Goal: Transaction & Acquisition: Book appointment/travel/reservation

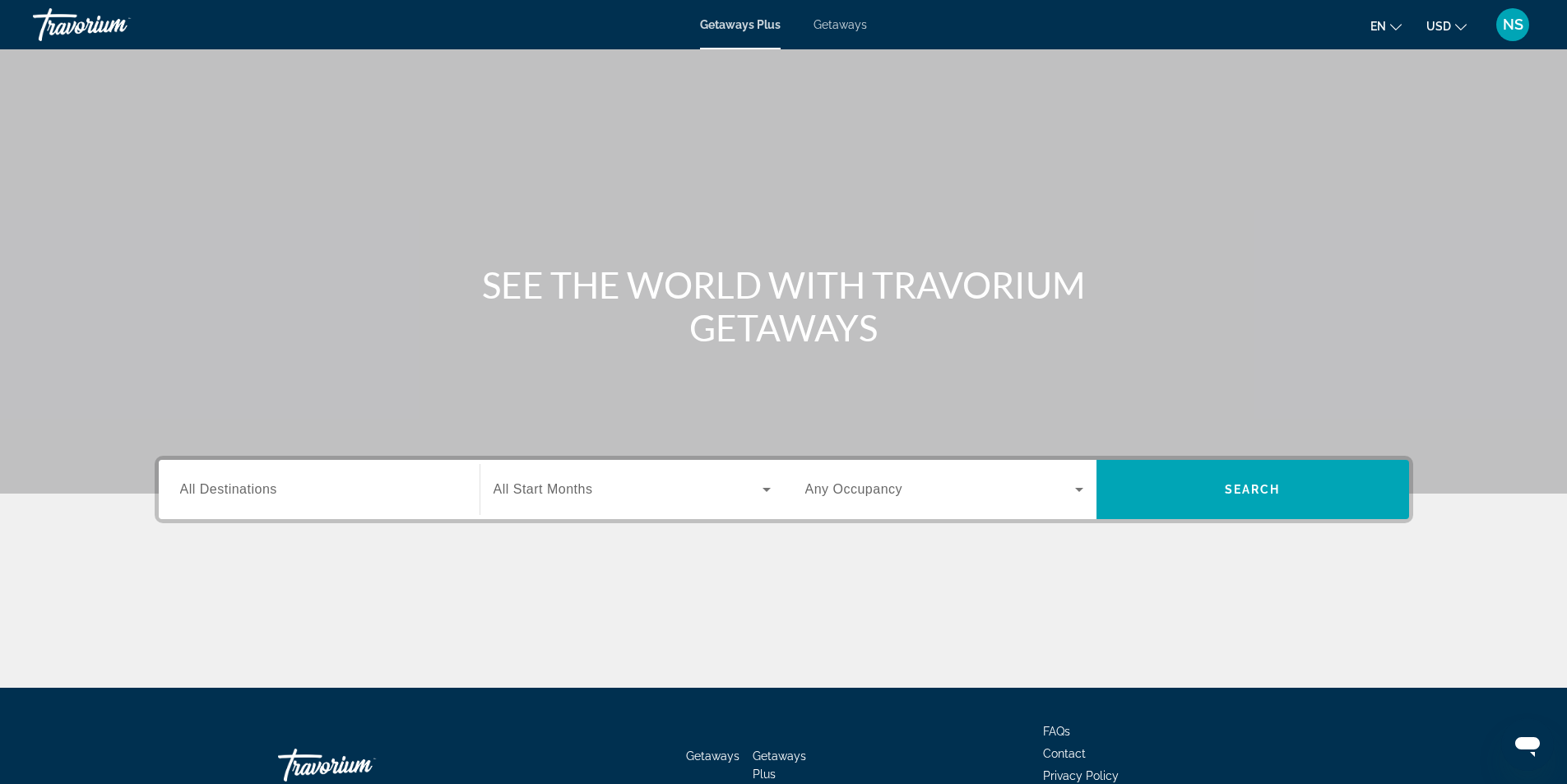
click at [258, 488] on span "All Destinations" at bounding box center [228, 489] width 97 height 14
click at [258, 488] on input "Destination All Destinations" at bounding box center [319, 490] width 278 height 20
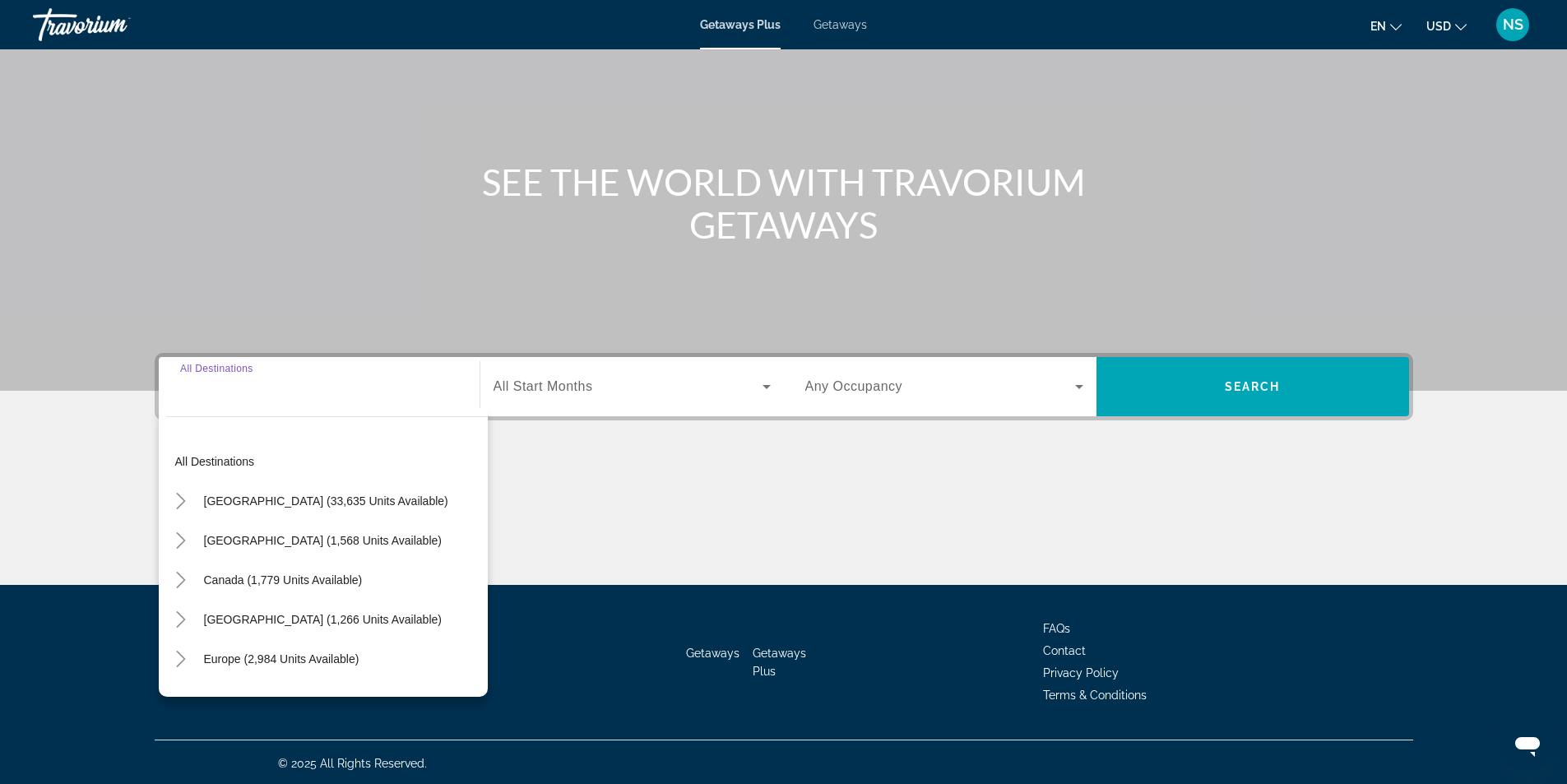
scroll to position [105, 0]
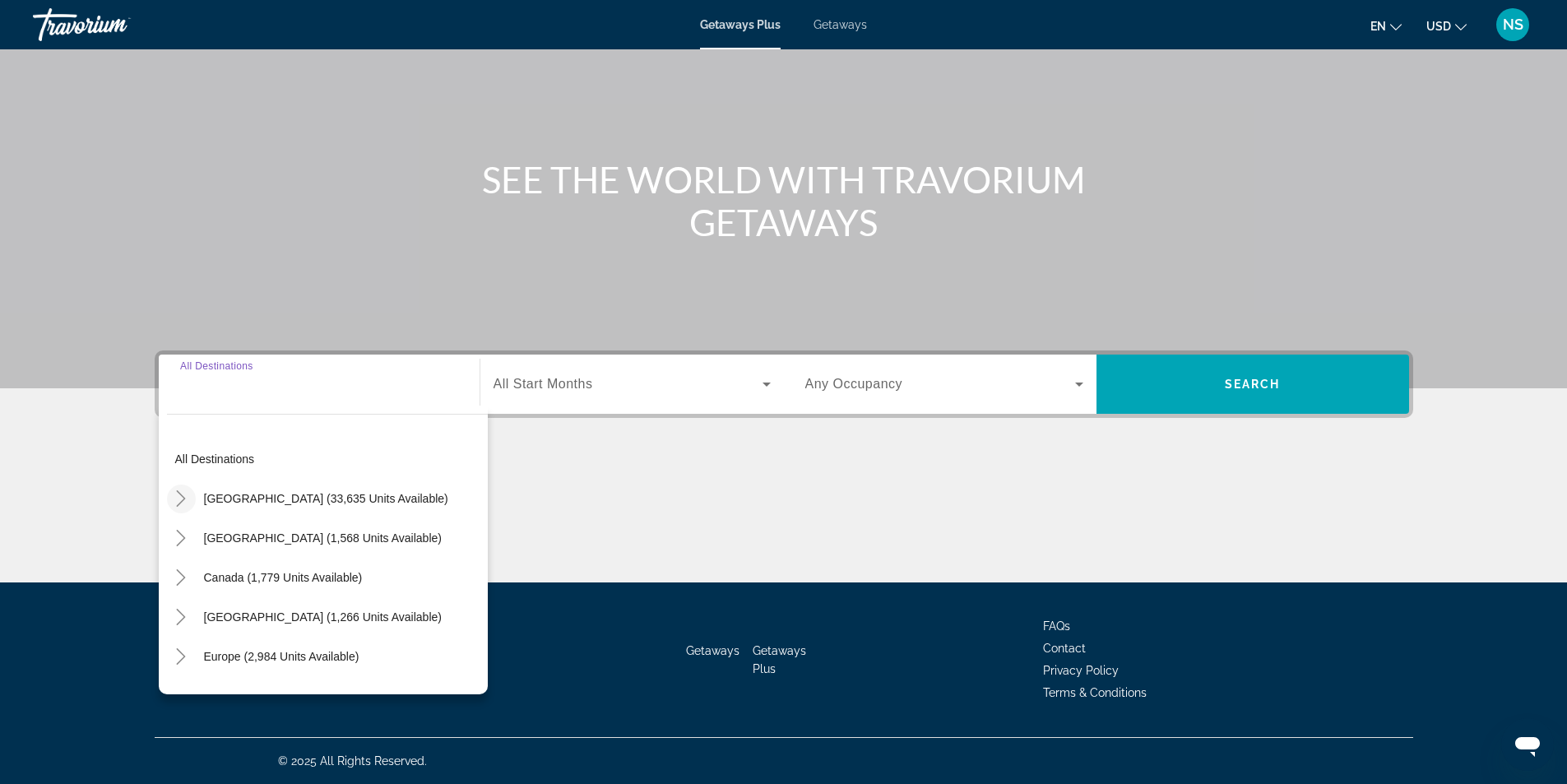
click at [178, 498] on icon "Toggle United States (33,635 units available)" at bounding box center [180, 498] width 17 height 17
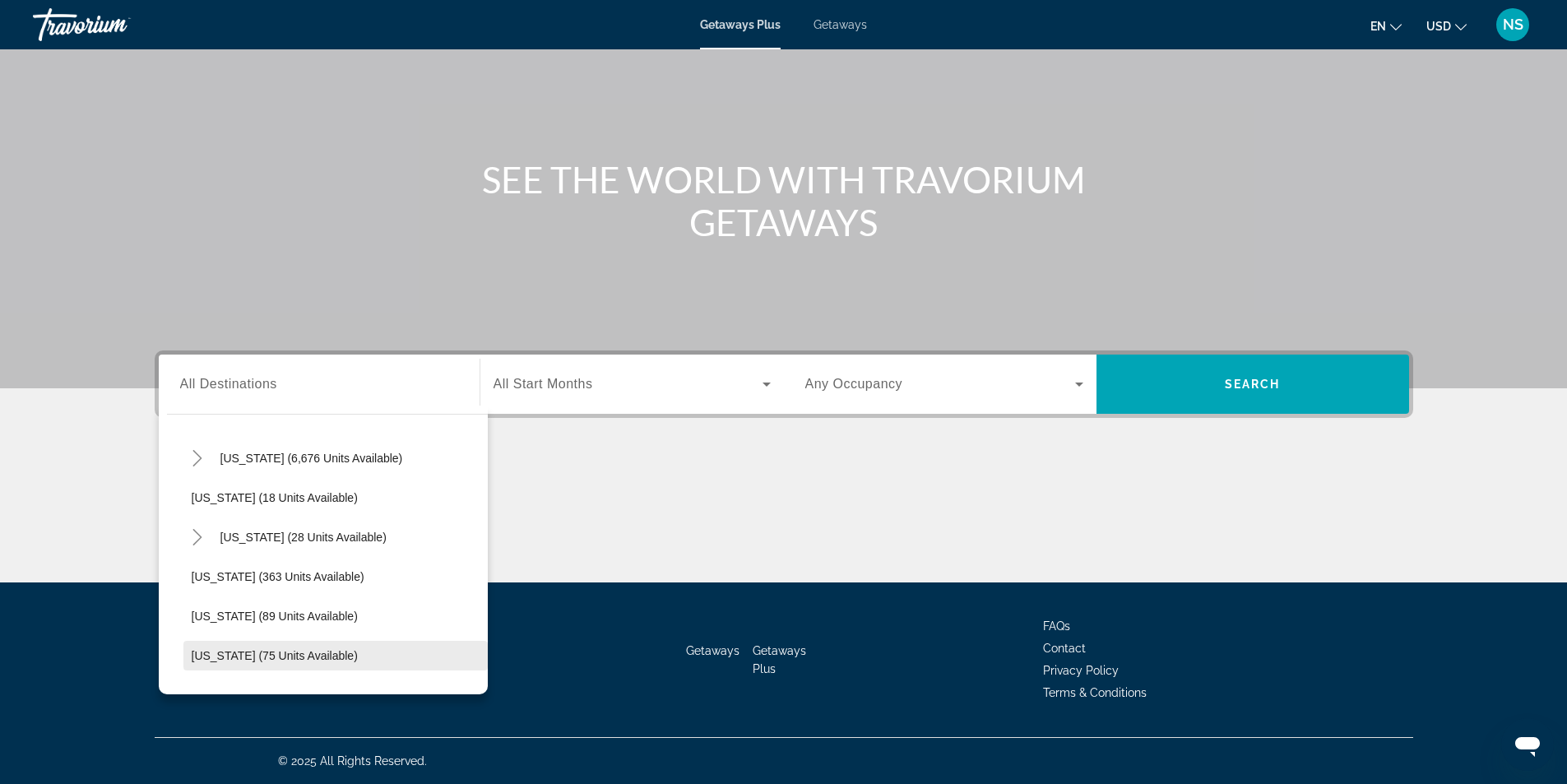
scroll to position [213, 0]
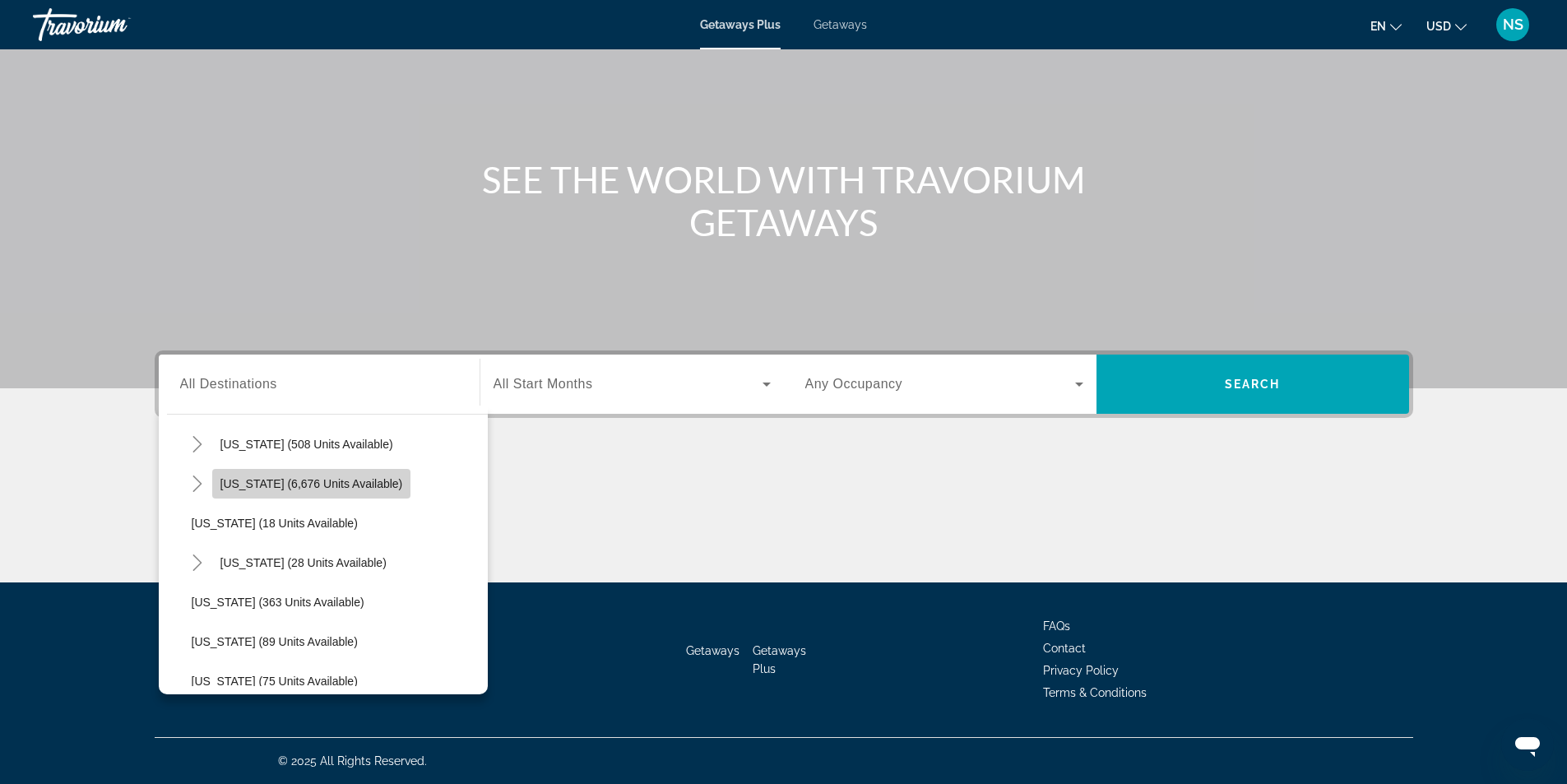
click at [315, 485] on span "[US_STATE] (6,676 units available)" at bounding box center [312, 483] width 183 height 13
type input "**********"
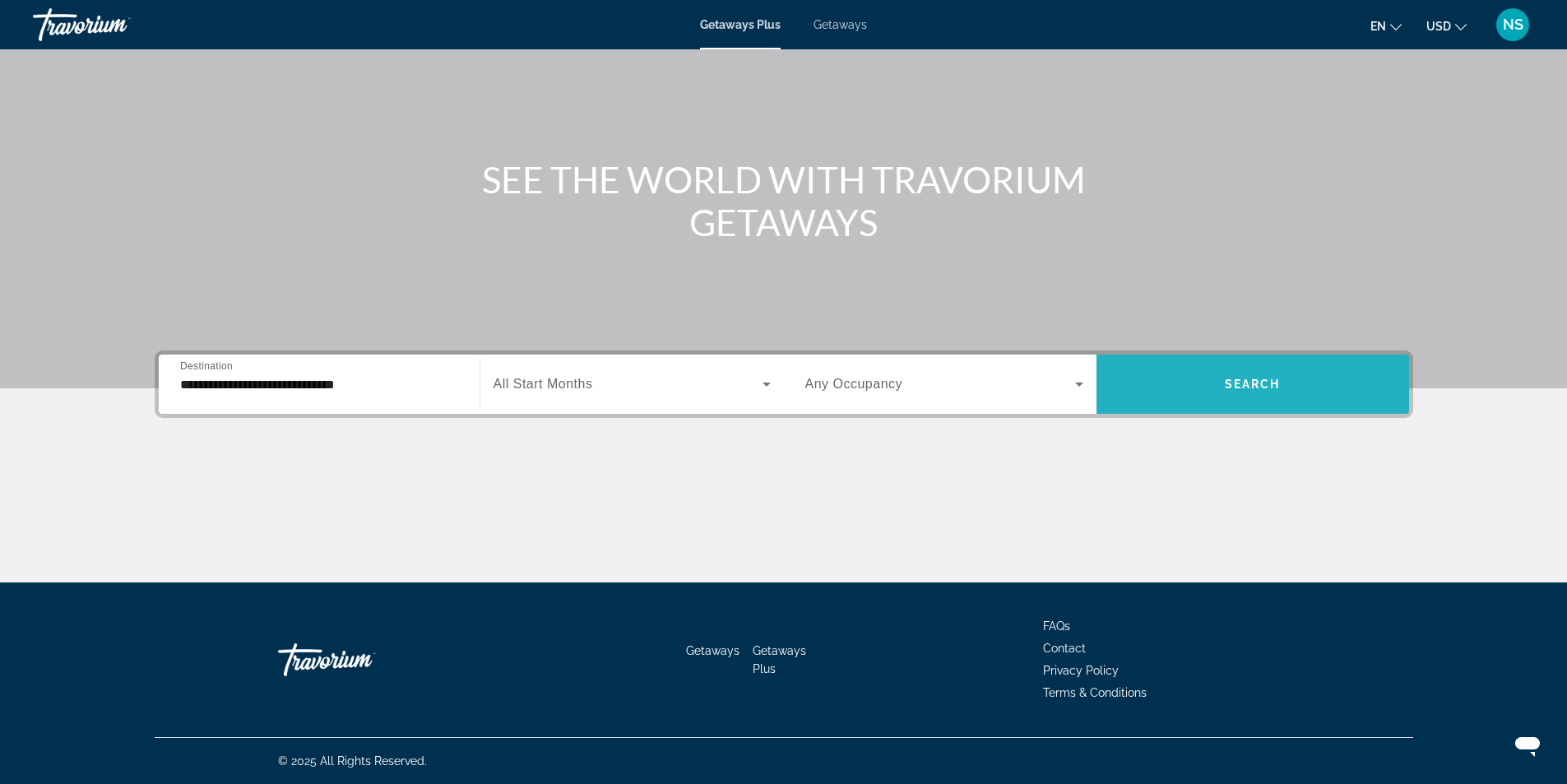
click at [1213, 395] on span "Search widget" at bounding box center [1252, 383] width 313 height 39
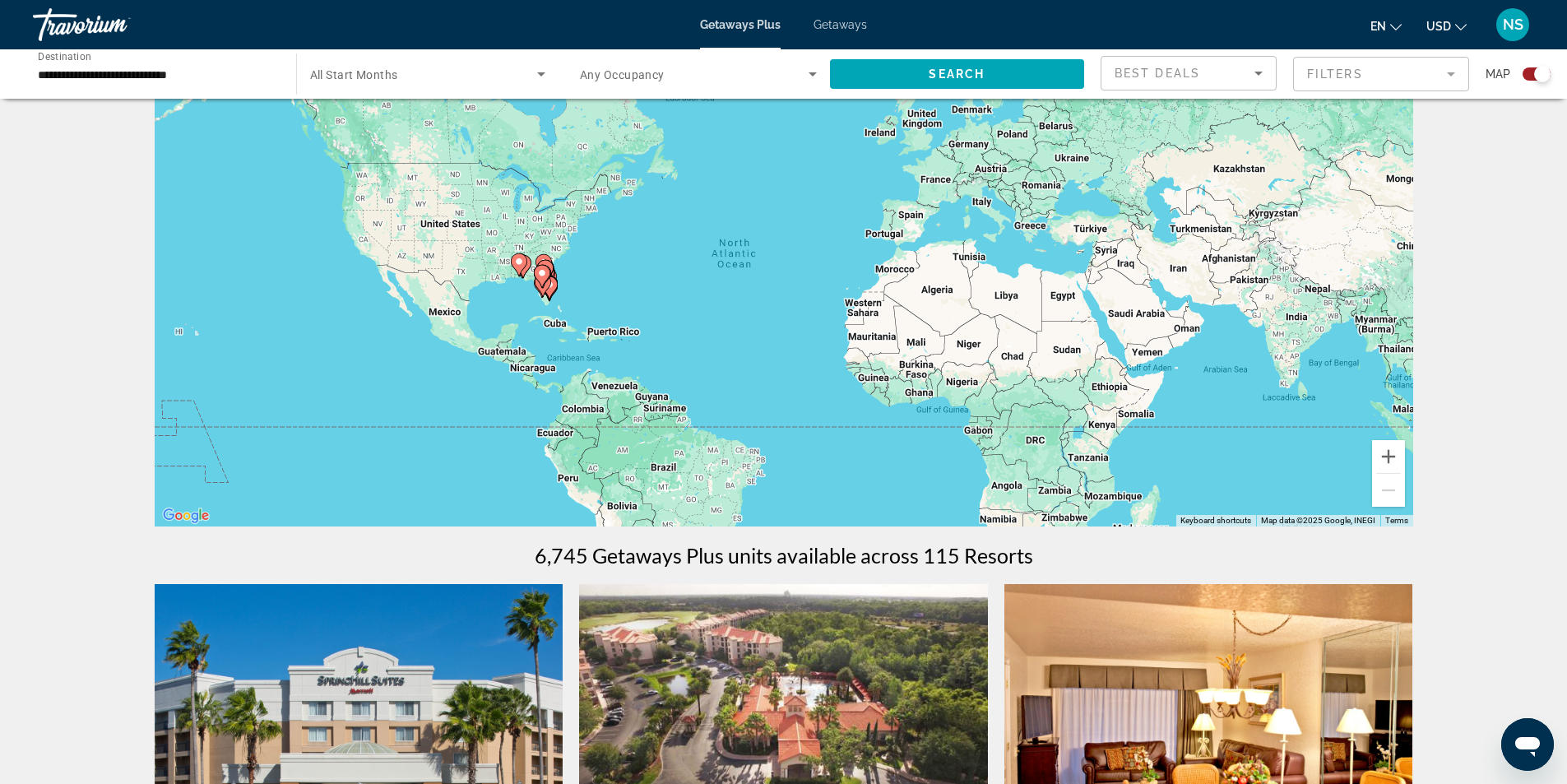
scroll to position [658, 0]
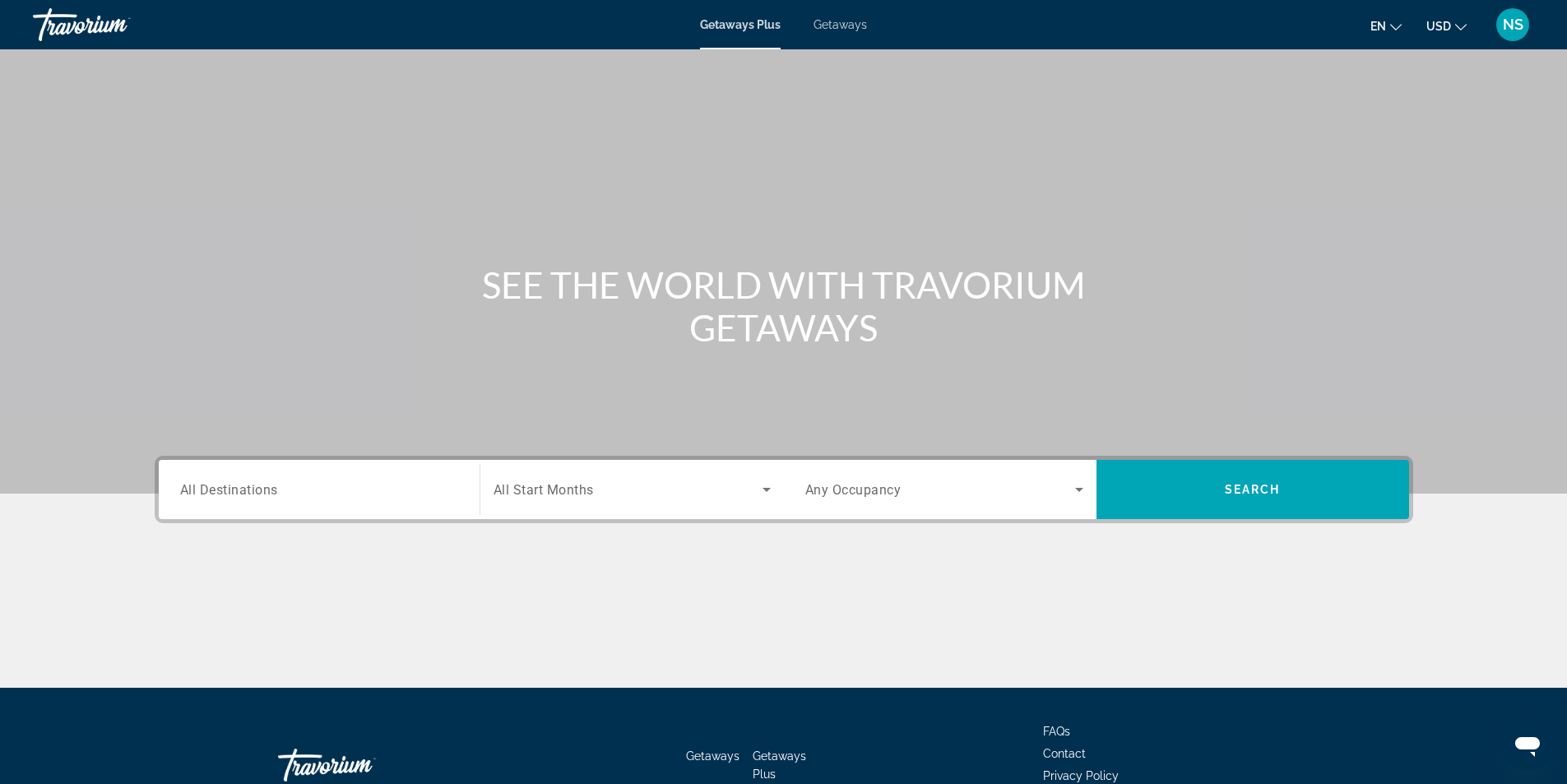
click at [896, 488] on span "Any Occupancy" at bounding box center [853, 490] width 96 height 16
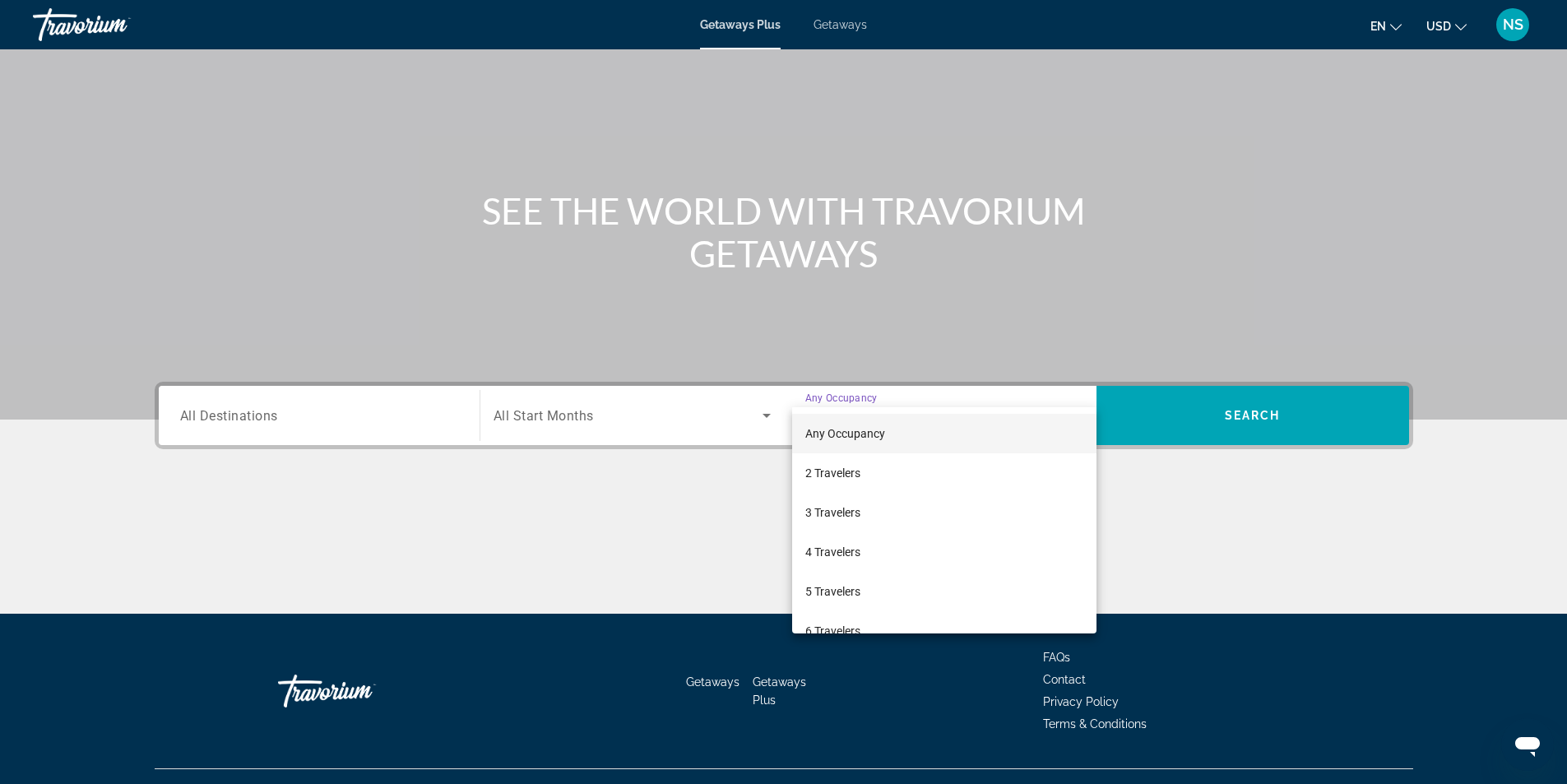
scroll to position [105, 0]
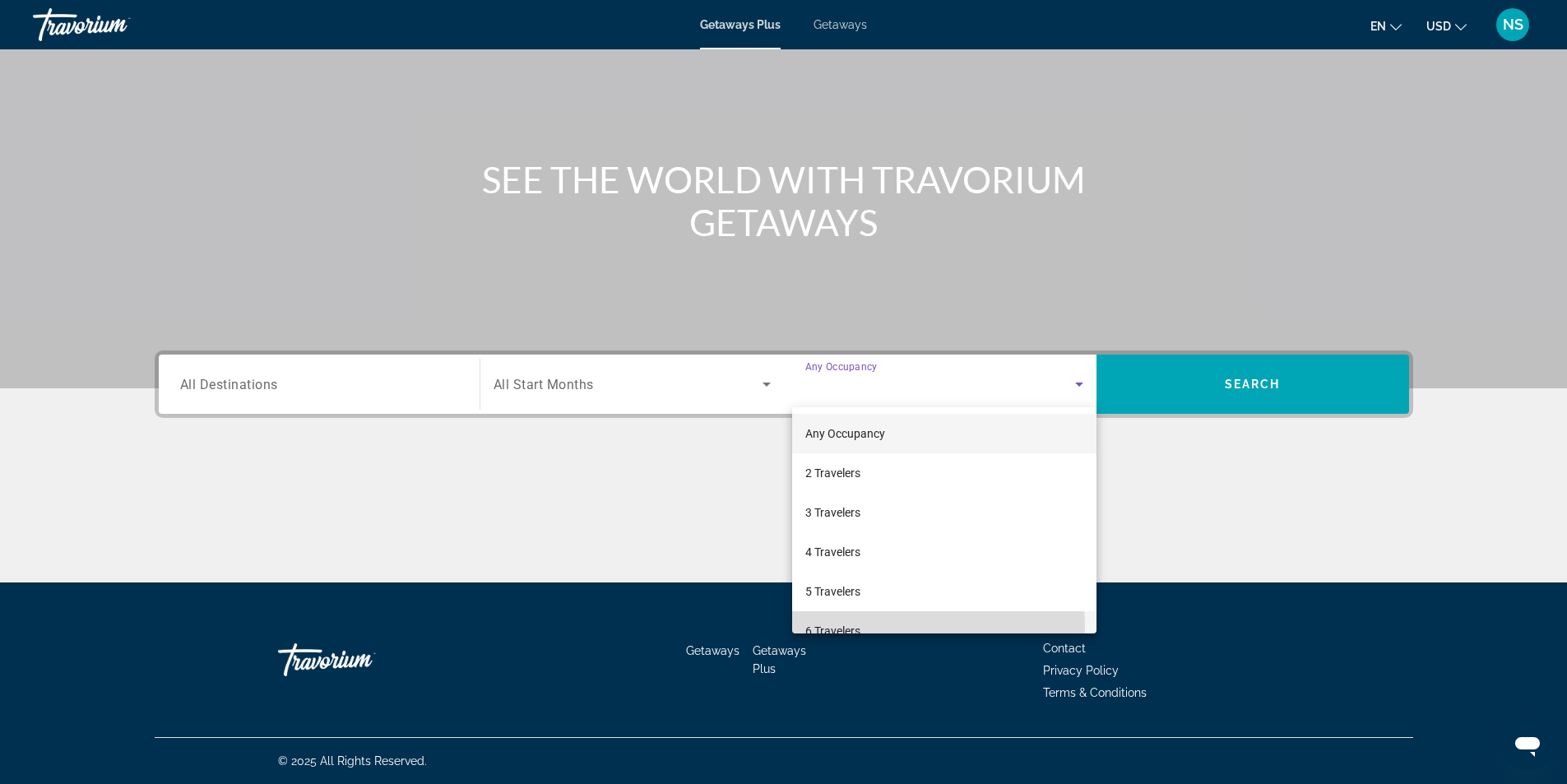
click at [838, 629] on span "6 Travelers" at bounding box center [832, 631] width 55 height 20
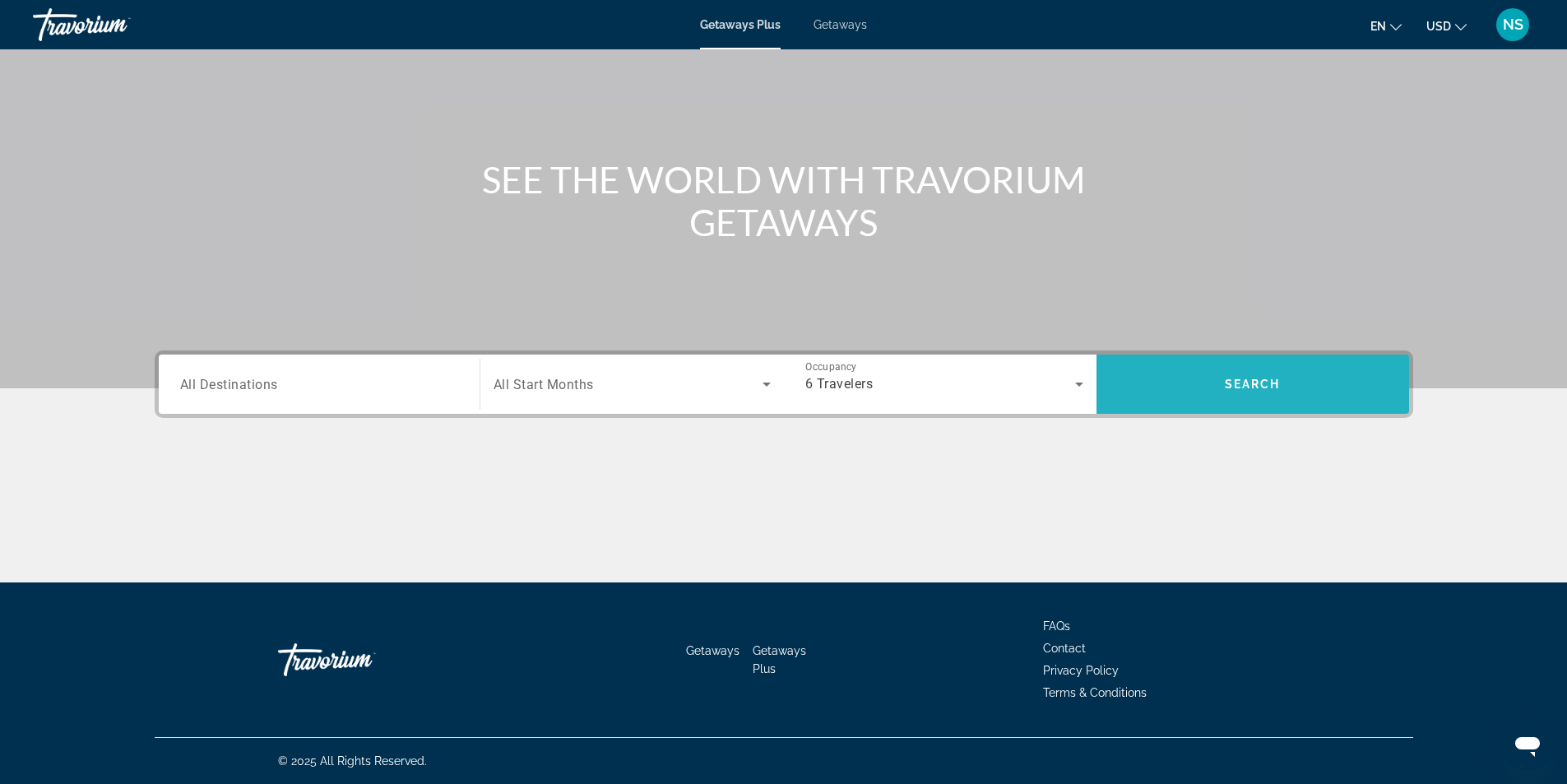
click at [1285, 390] on span "Search widget" at bounding box center [1252, 383] width 313 height 39
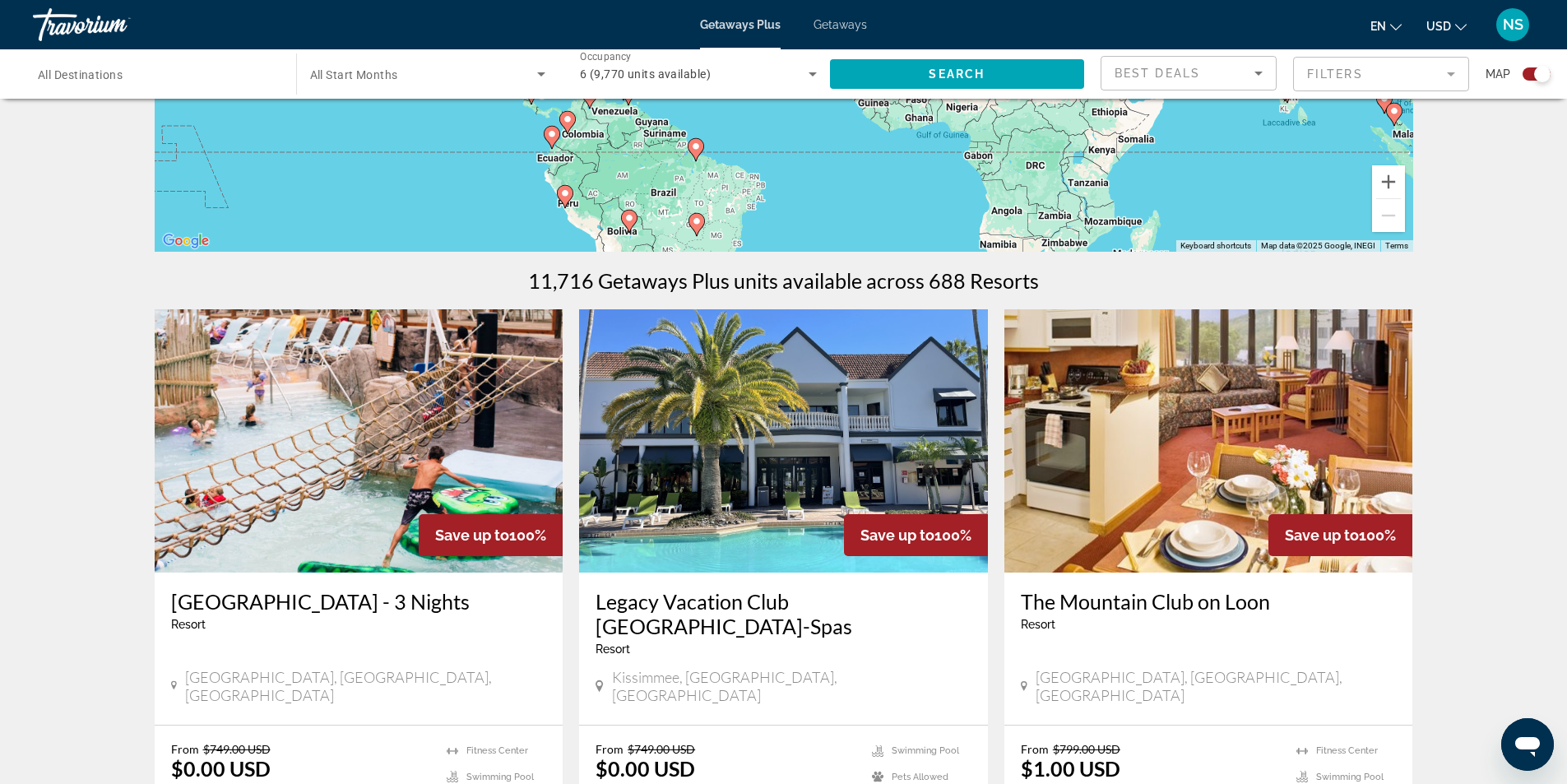
scroll to position [165, 0]
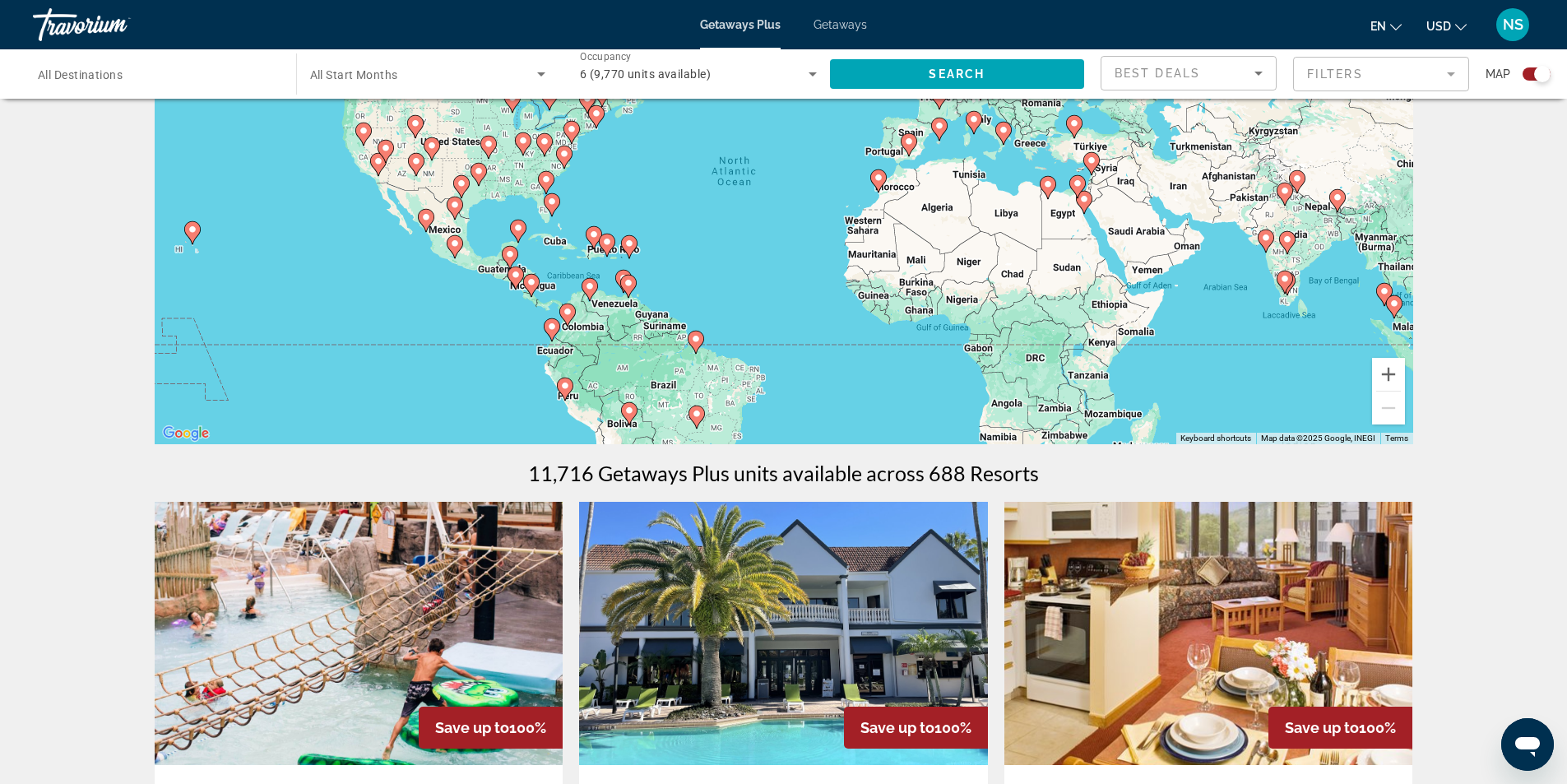
click at [1453, 70] on mat-form-field "Filters" at bounding box center [1381, 74] width 176 height 35
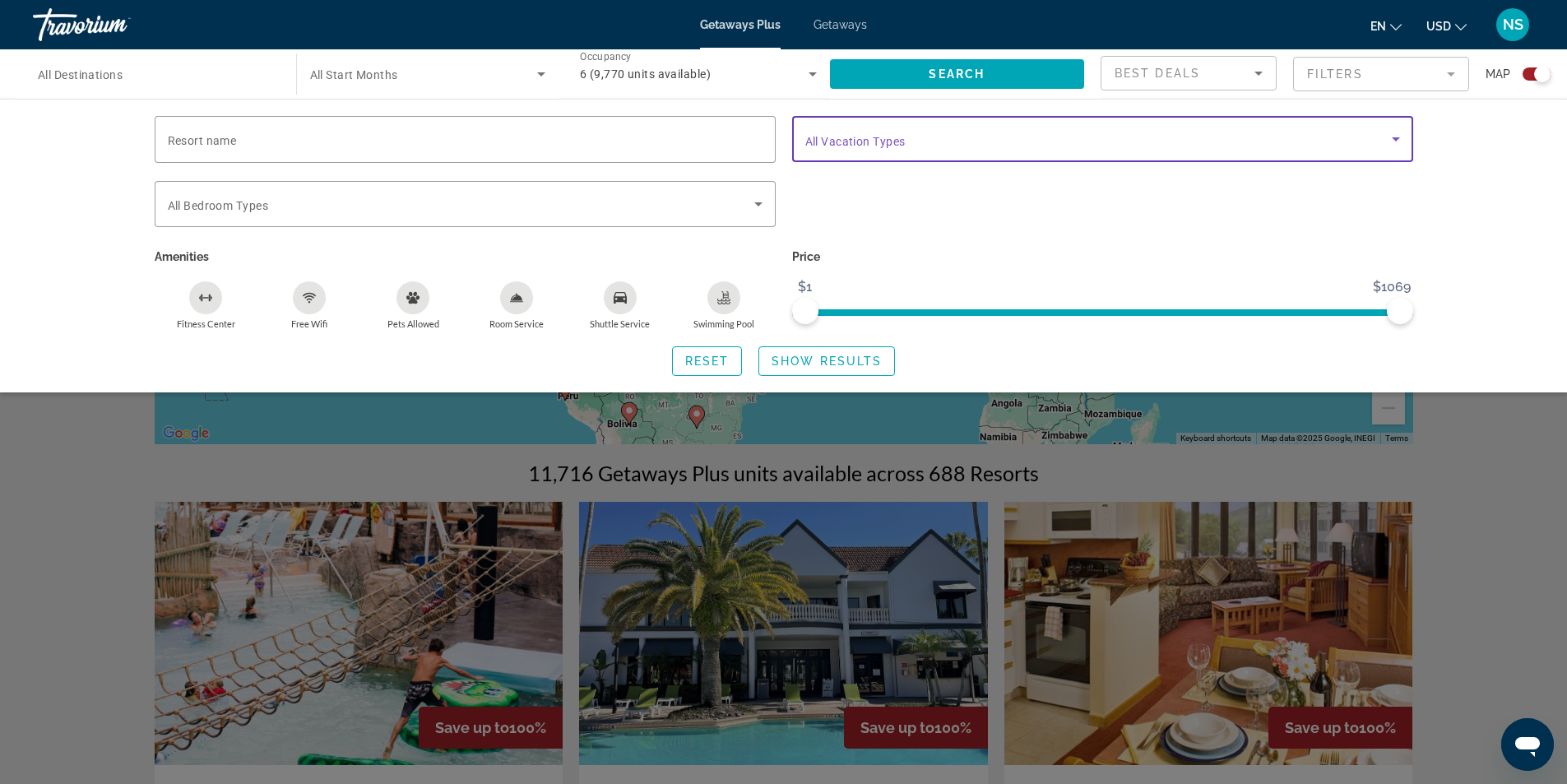
click at [935, 137] on span "Search widget" at bounding box center [1098, 139] width 587 height 20
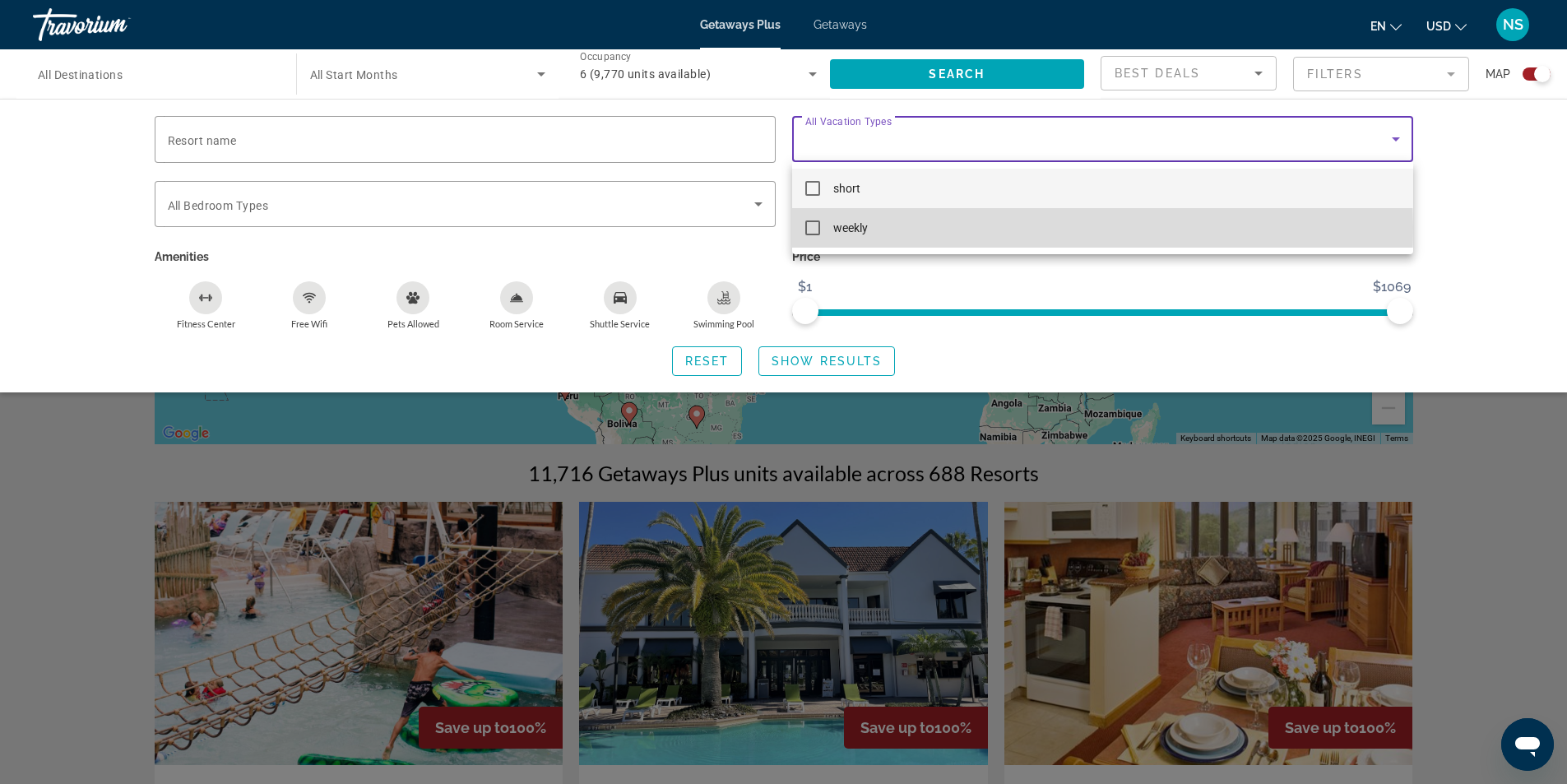
click at [816, 227] on mat-pseudo-checkbox at bounding box center [812, 227] width 15 height 15
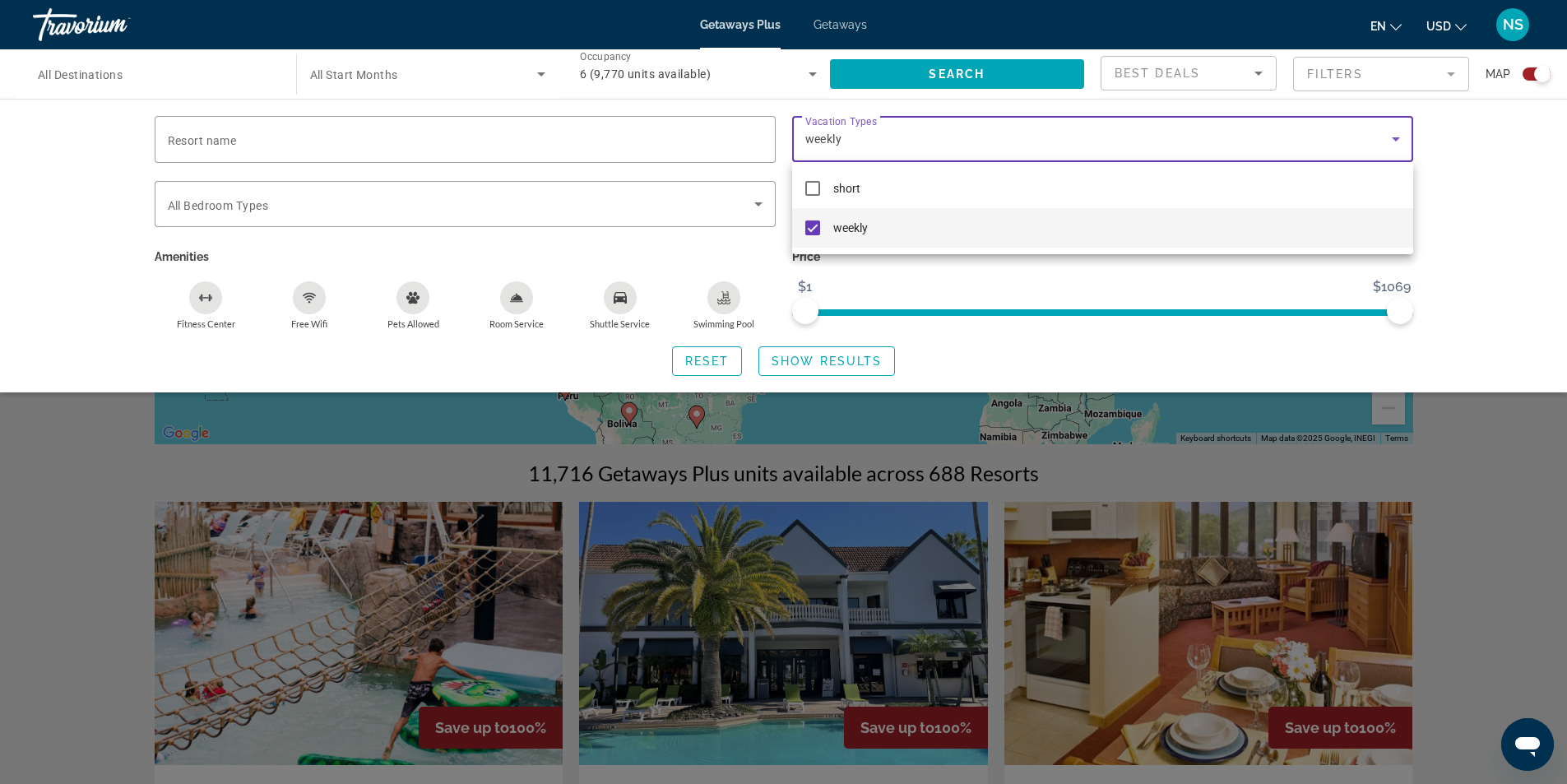
click at [836, 360] on div at bounding box center [784, 392] width 1567 height 784
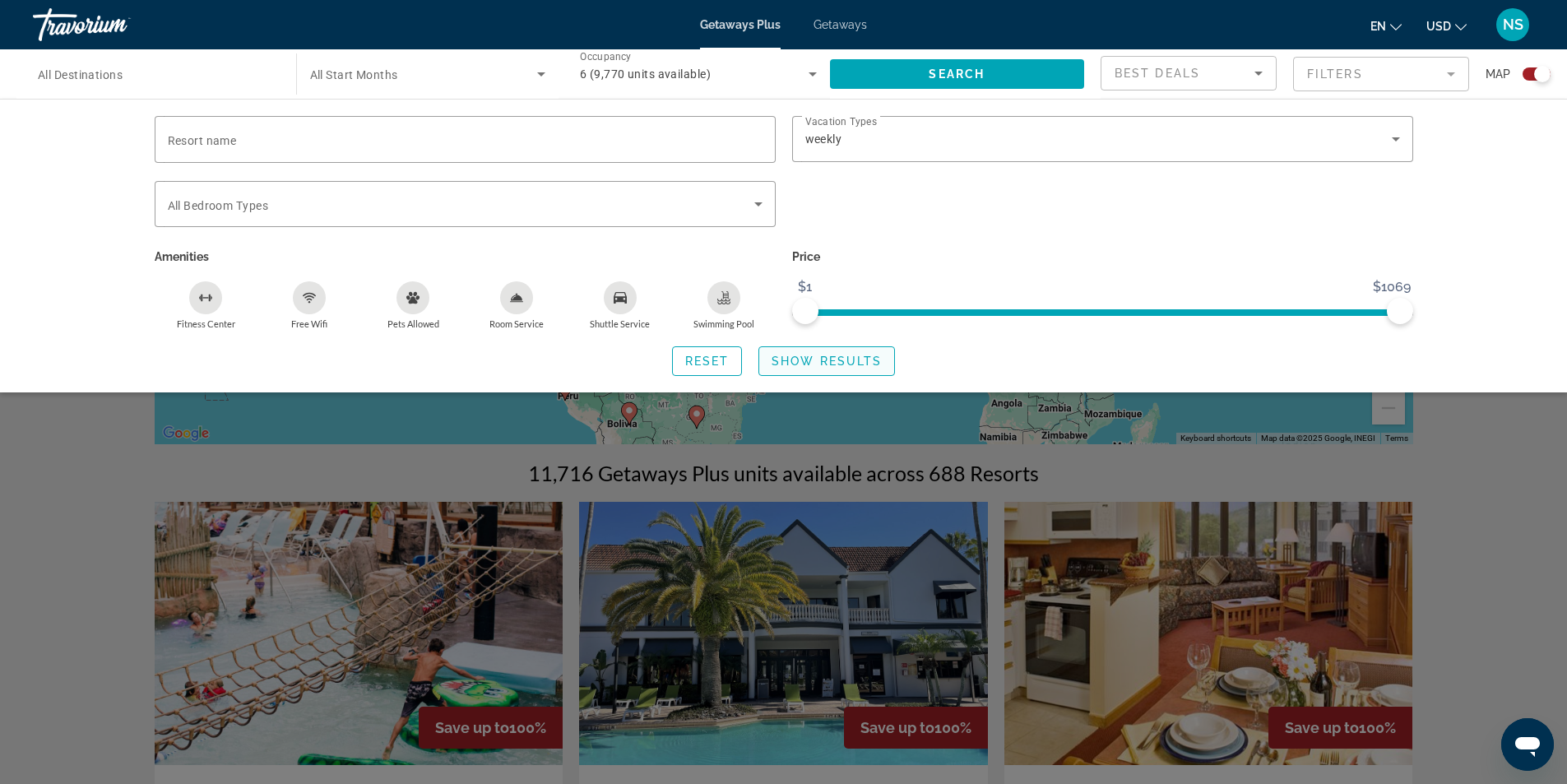
click at [810, 363] on span "Show Results" at bounding box center [826, 361] width 110 height 13
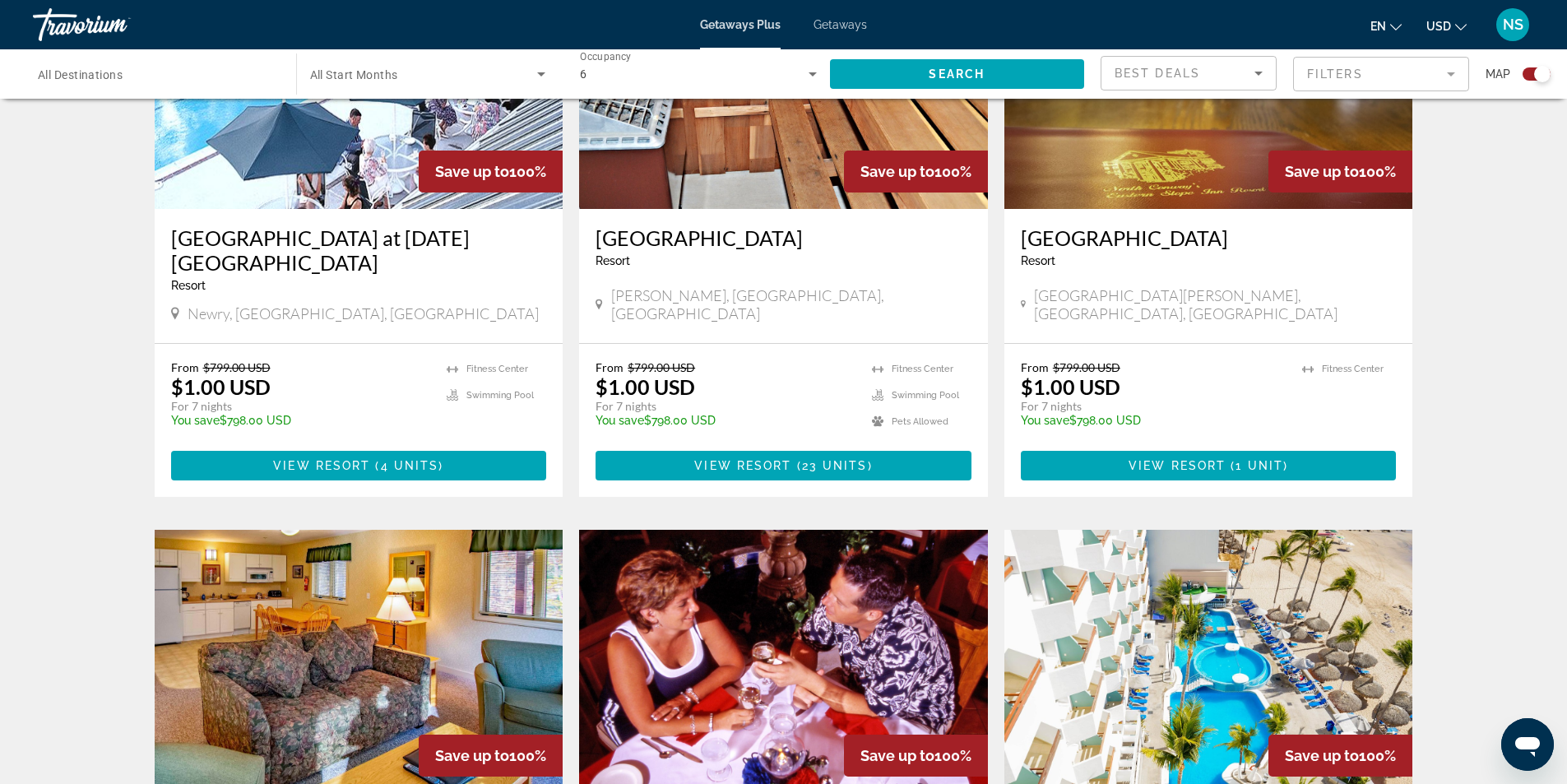
scroll to position [2147, 0]
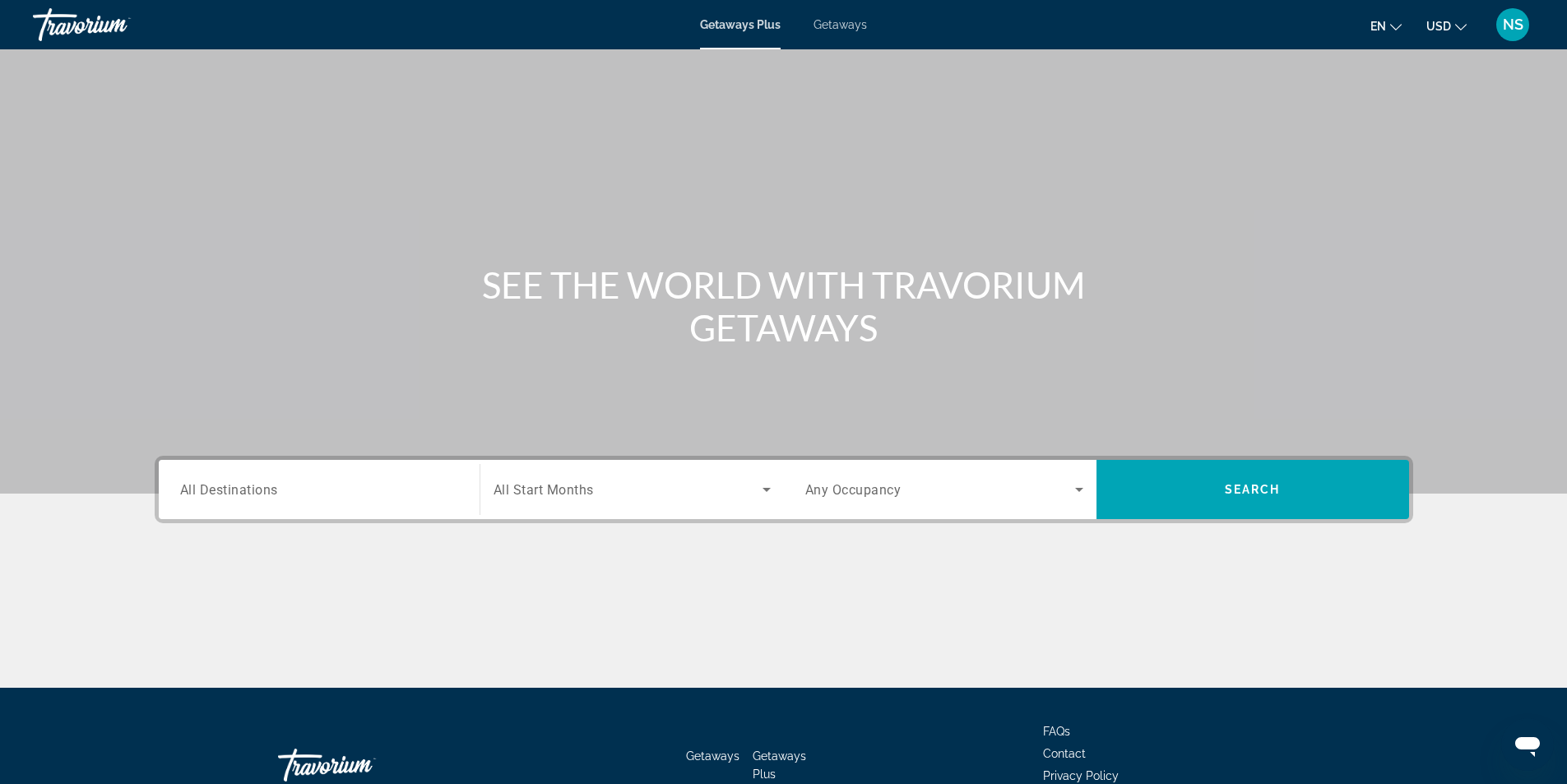
click at [256, 468] on div "Search widget" at bounding box center [319, 490] width 278 height 47
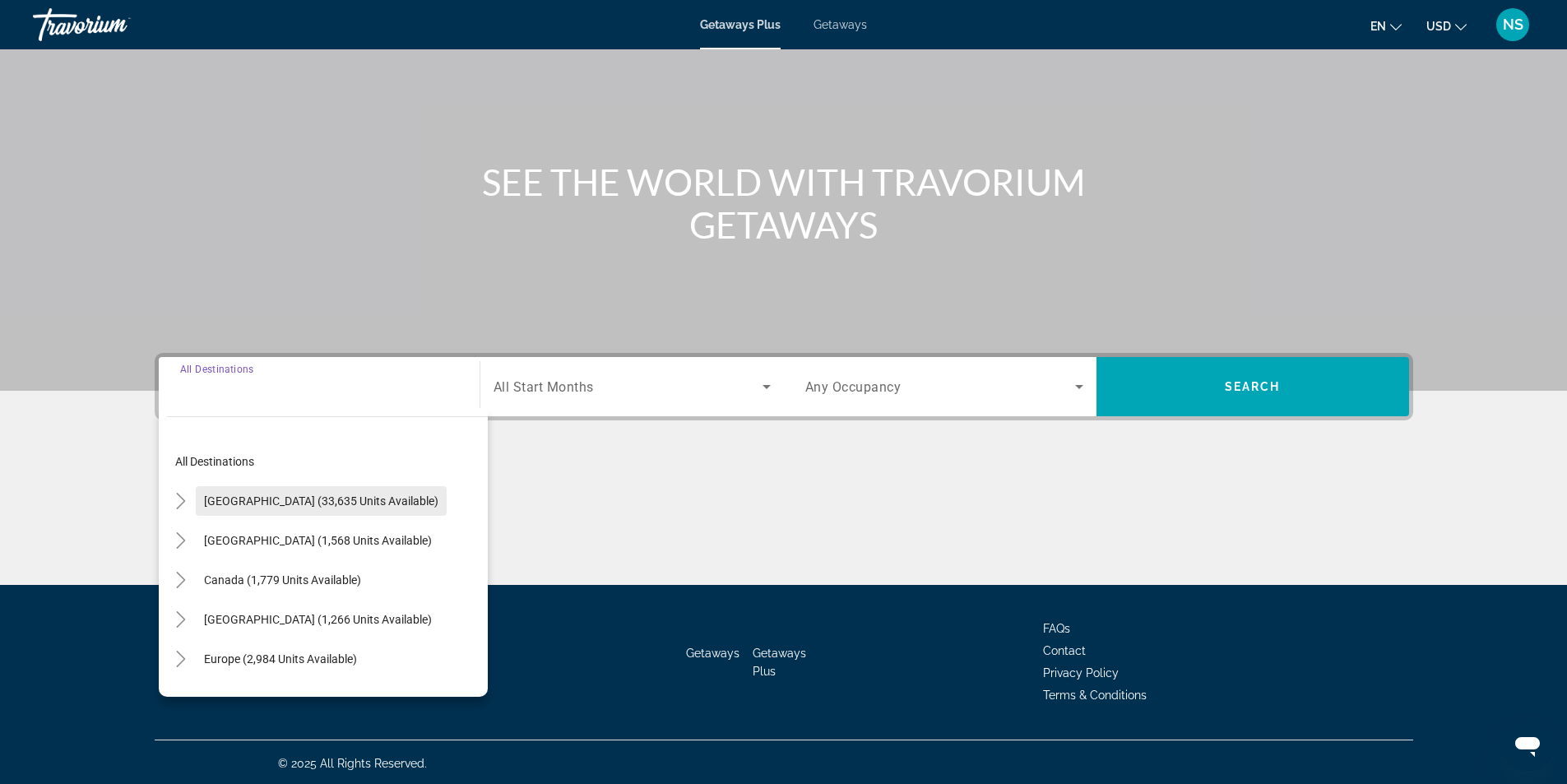
scroll to position [105, 0]
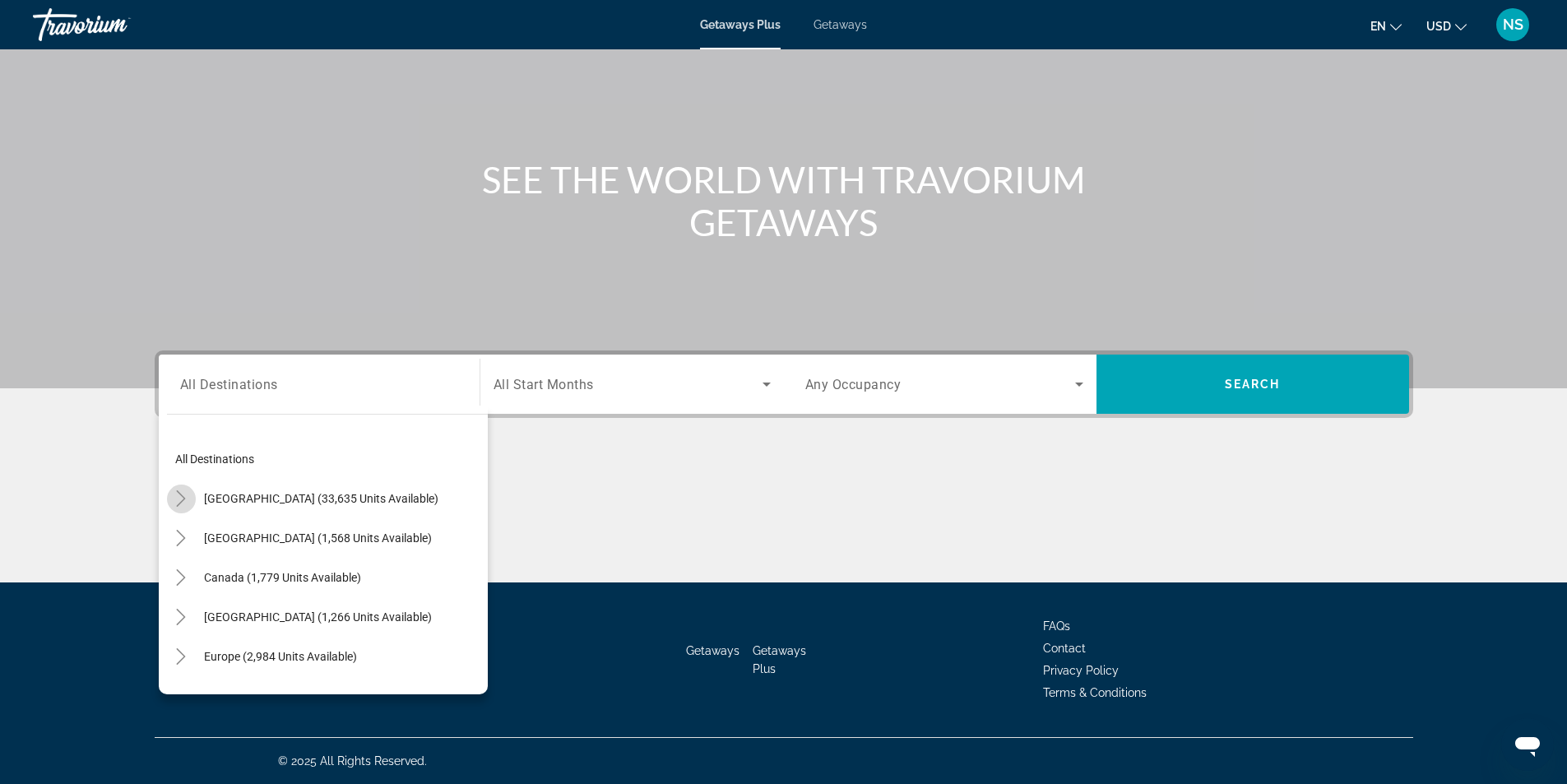
click at [177, 497] on icon "Toggle United States (33,635 units available)" at bounding box center [180, 498] width 17 height 17
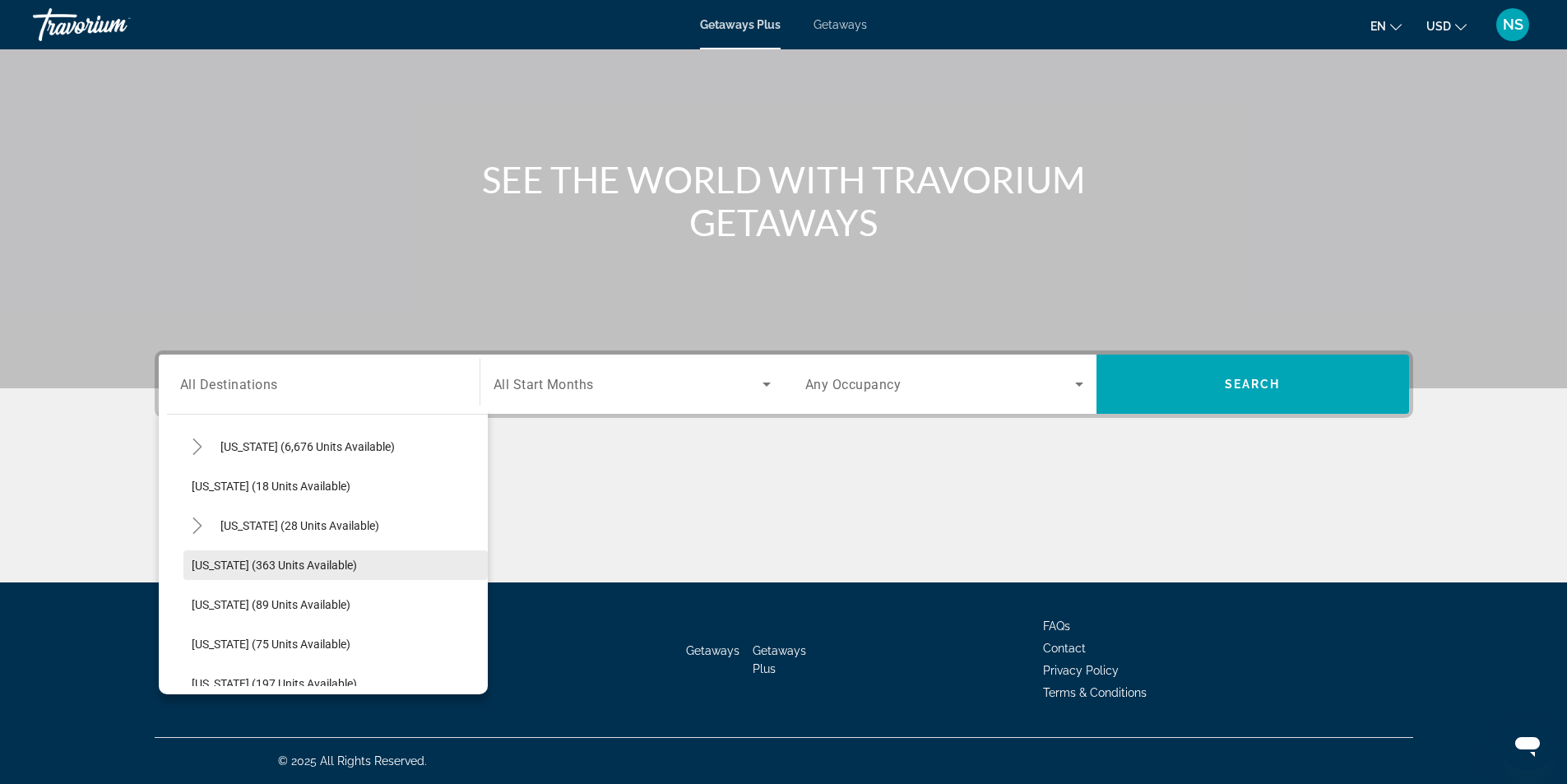
scroll to position [213, 0]
click at [198, 483] on icon "Toggle Florida (6,676 units available)" at bounding box center [197, 483] width 17 height 17
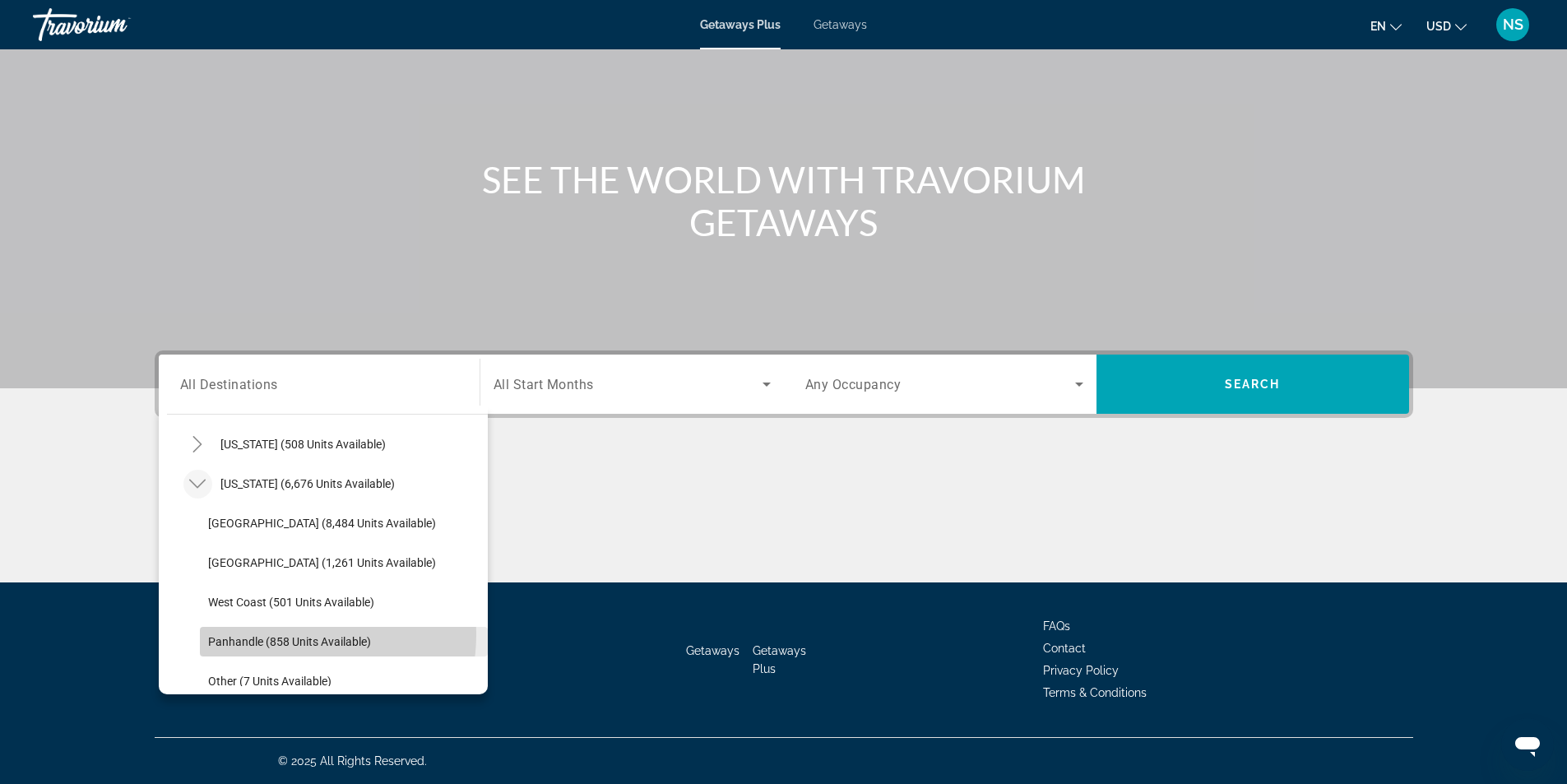
click at [283, 635] on span "Panhandle (858 units available)" at bounding box center [289, 641] width 163 height 13
type input "**********"
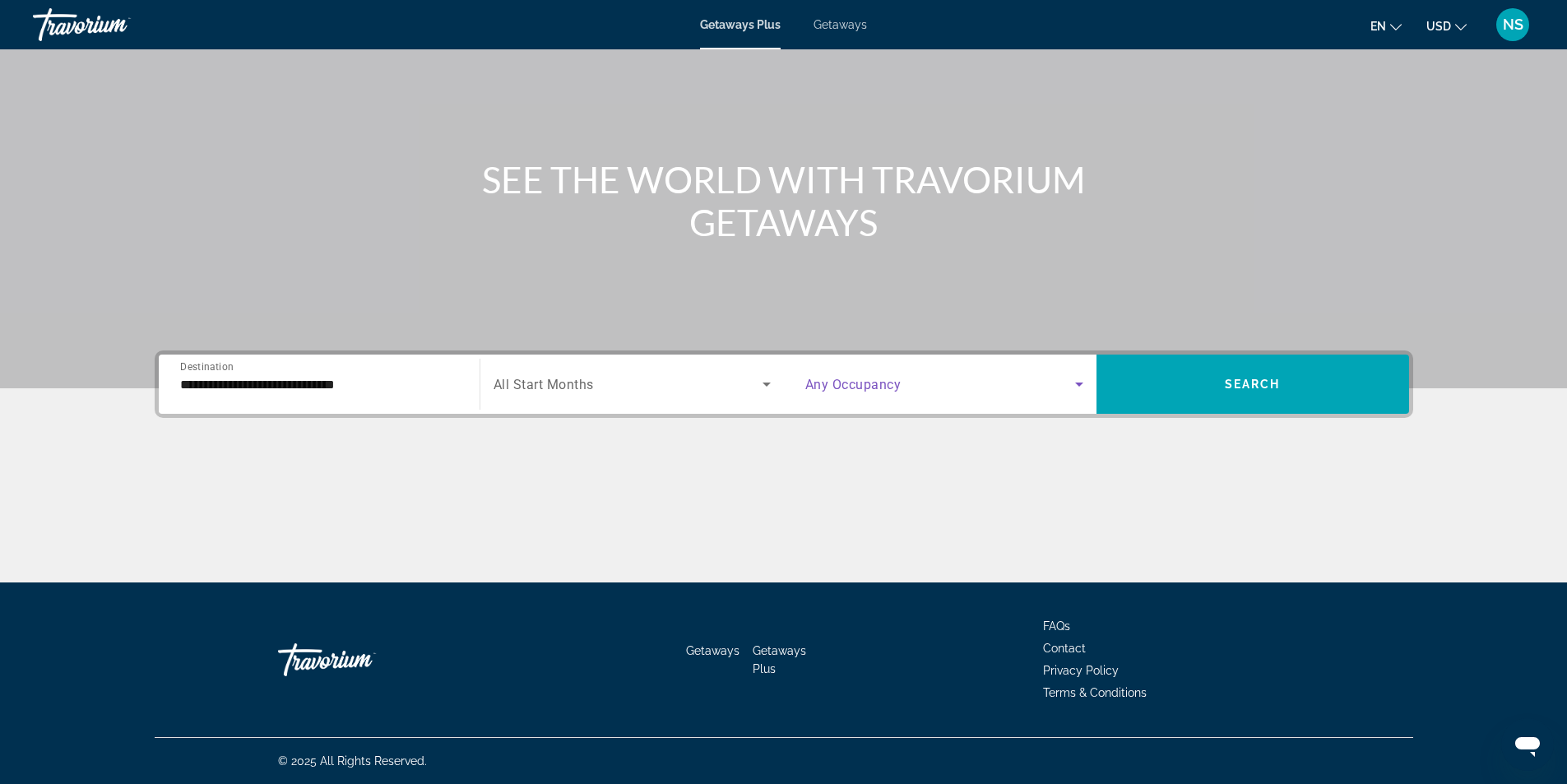
click at [949, 387] on span "Search widget" at bounding box center [940, 383] width 270 height 20
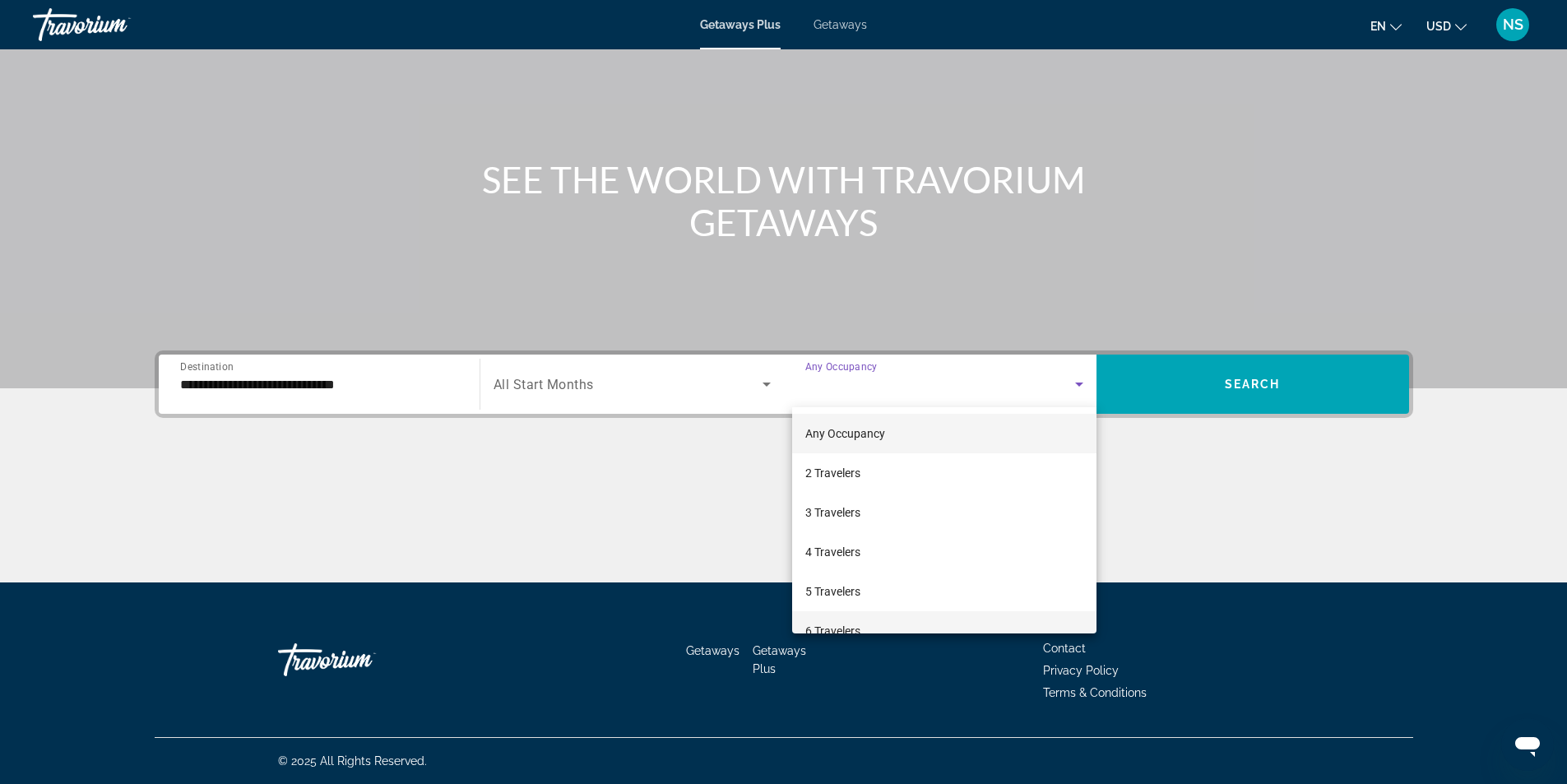
click at [847, 627] on span "6 Travelers" at bounding box center [832, 631] width 55 height 20
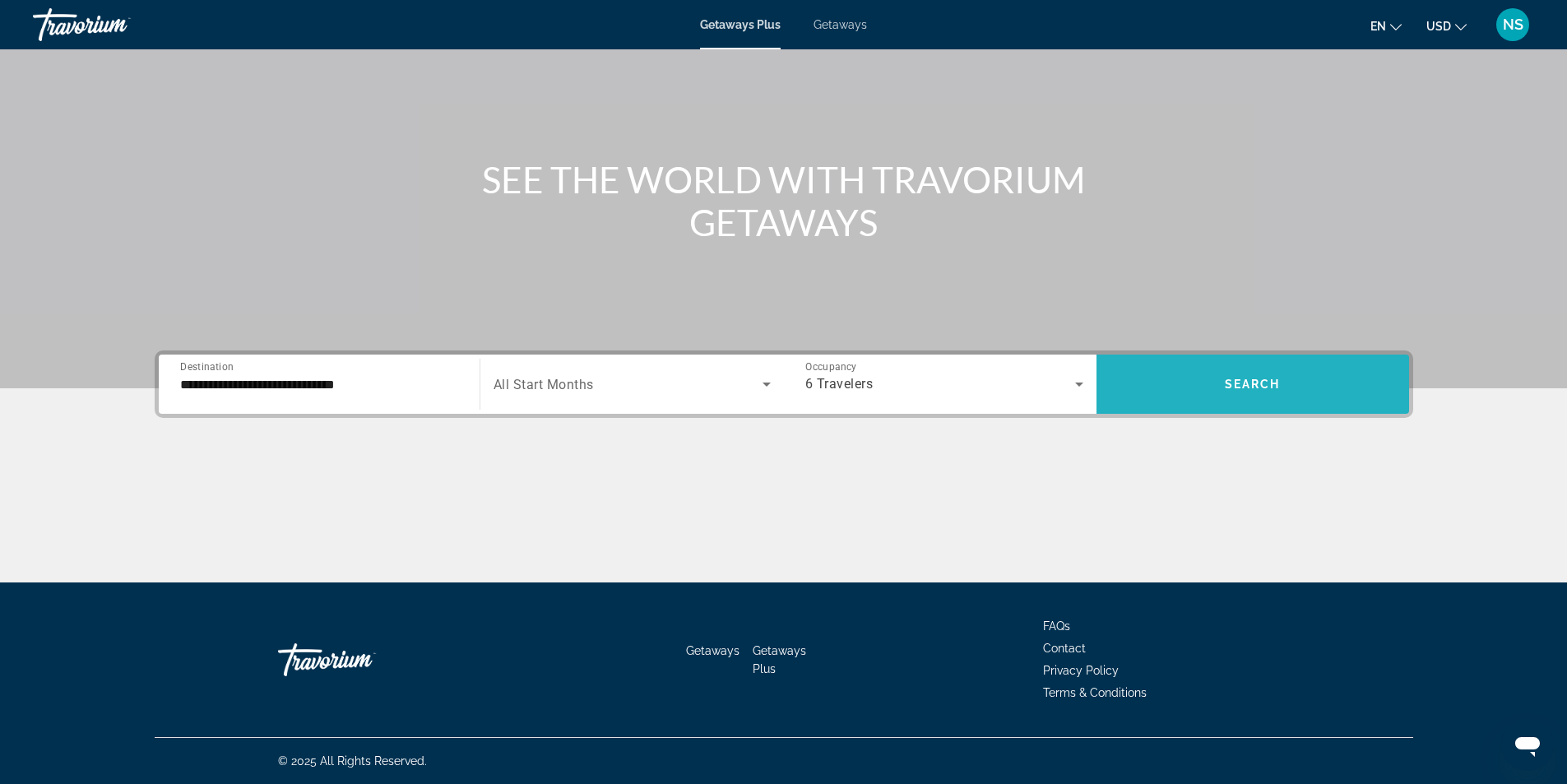
click at [1231, 387] on span "Search" at bounding box center [1252, 383] width 56 height 13
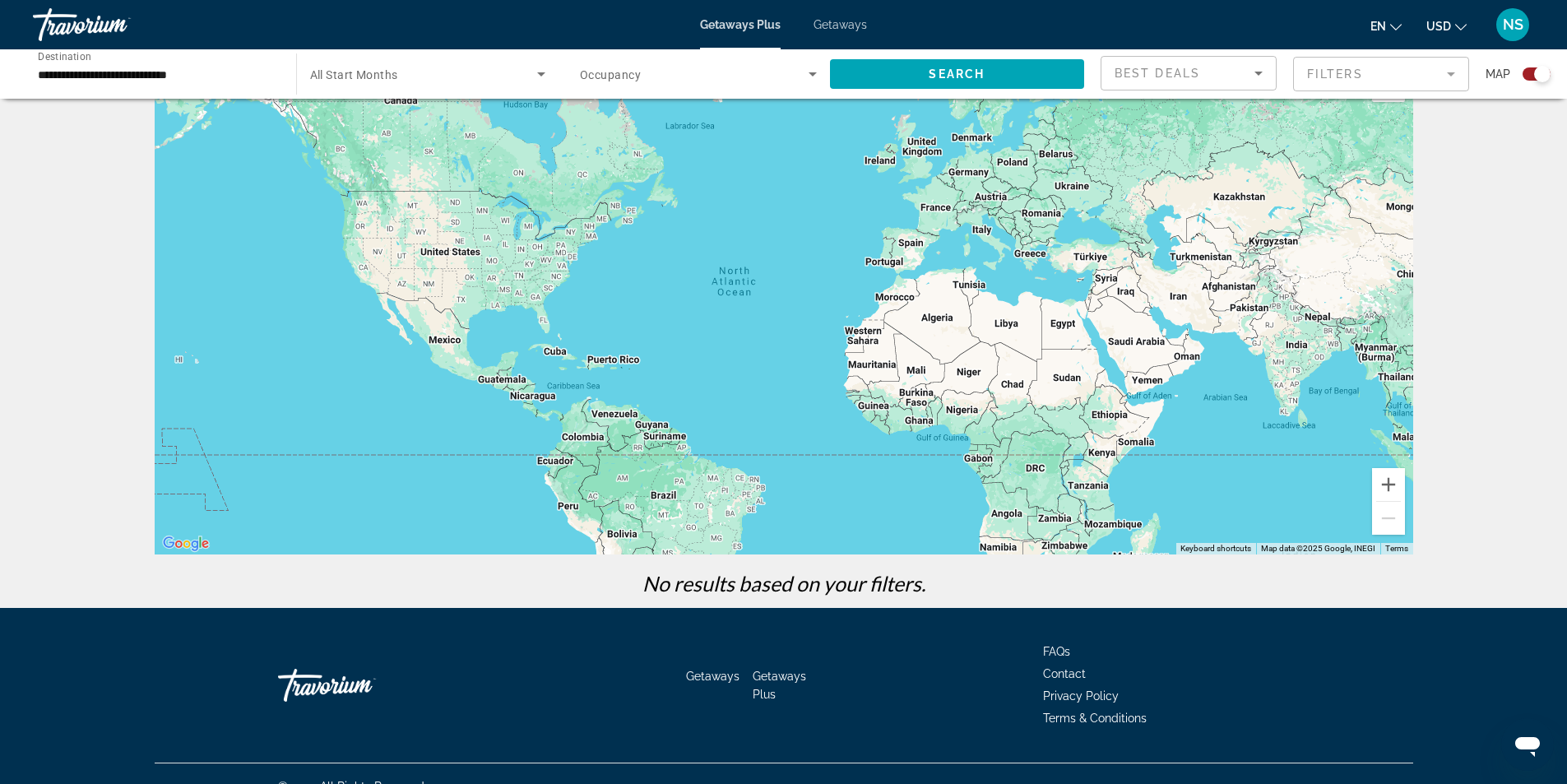
scroll to position [80, 0]
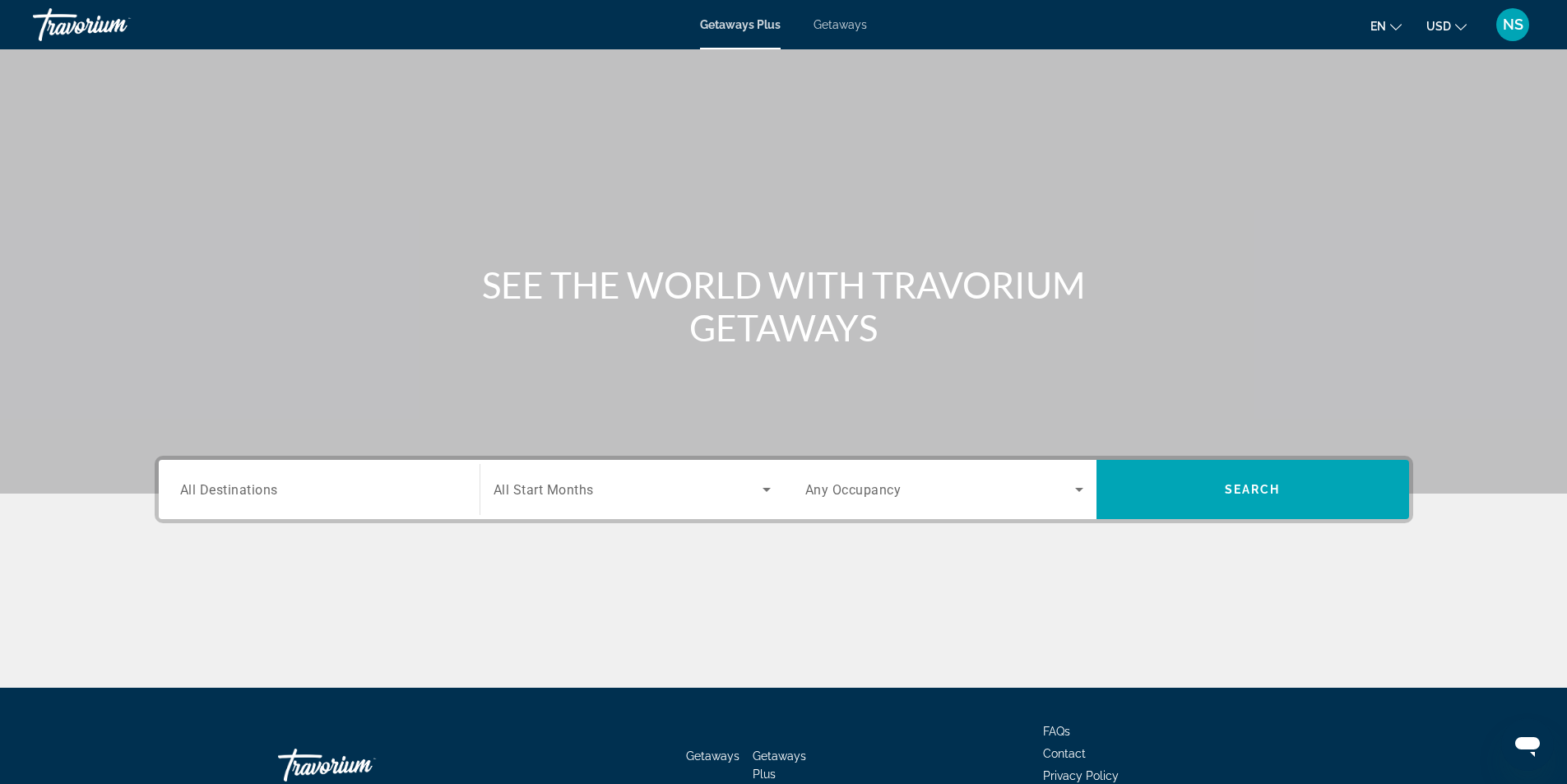
click at [220, 491] on span "All Destinations" at bounding box center [229, 489] width 98 height 16
click at [220, 491] on input "Destination All Destinations" at bounding box center [319, 490] width 278 height 20
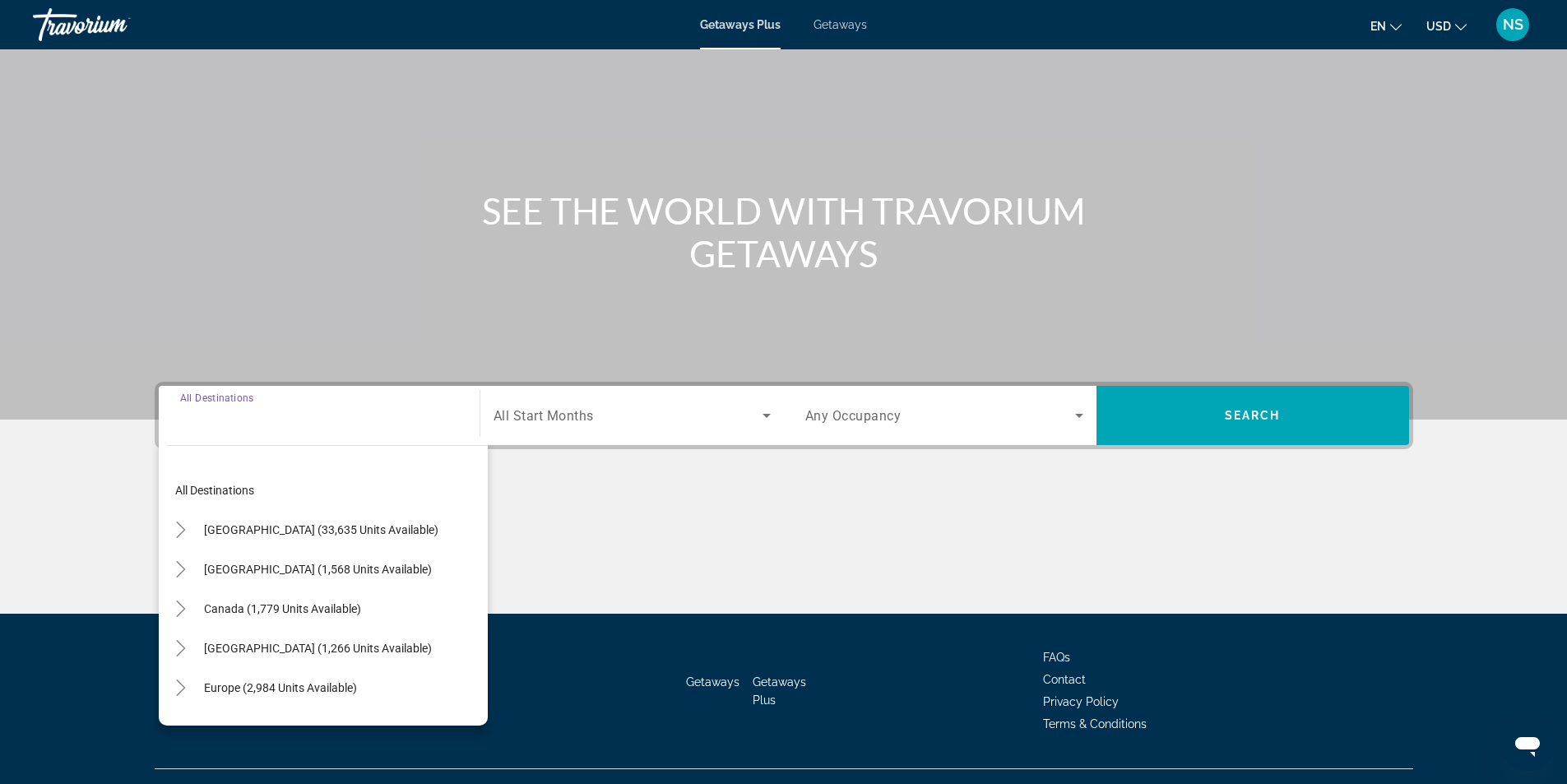
scroll to position [105, 0]
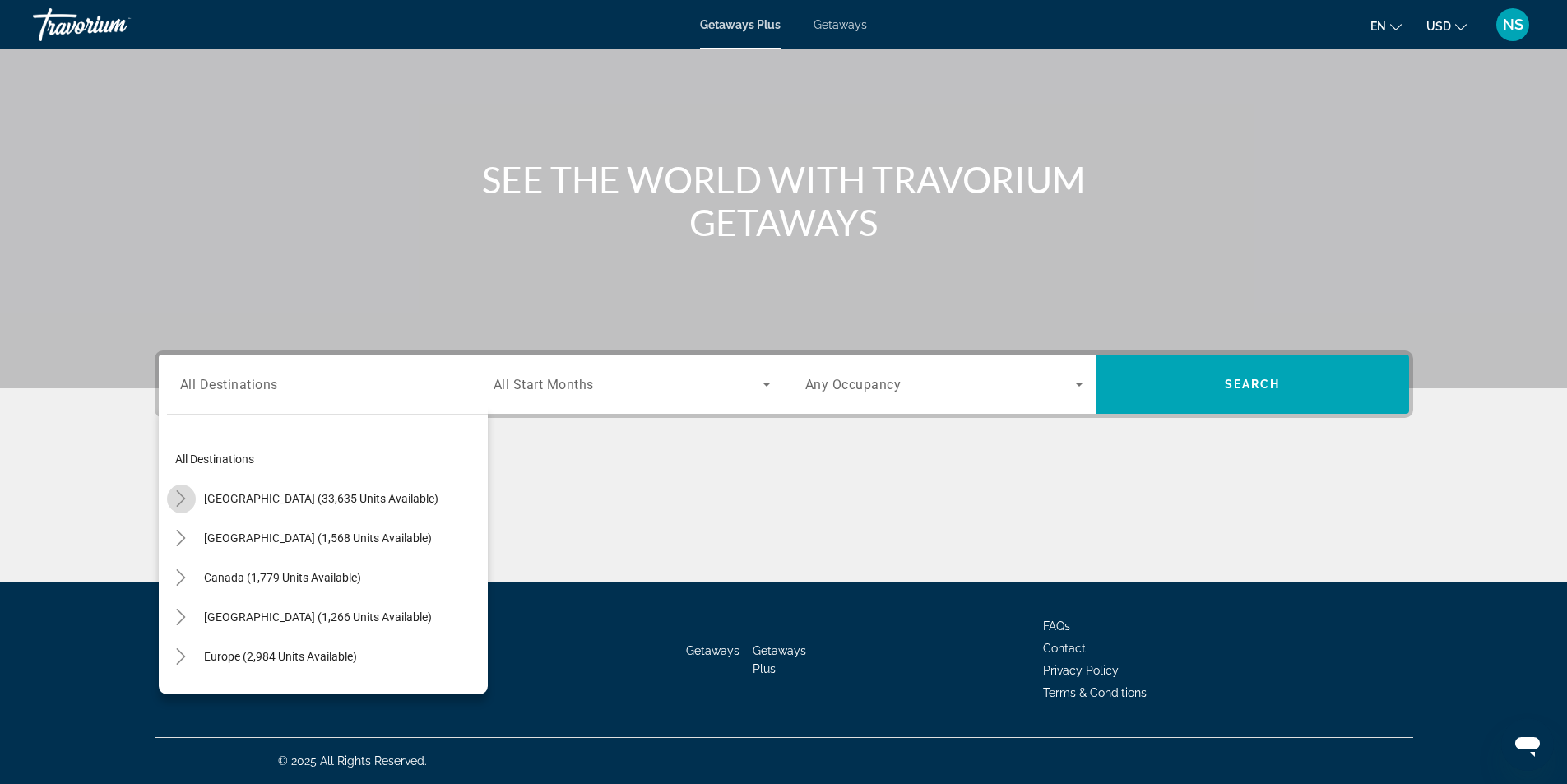
click at [177, 500] on icon "Toggle United States (33,635 units available)" at bounding box center [180, 498] width 17 height 17
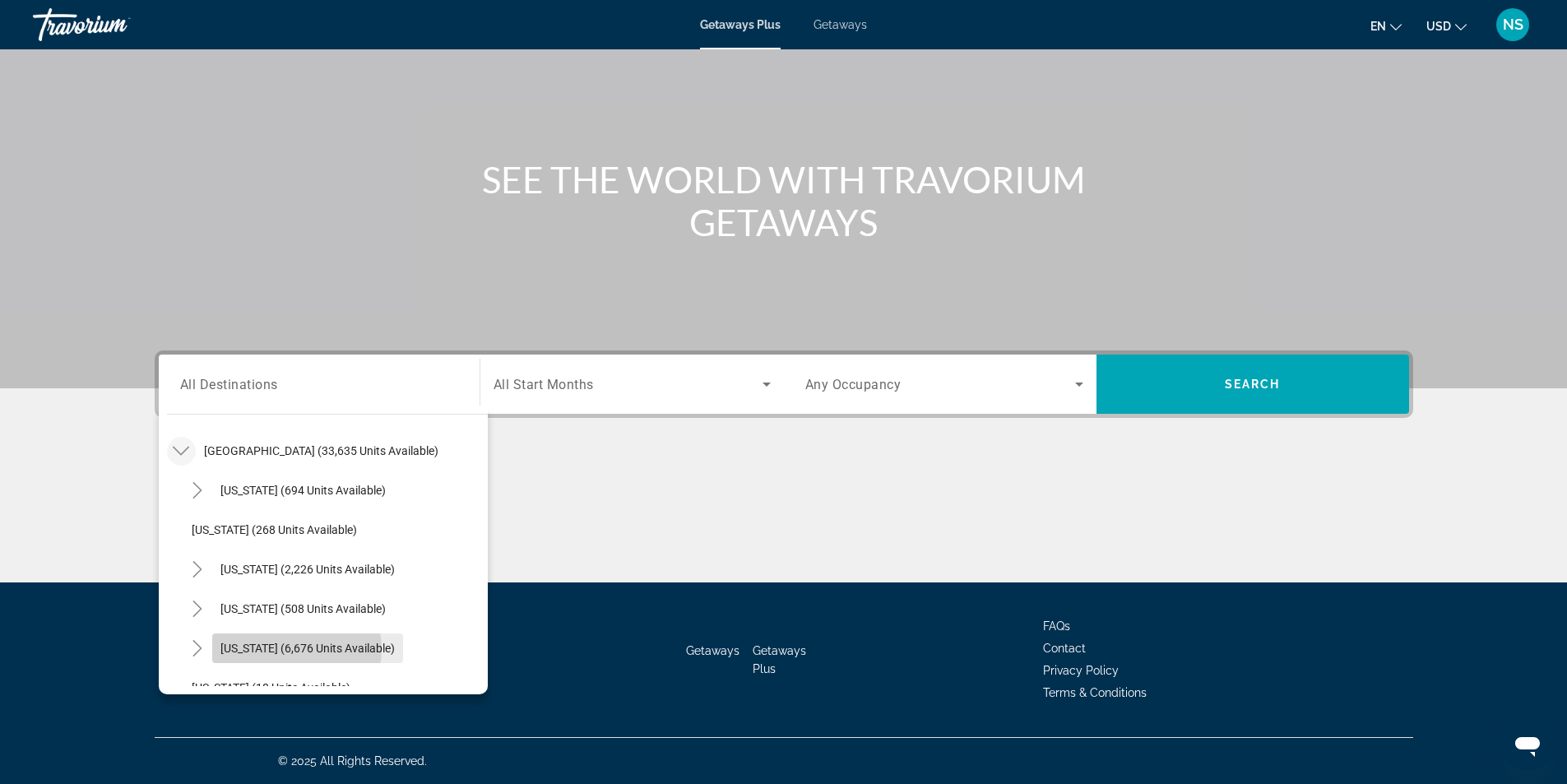
click at [289, 649] on span "[US_STATE] (6,676 units available)" at bounding box center [308, 647] width 174 height 13
type input "**********"
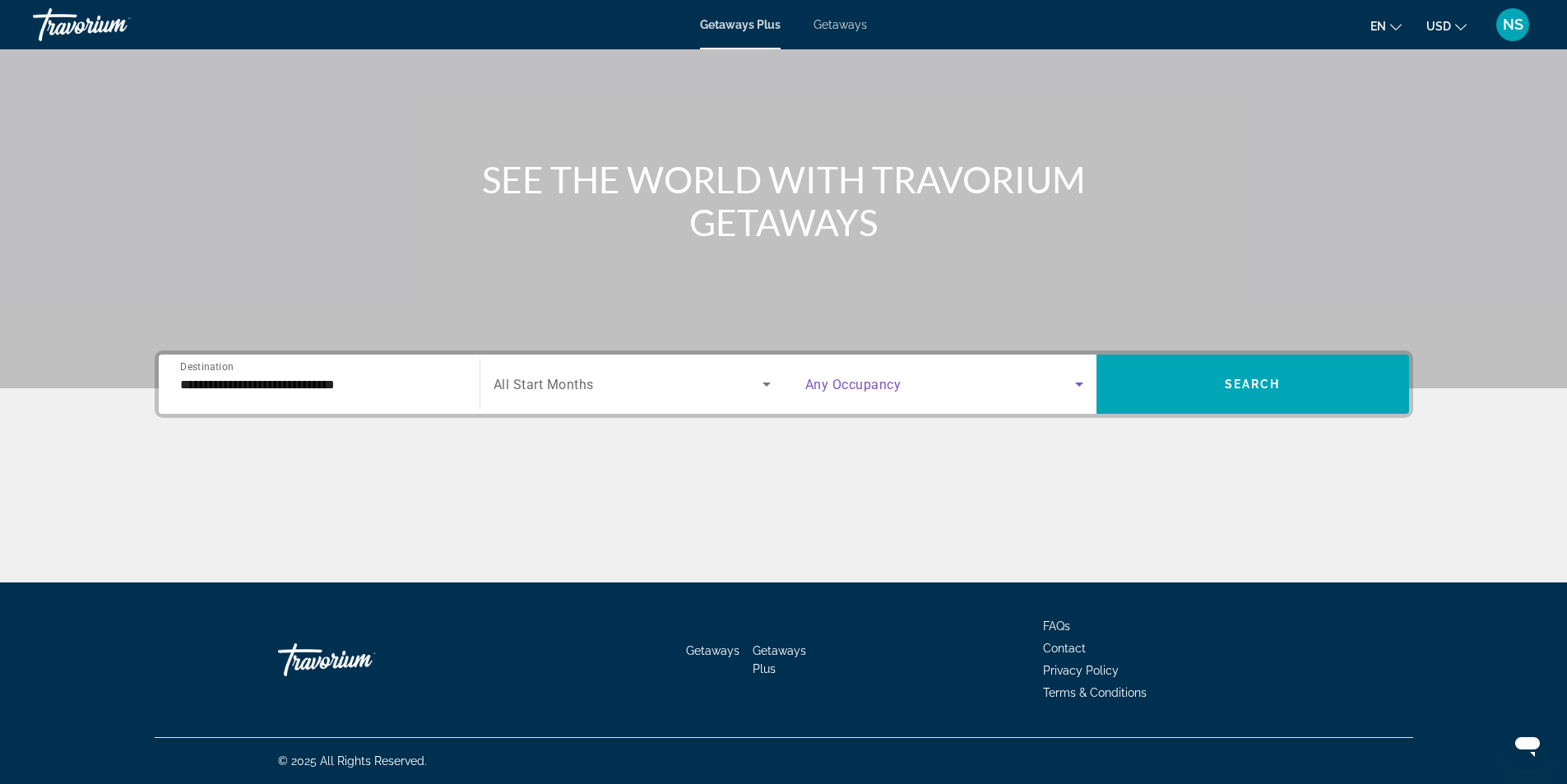
click at [1075, 386] on icon "Search widget" at bounding box center [1079, 383] width 20 height 20
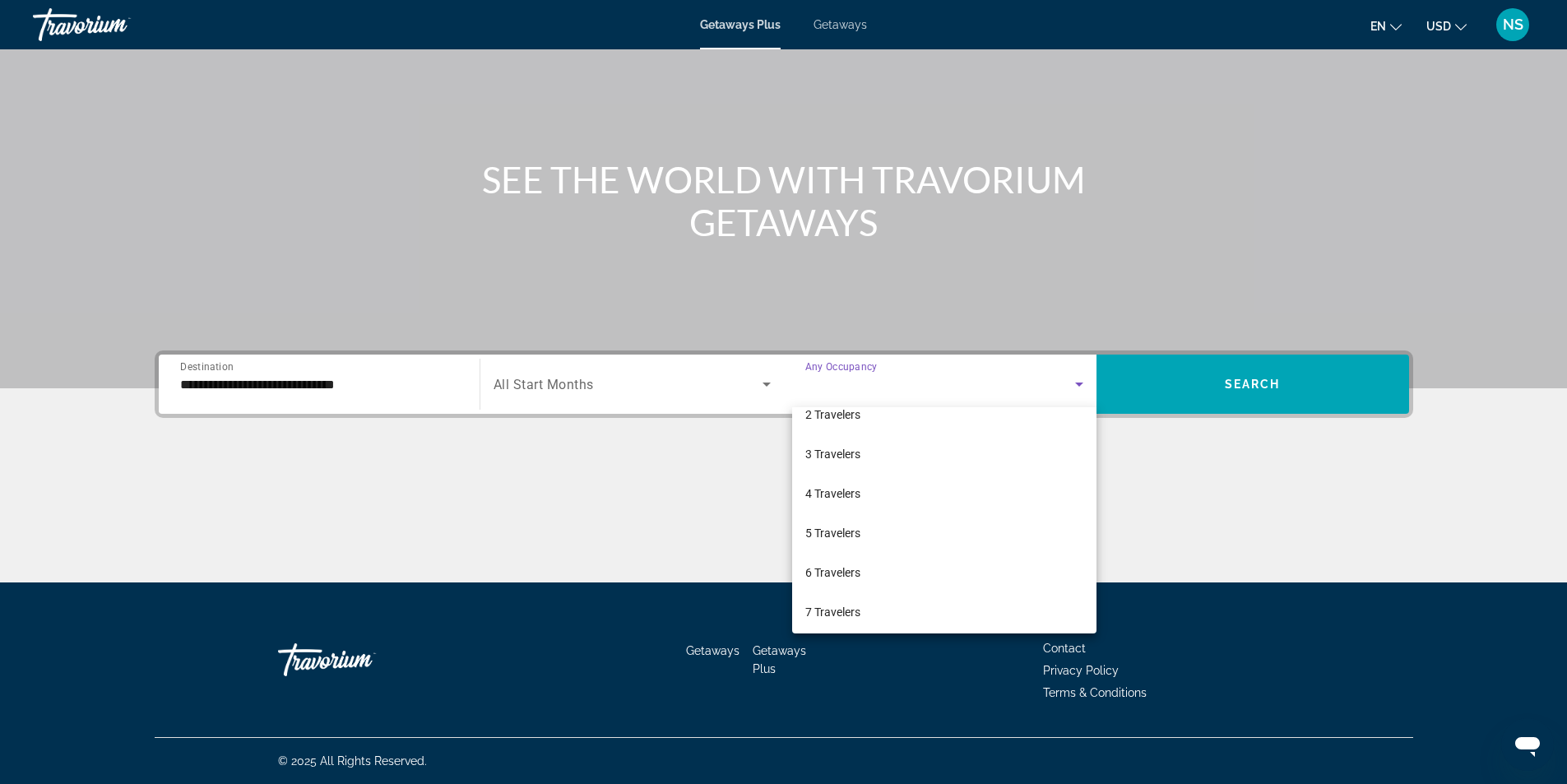
scroll to position [165, 0]
click at [850, 471] on span "6 Travelers" at bounding box center [832, 466] width 55 height 20
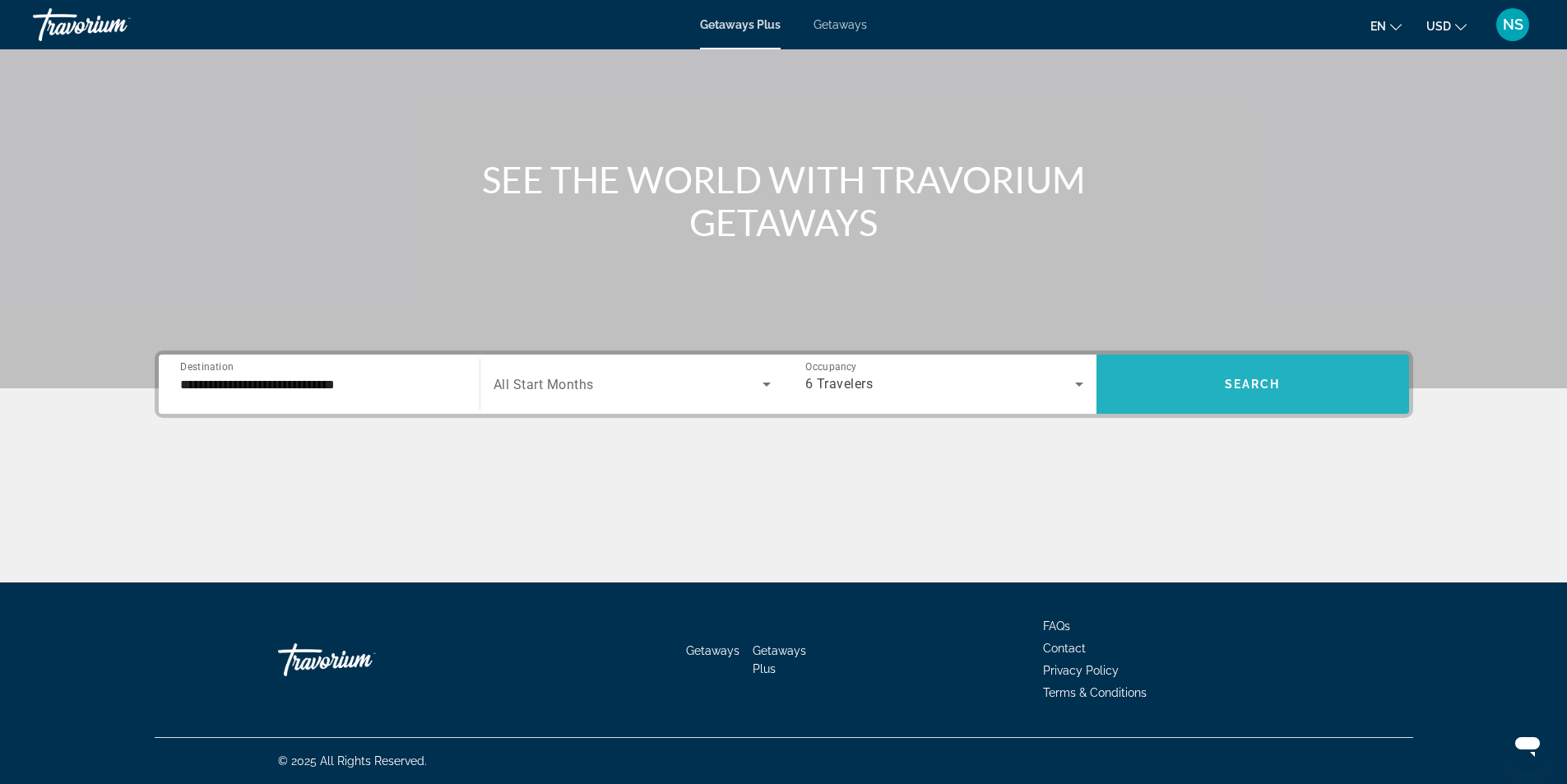
click at [1238, 383] on span "Search" at bounding box center [1252, 383] width 56 height 13
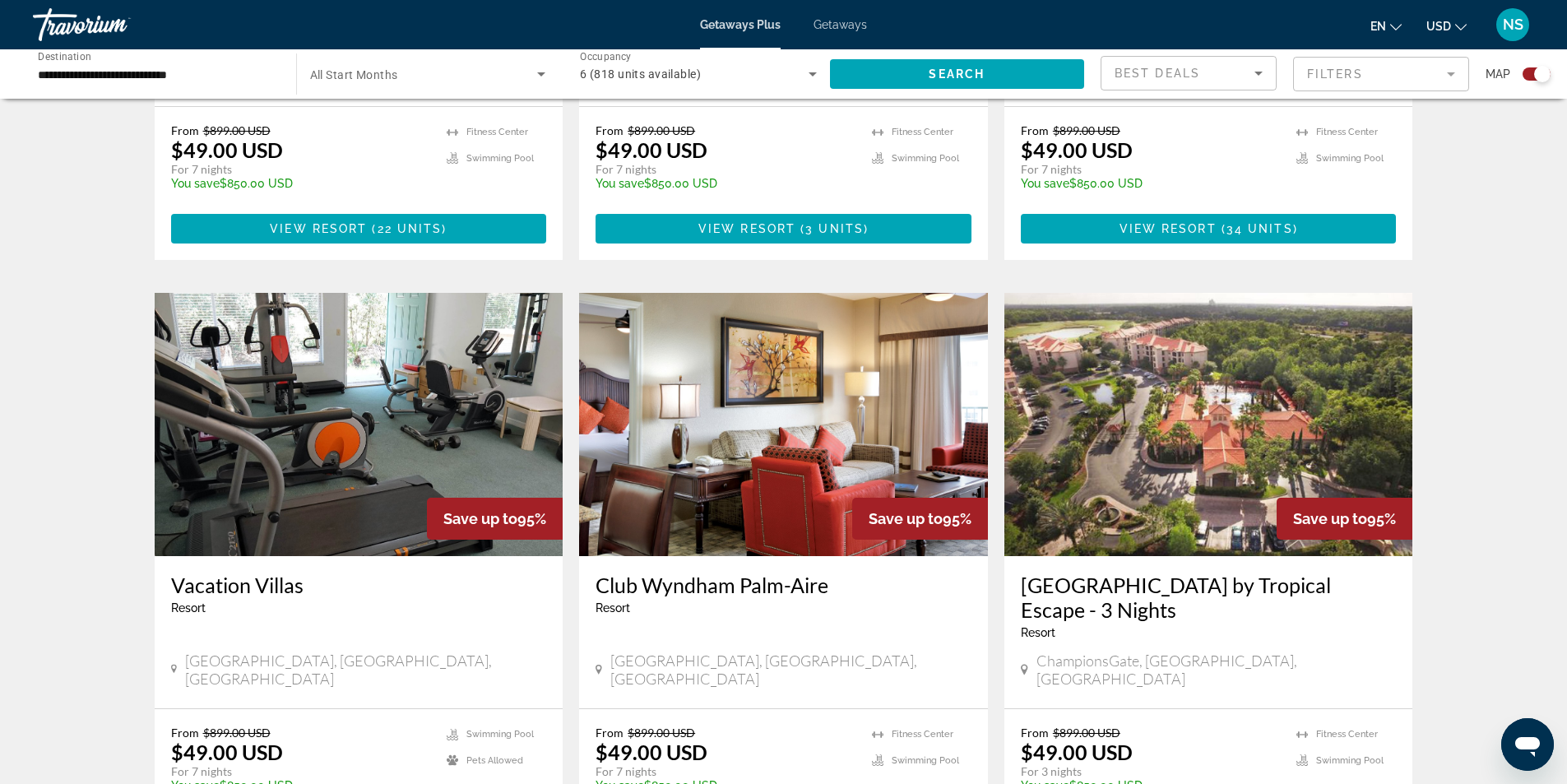
scroll to position [2460, 0]
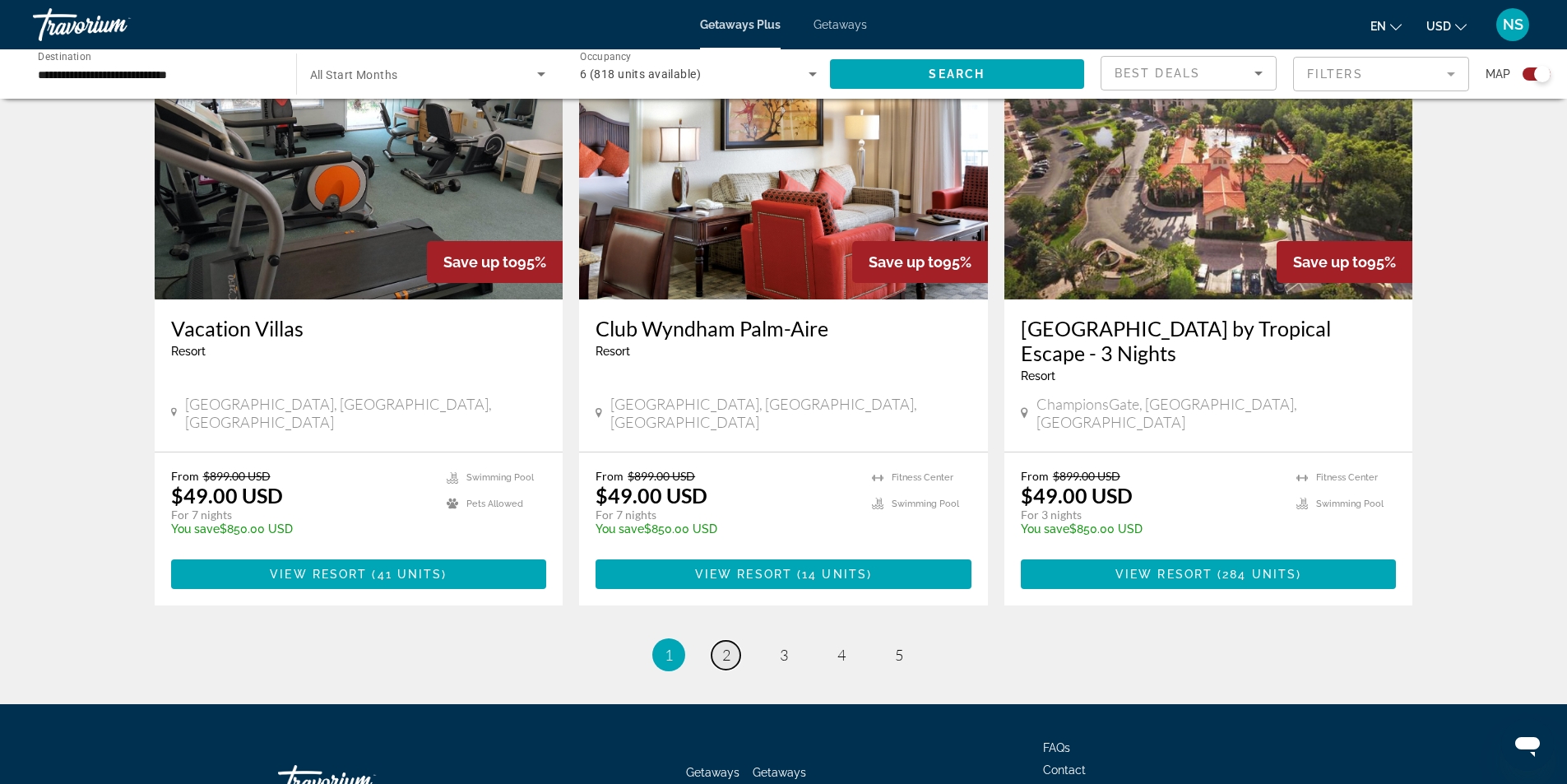
click at [732, 640] on link "page 2" at bounding box center [725, 654] width 29 height 29
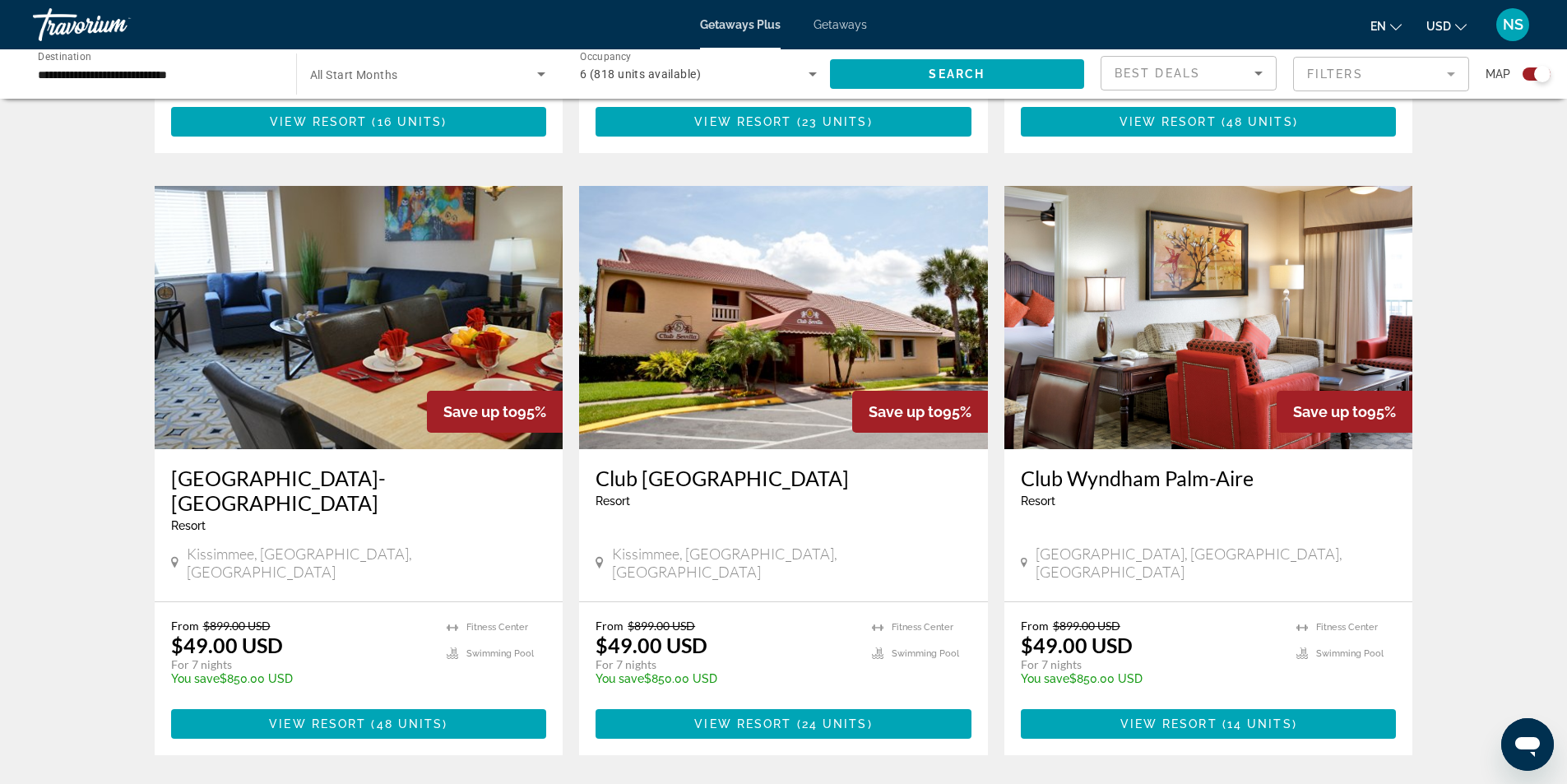
scroll to position [2460, 0]
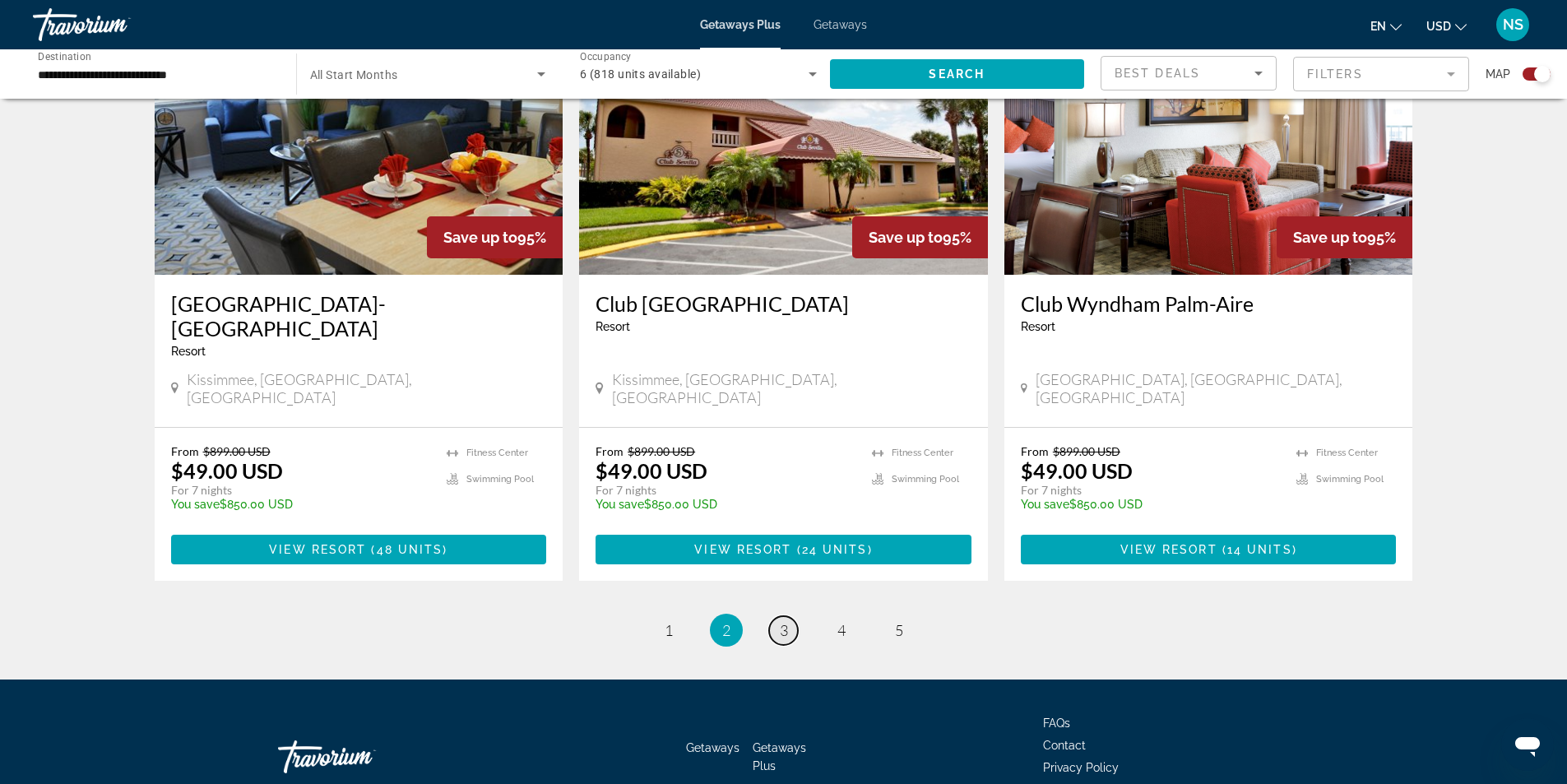
click at [783, 621] on span "3" at bounding box center [784, 630] width 8 height 18
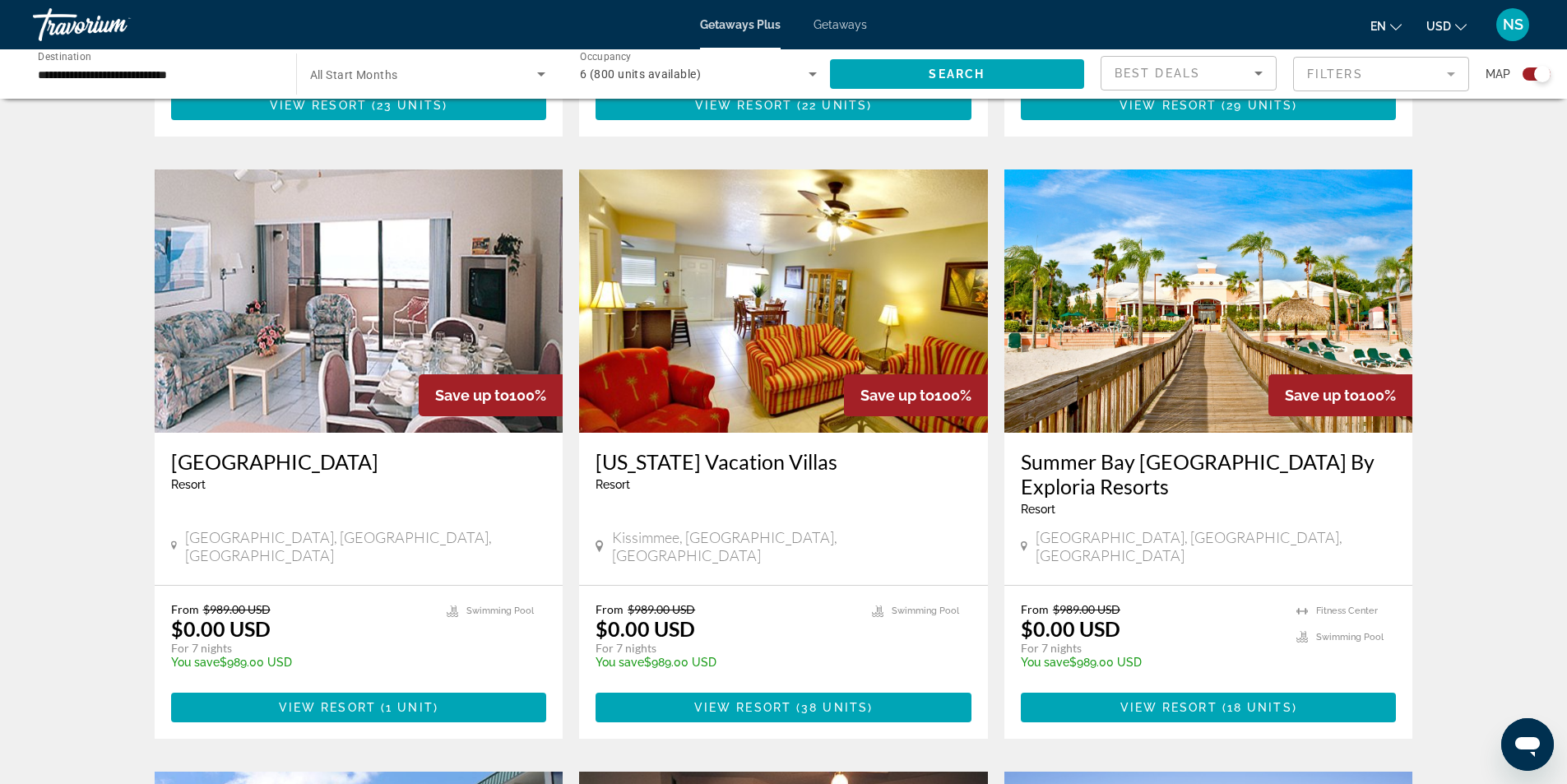
scroll to position [1069, 0]
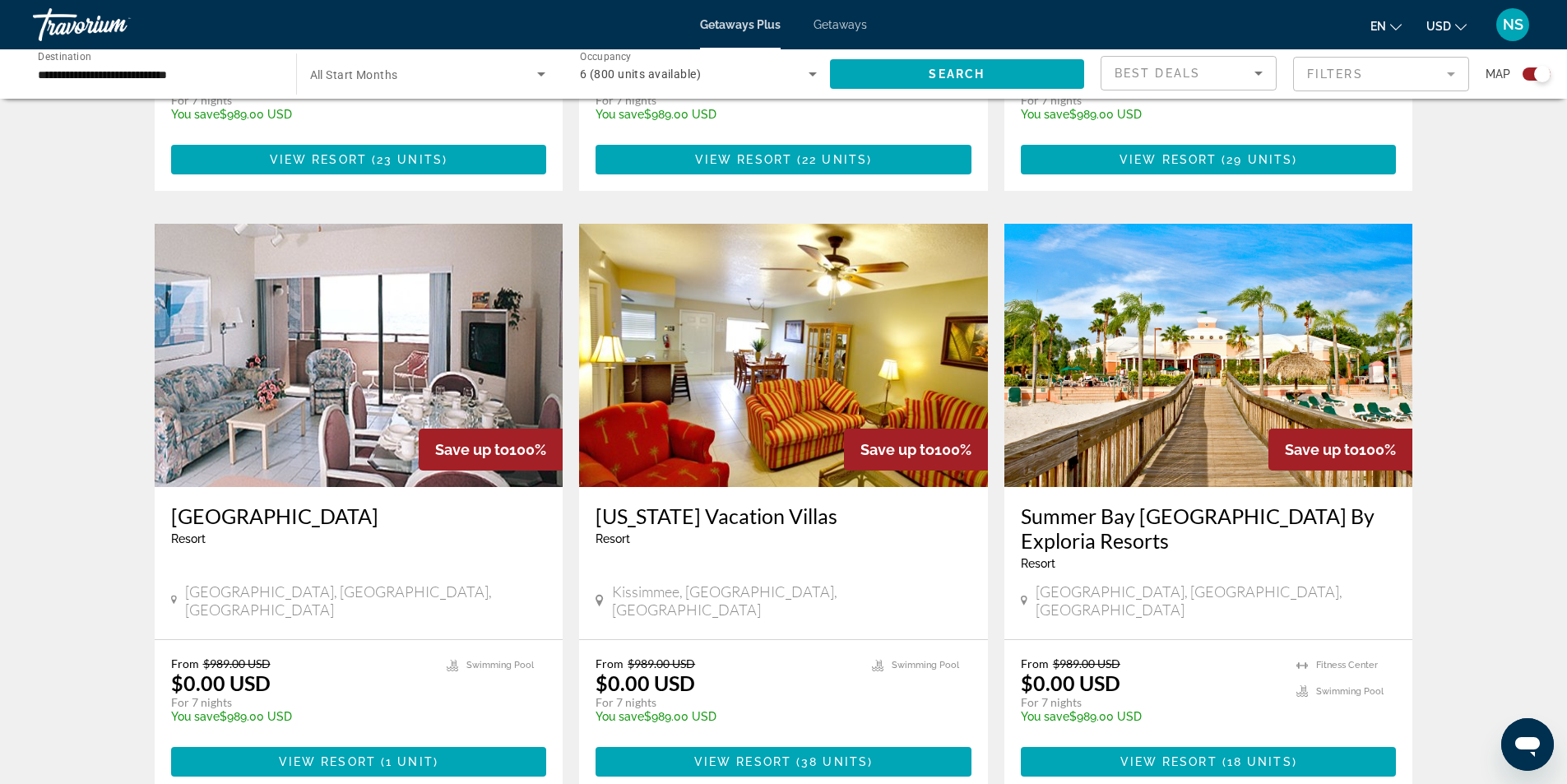
click at [1254, 360] on img "Main content" at bounding box center [1208, 355] width 409 height 263
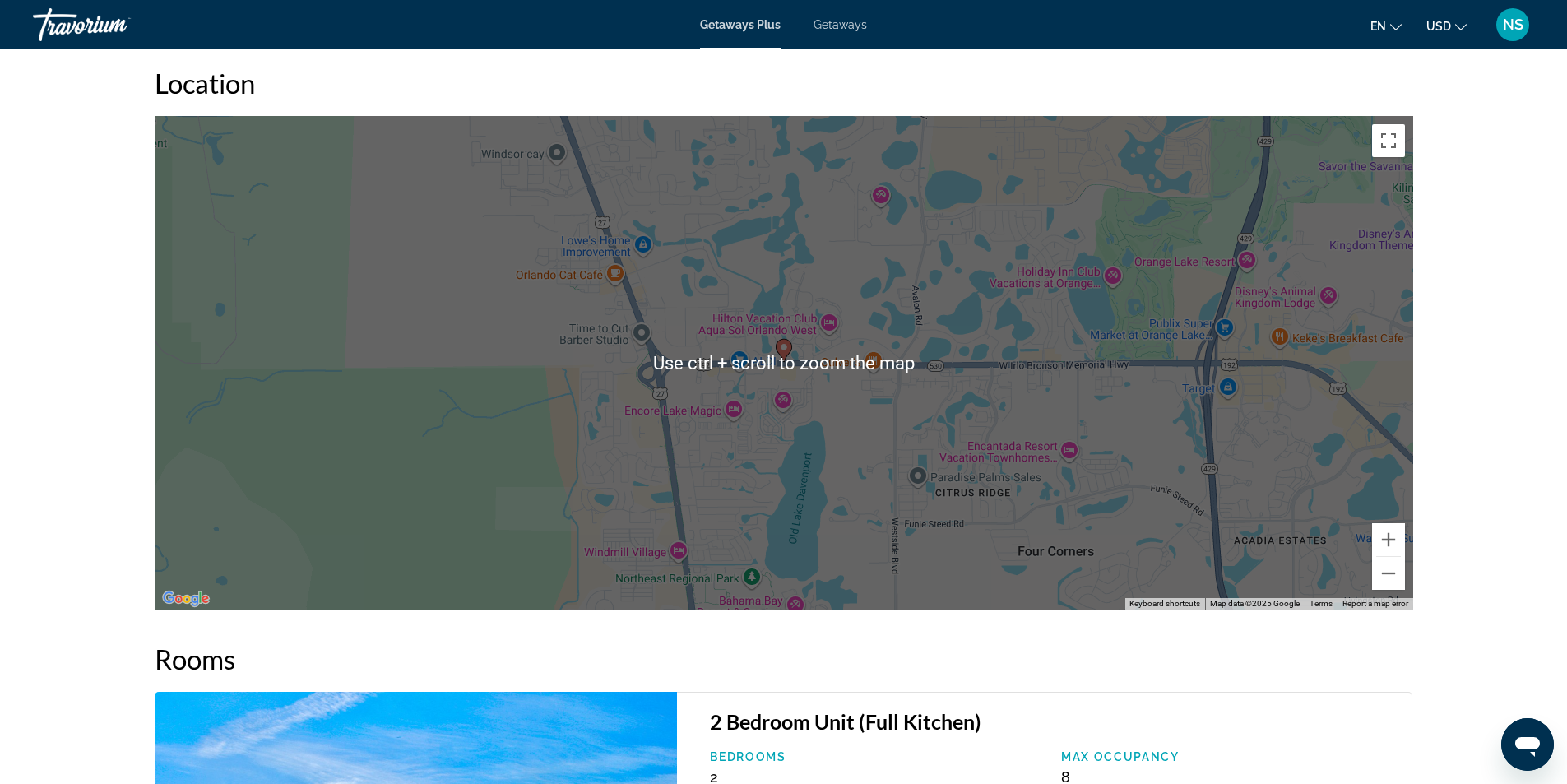
scroll to position [2710, 0]
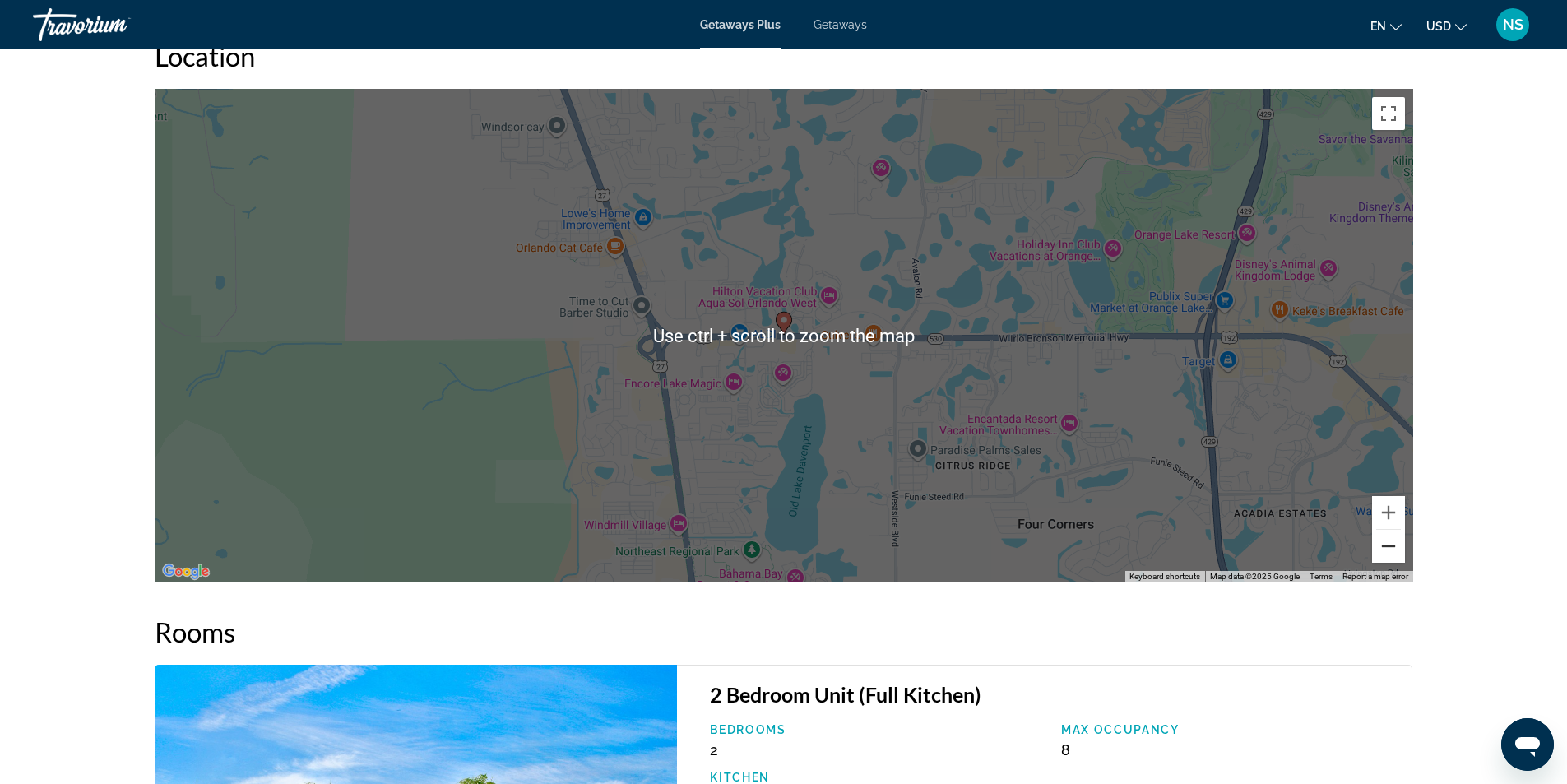
click at [1387, 552] on button "Zoom out" at bounding box center [1388, 546] width 33 height 33
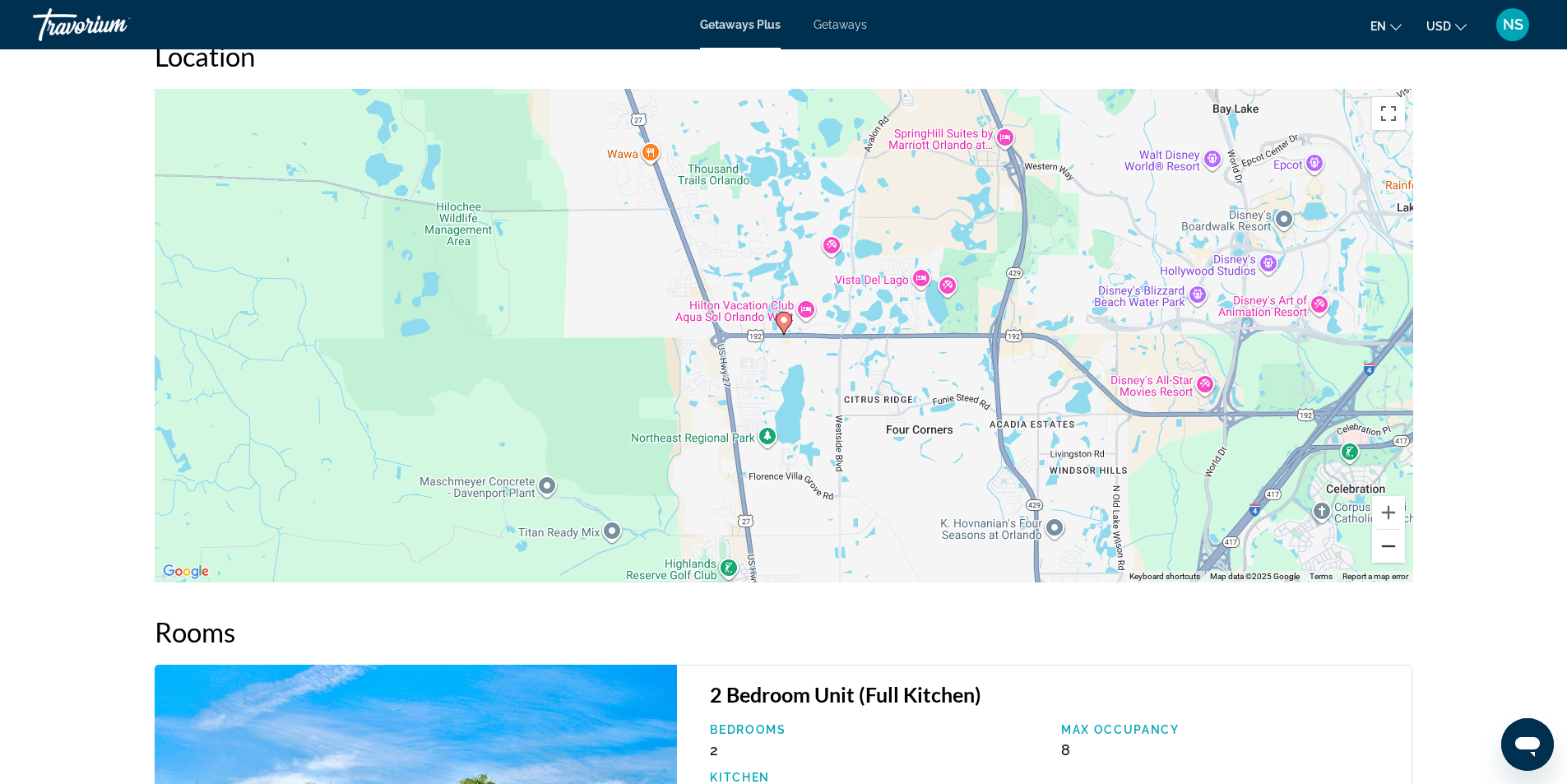
click at [1387, 551] on button "Zoom out" at bounding box center [1388, 546] width 33 height 33
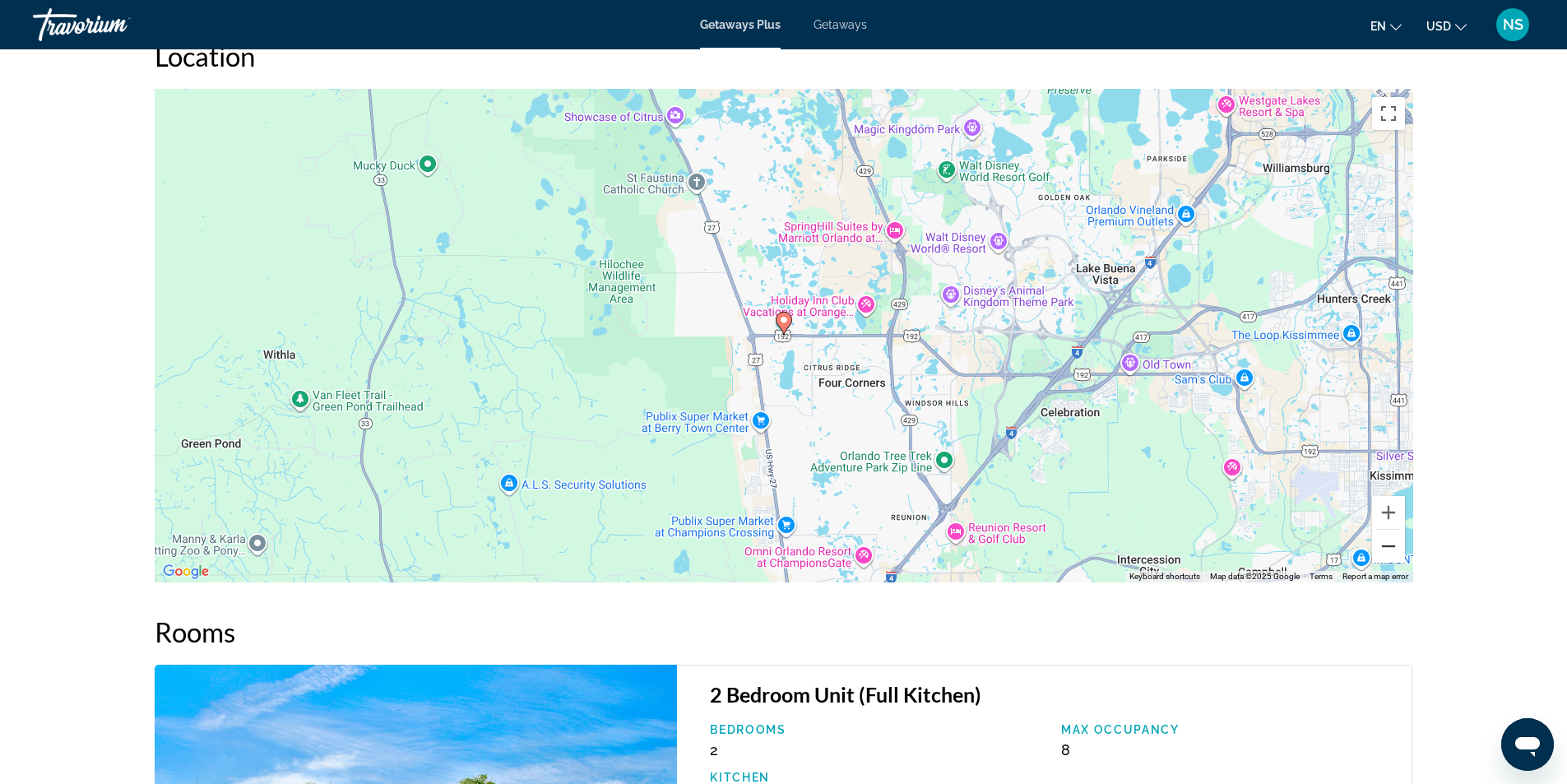
click at [1387, 551] on button "Zoom out" at bounding box center [1388, 546] width 33 height 33
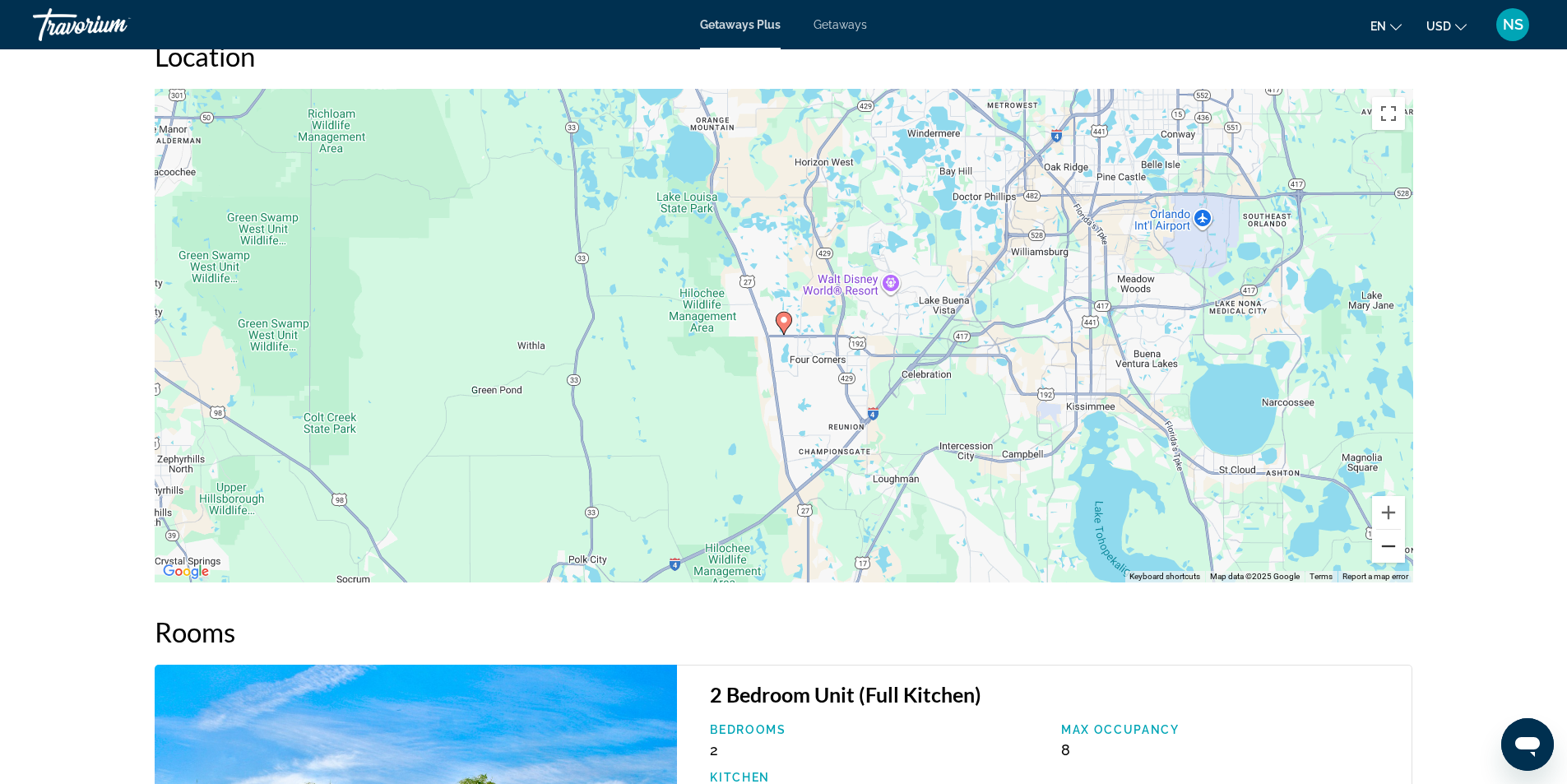
click at [1387, 551] on button "Zoom out" at bounding box center [1388, 546] width 33 height 33
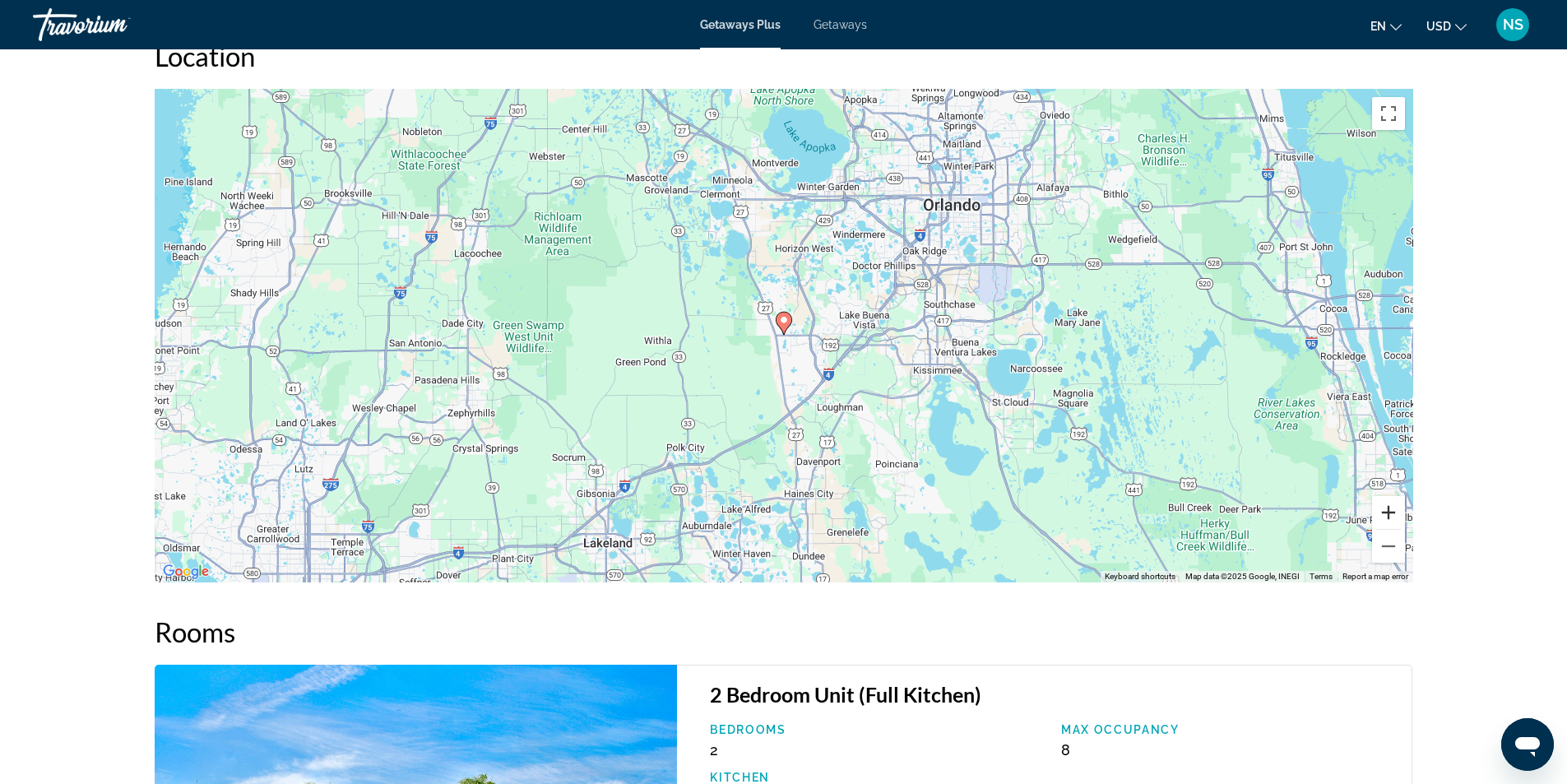
click at [1390, 514] on button "Zoom in" at bounding box center [1388, 512] width 33 height 33
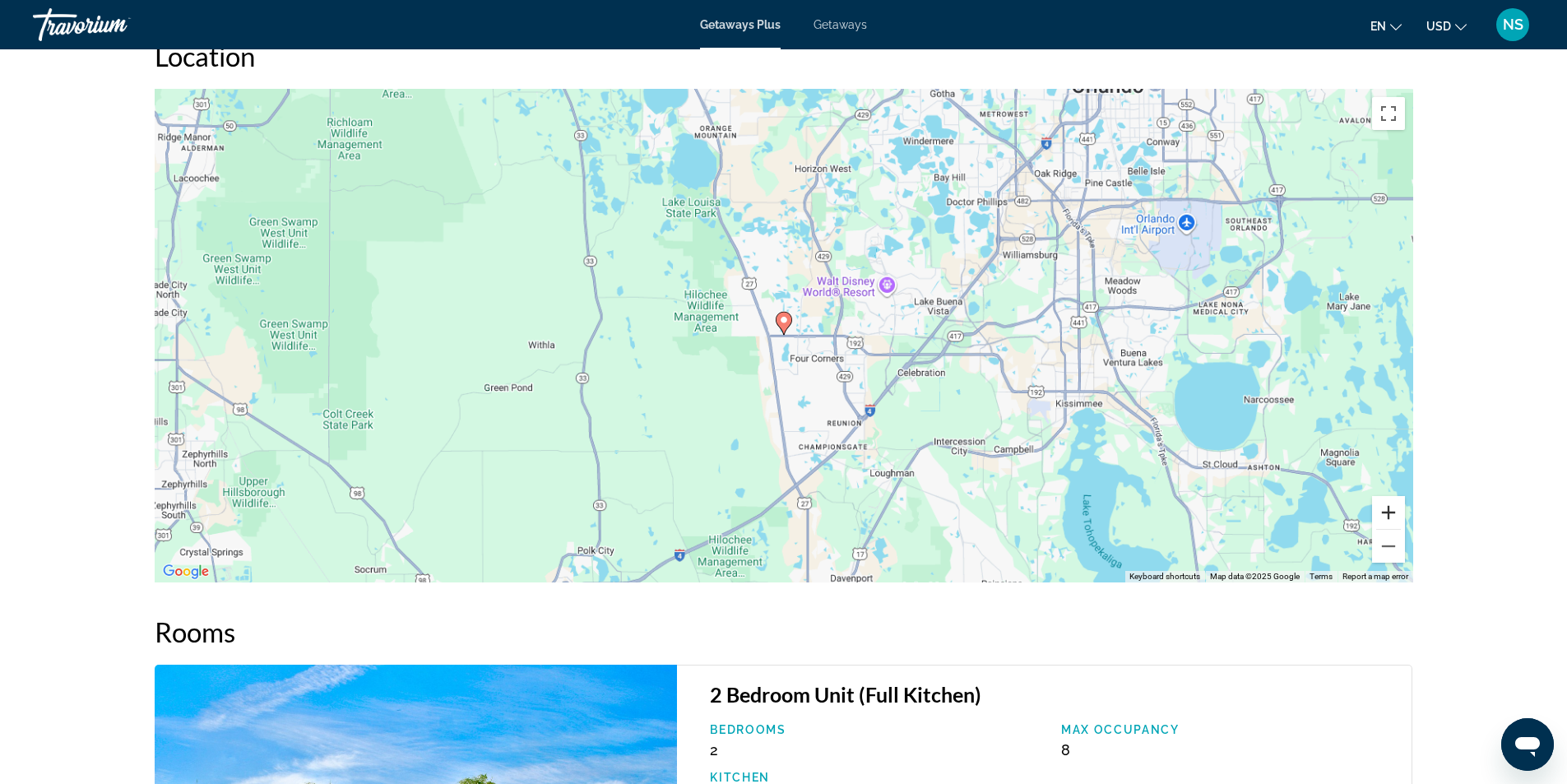
click at [1390, 514] on button "Zoom in" at bounding box center [1388, 512] width 33 height 33
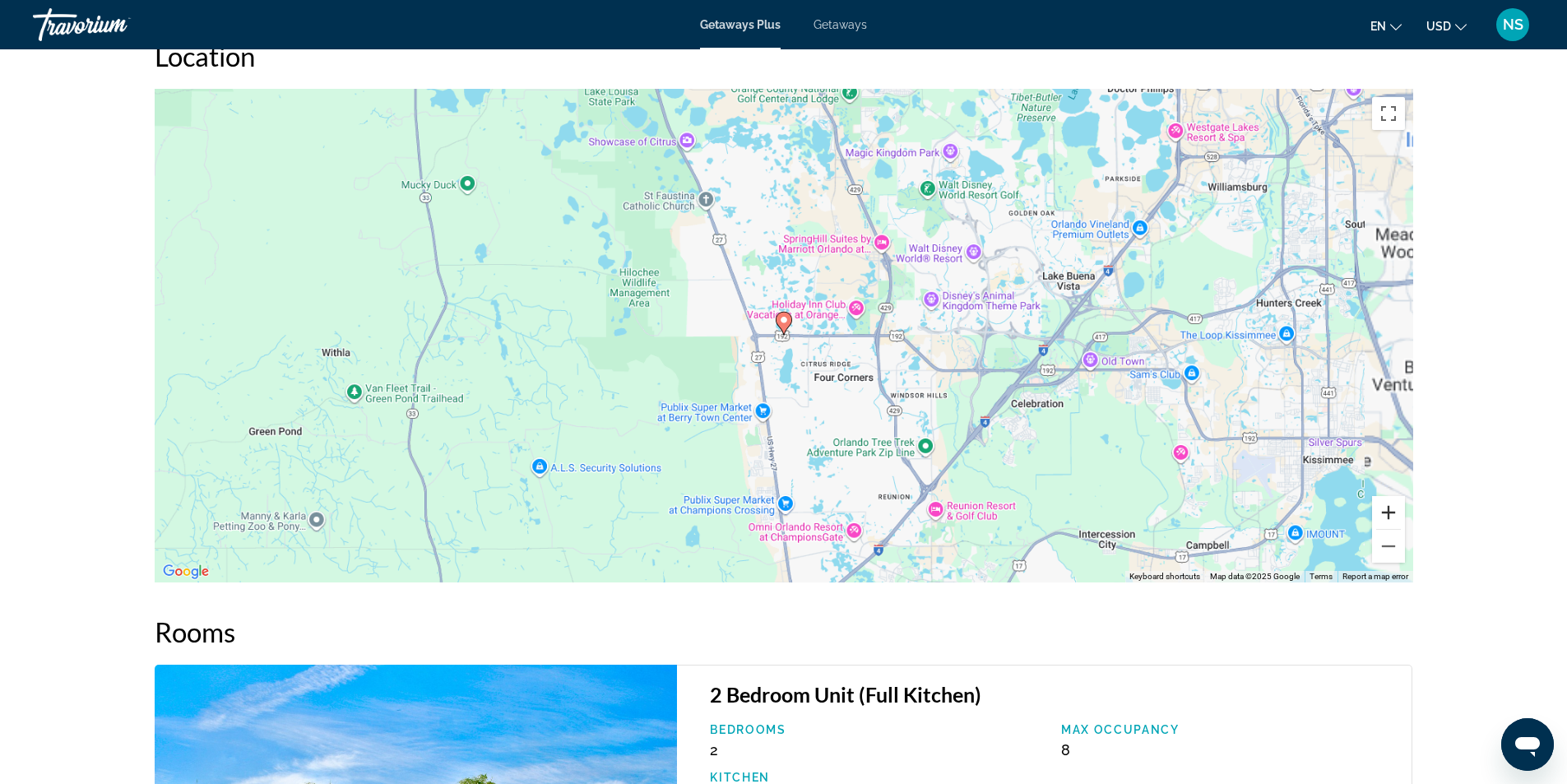
click at [1390, 514] on button "Zoom in" at bounding box center [1388, 512] width 33 height 33
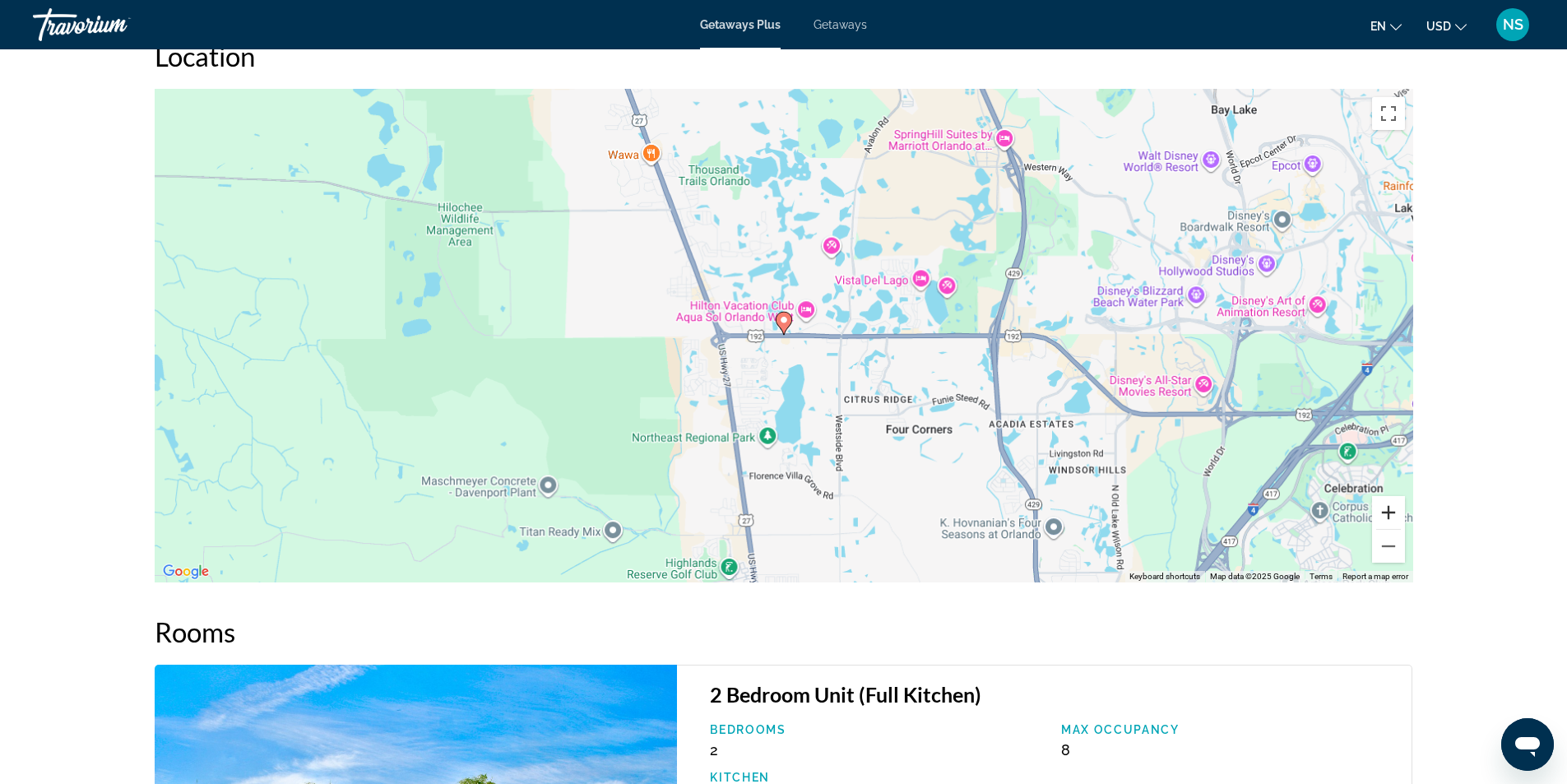
click at [1390, 514] on button "Zoom in" at bounding box center [1388, 512] width 33 height 33
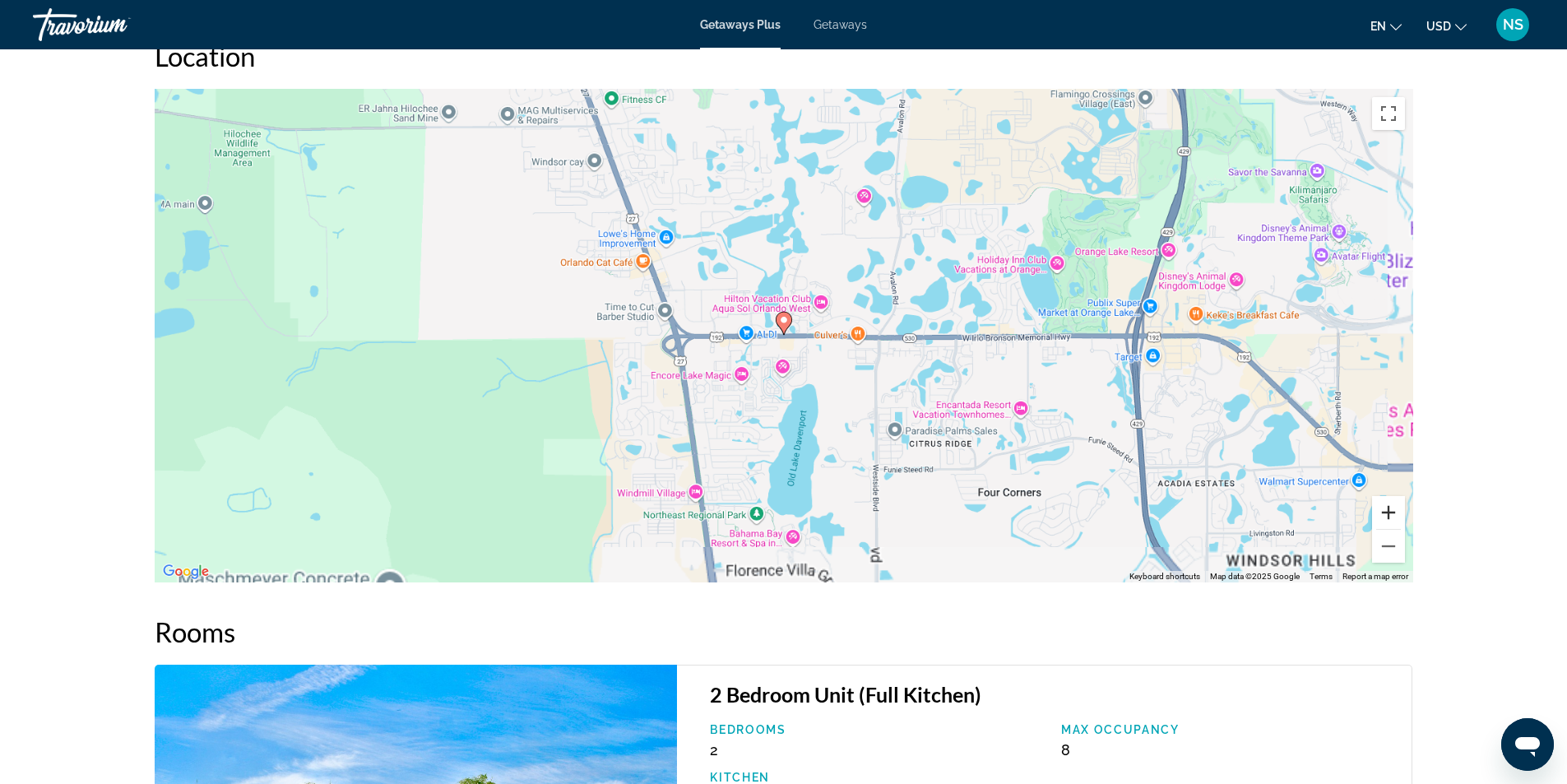
click at [1390, 514] on button "Zoom in" at bounding box center [1388, 512] width 33 height 33
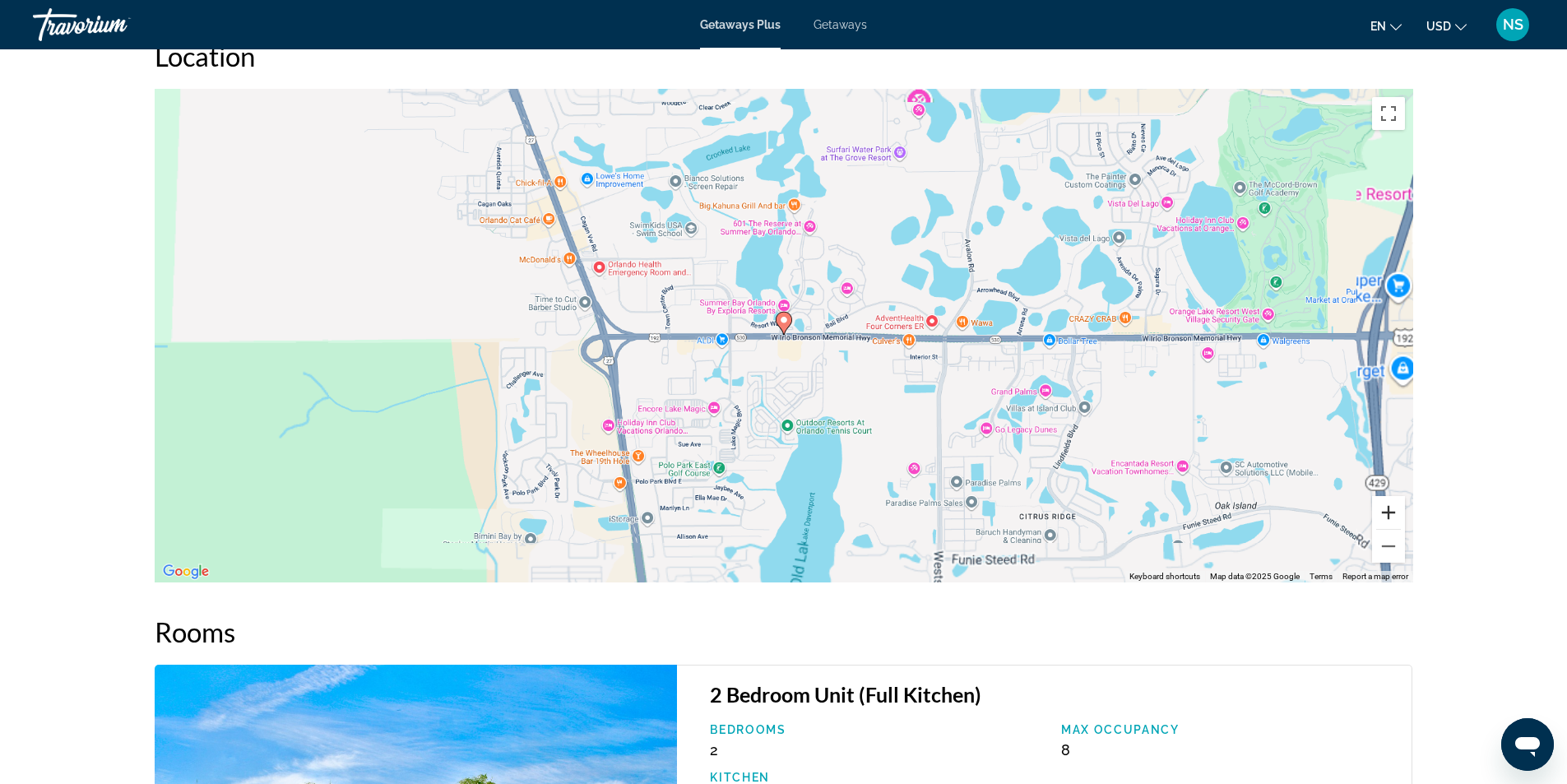
click at [1390, 514] on button "Zoom in" at bounding box center [1388, 512] width 33 height 33
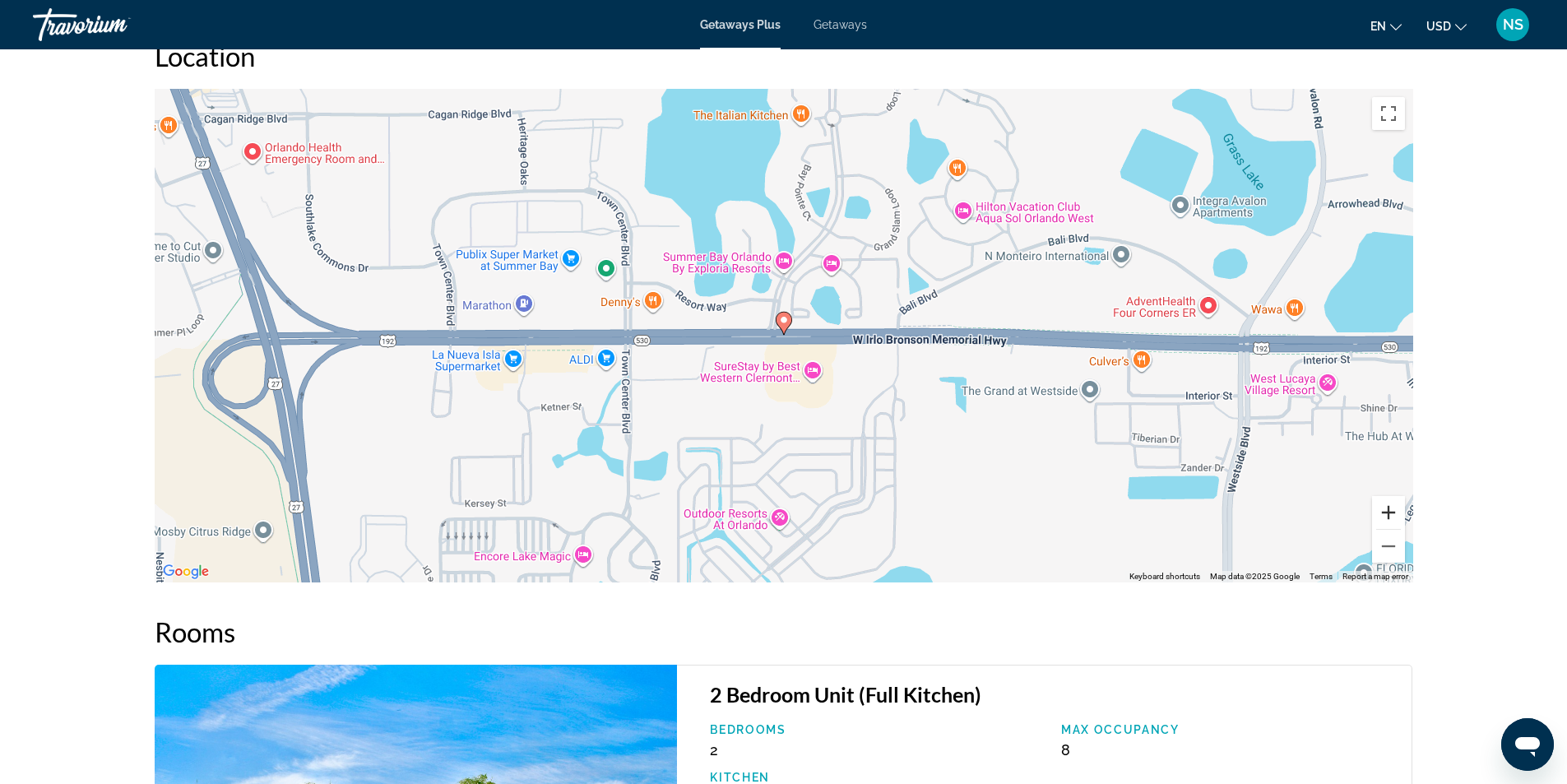
click at [1390, 514] on button "Zoom in" at bounding box center [1388, 512] width 33 height 33
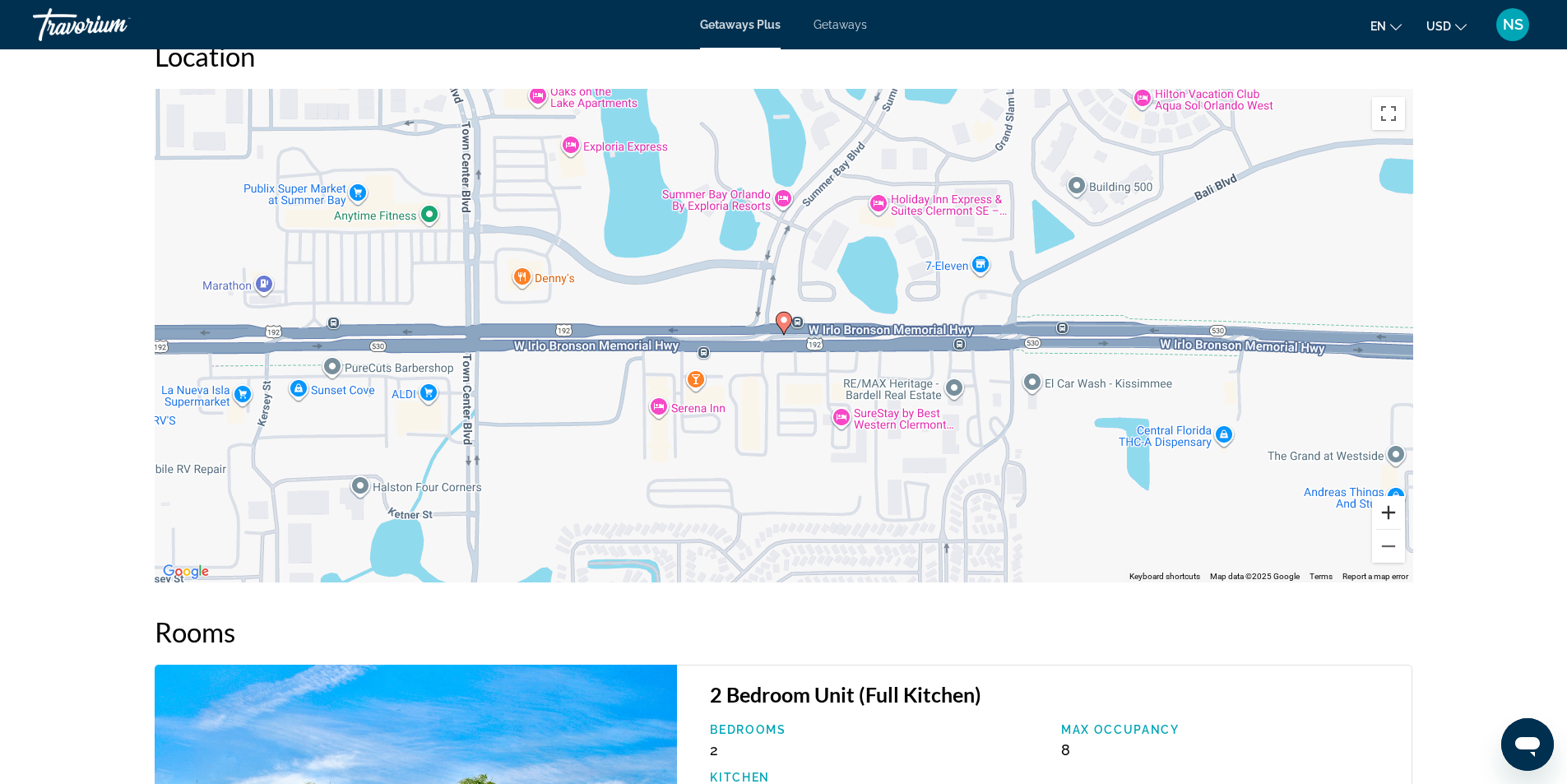
click at [1390, 514] on button "Zoom in" at bounding box center [1388, 512] width 33 height 33
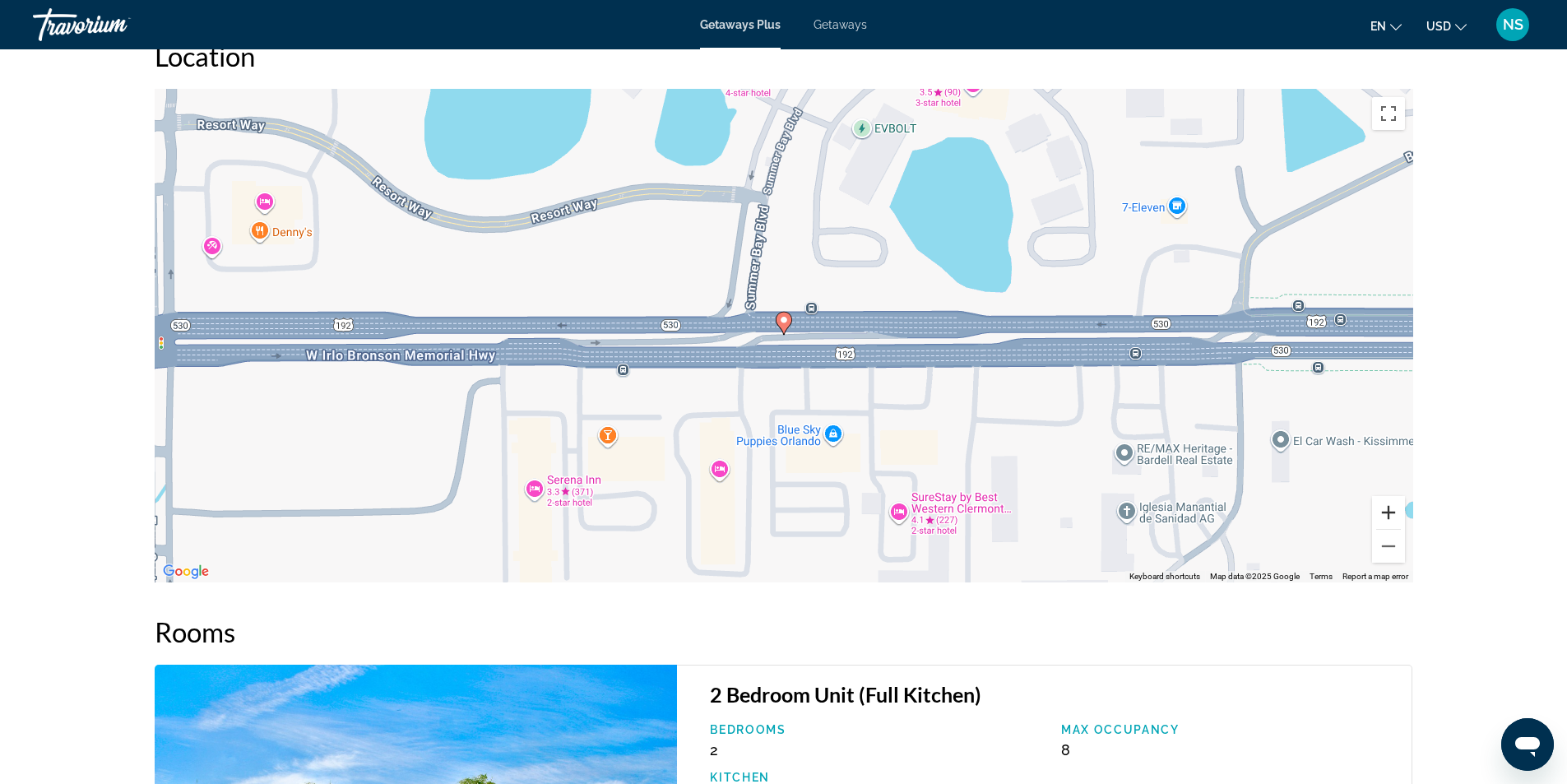
click at [1390, 514] on button "Zoom in" at bounding box center [1388, 512] width 33 height 33
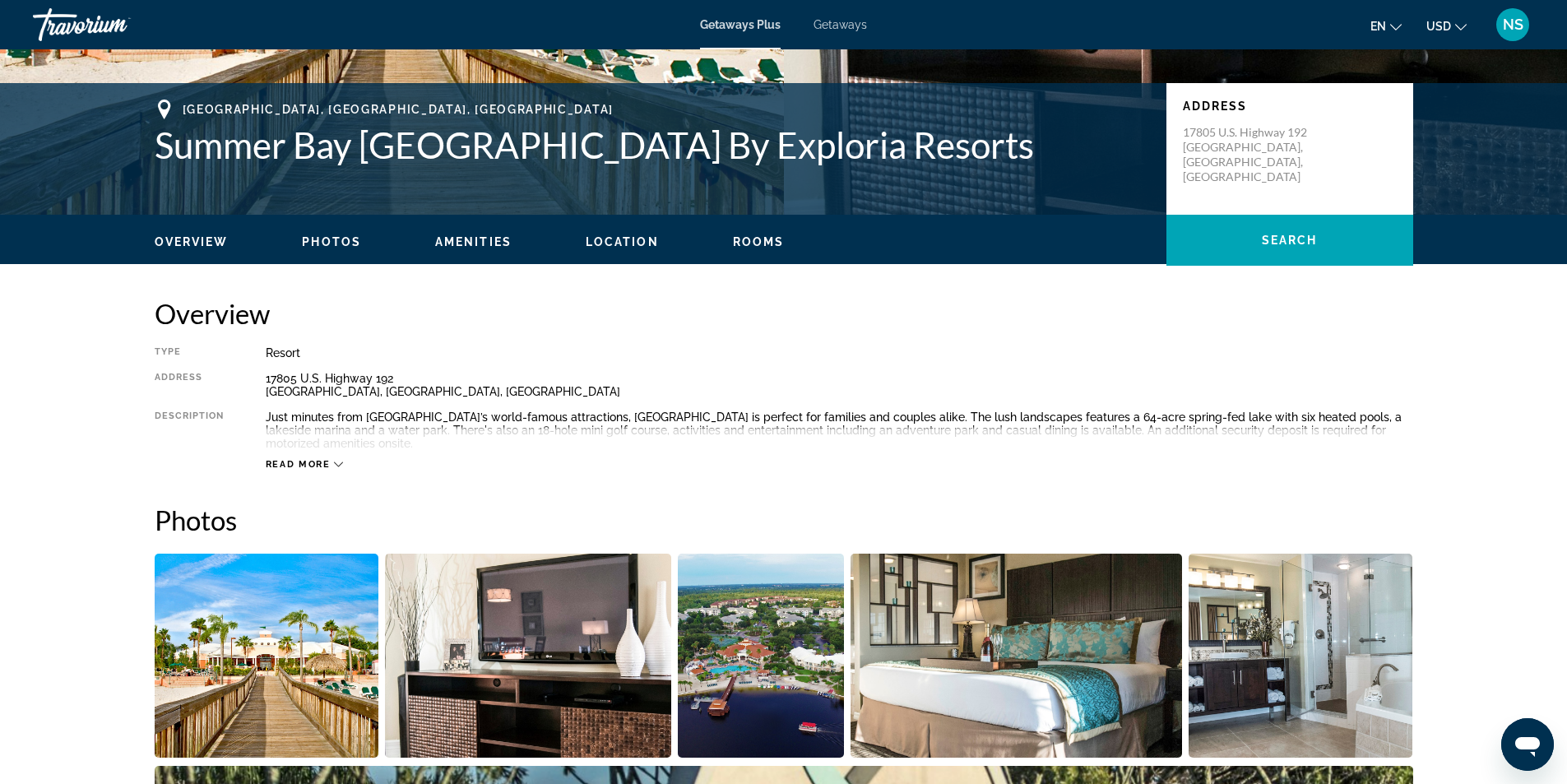
scroll to position [326, 0]
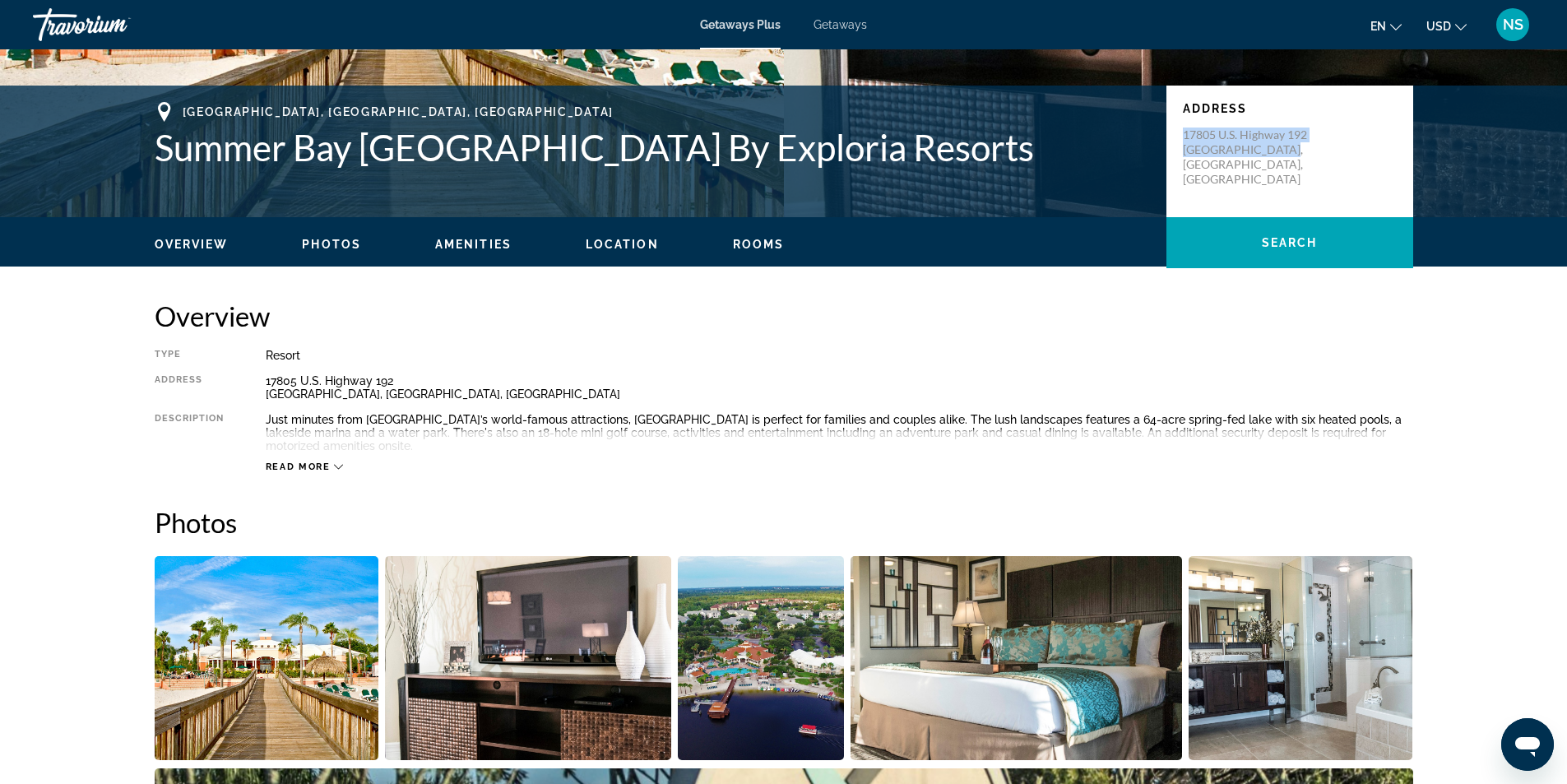
drag, startPoint x: 1184, startPoint y: 138, endPoint x: 1297, endPoint y: 147, distance: 113.4
click at [1297, 147] on p "[STREET_ADDRESS]" at bounding box center [1248, 157] width 132 height 59
copy p "[STREET_ADDRESS]"
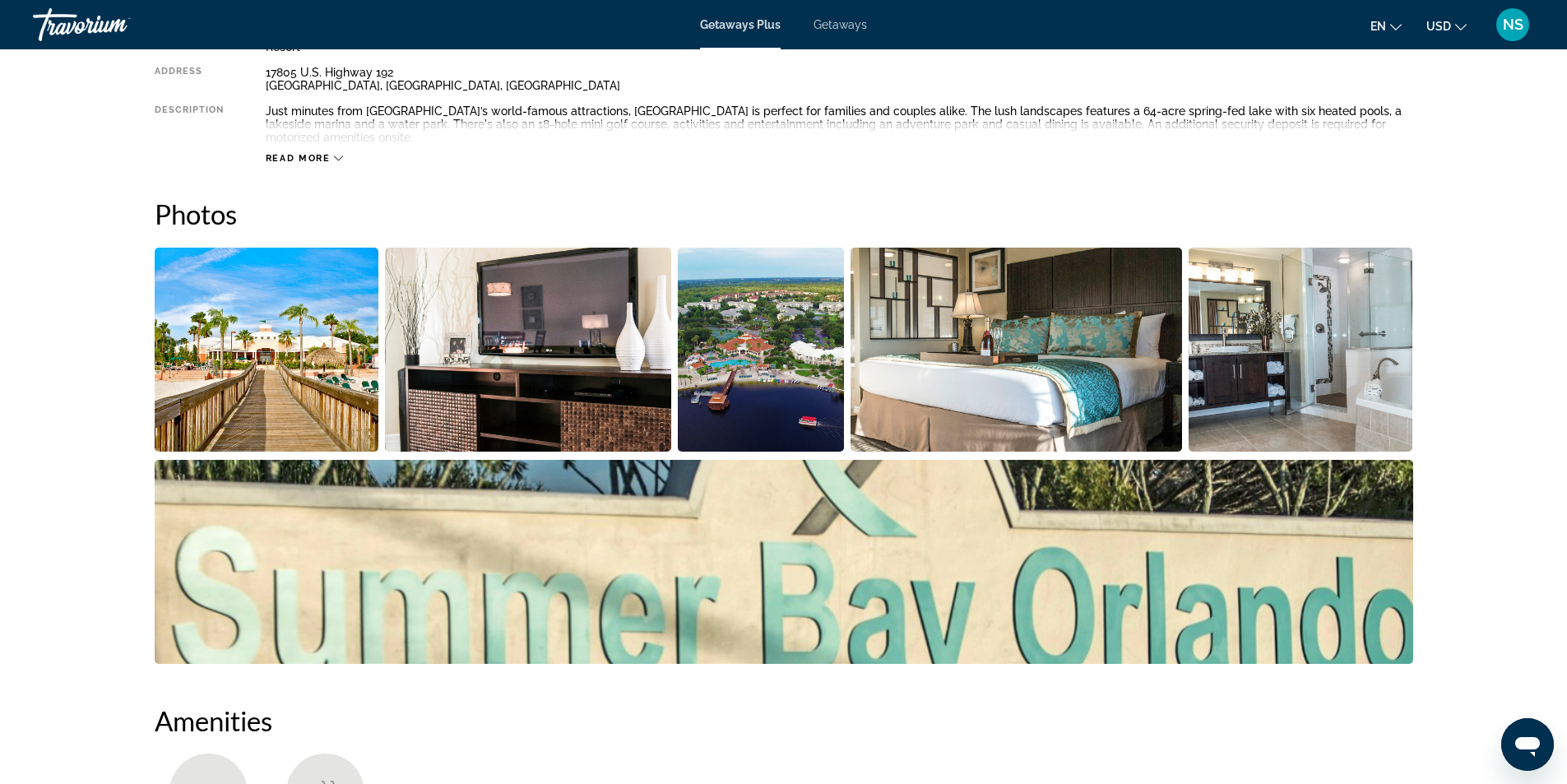
scroll to position [737, 0]
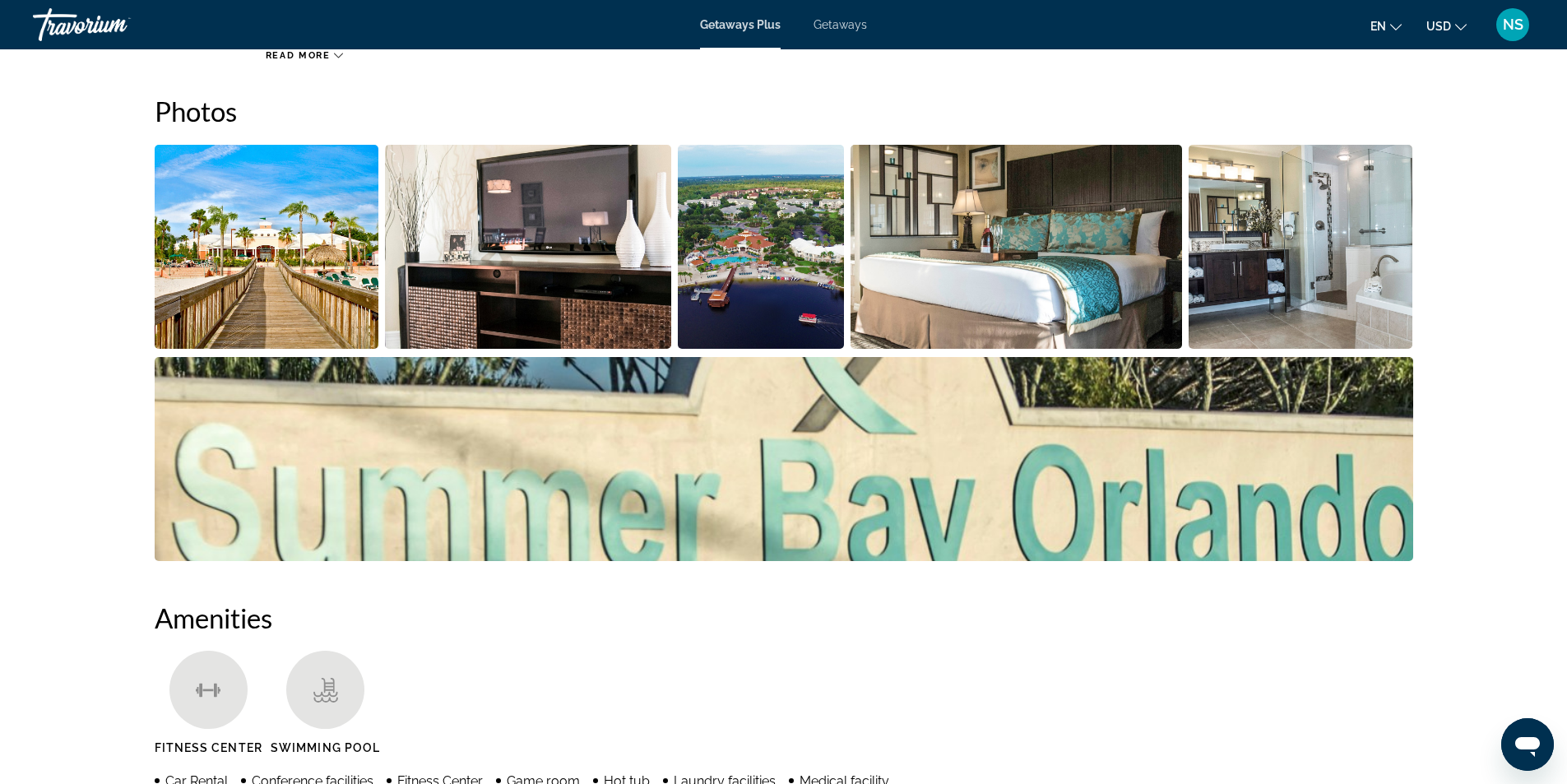
click at [309, 280] on img "Open full-screen image slider" at bounding box center [267, 247] width 225 height 204
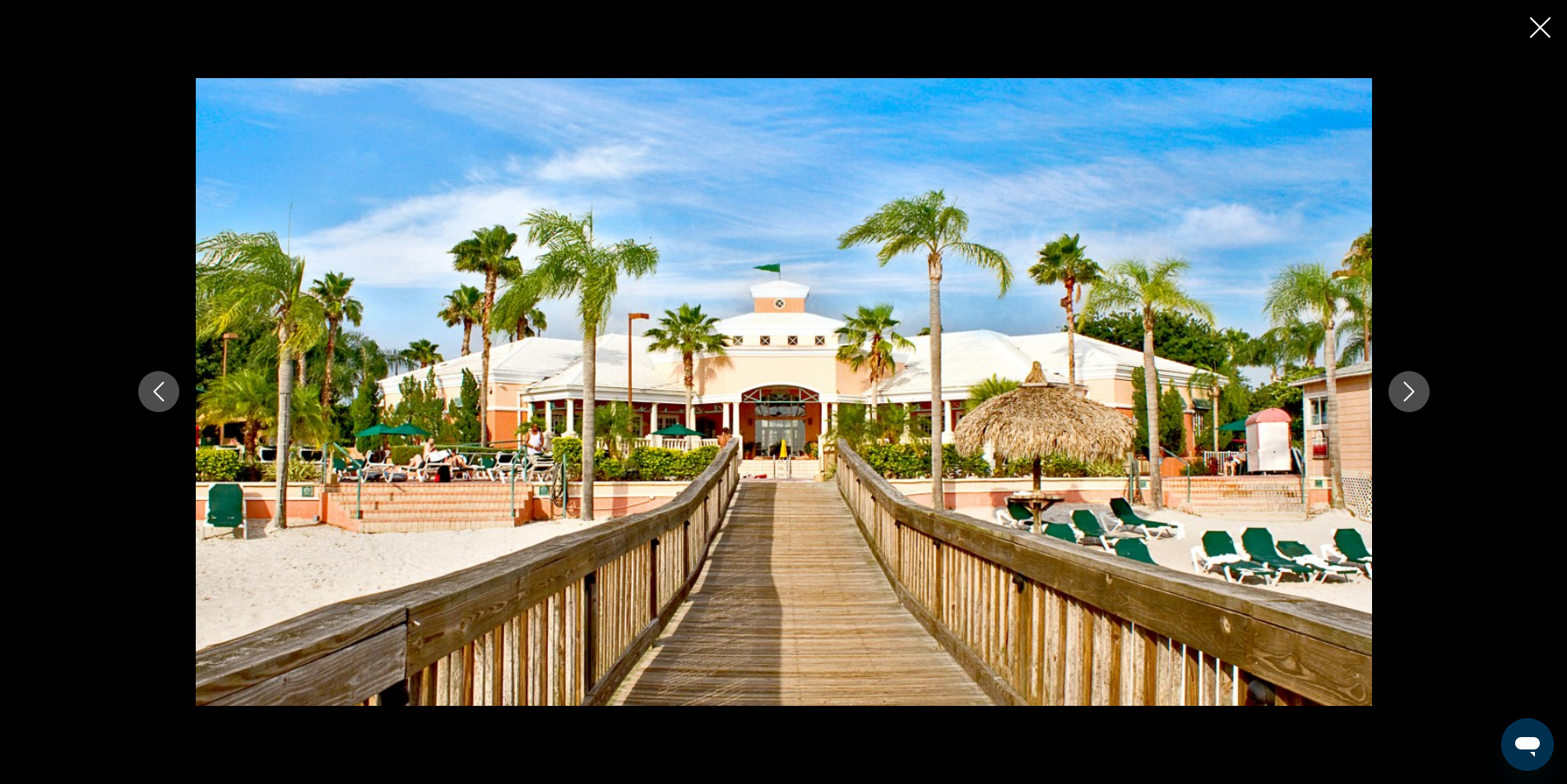
click at [1412, 394] on icon "Next image" at bounding box center [1408, 392] width 10 height 20
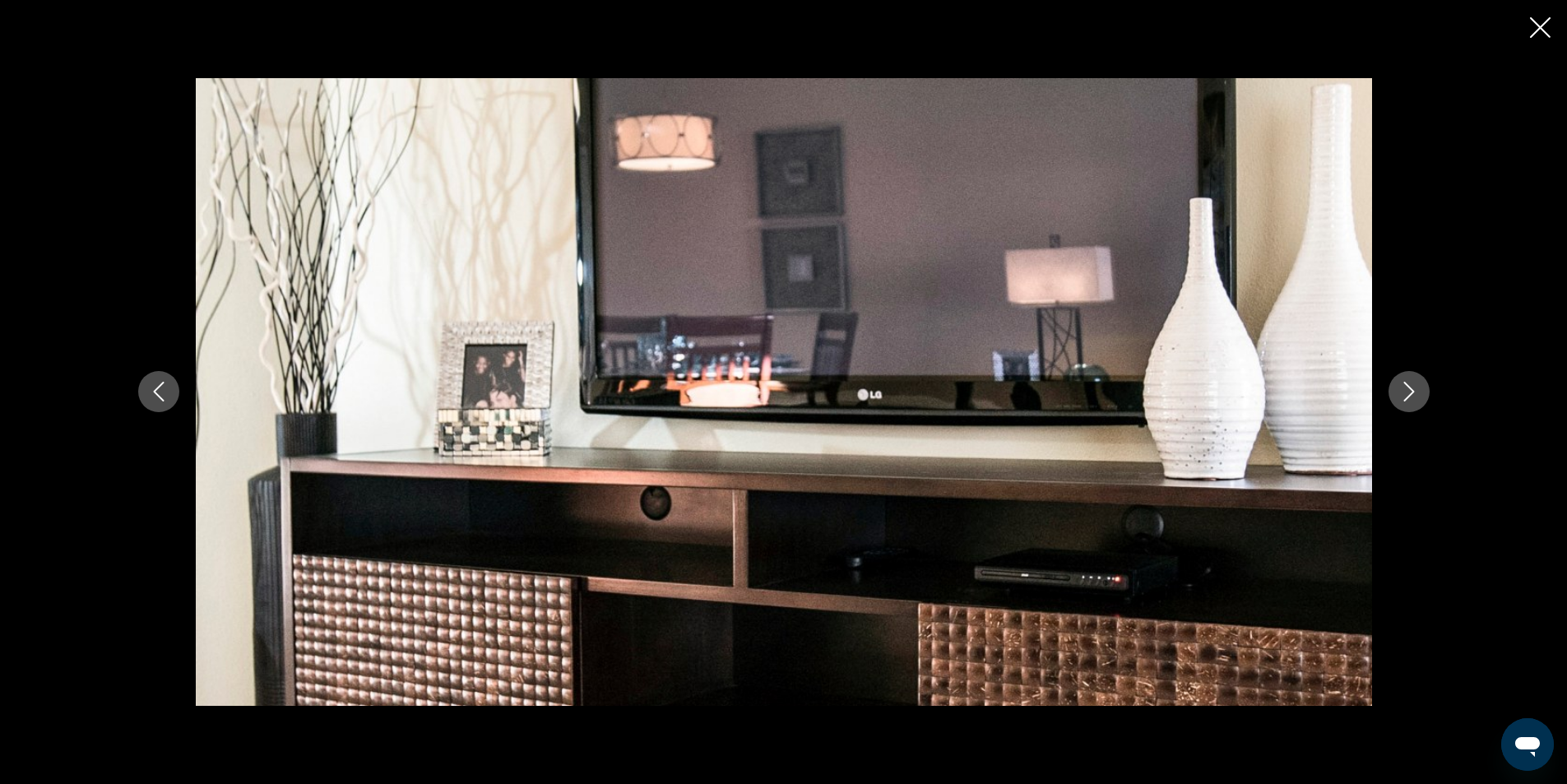
click at [1410, 394] on icon "Next image" at bounding box center [1409, 391] width 20 height 20
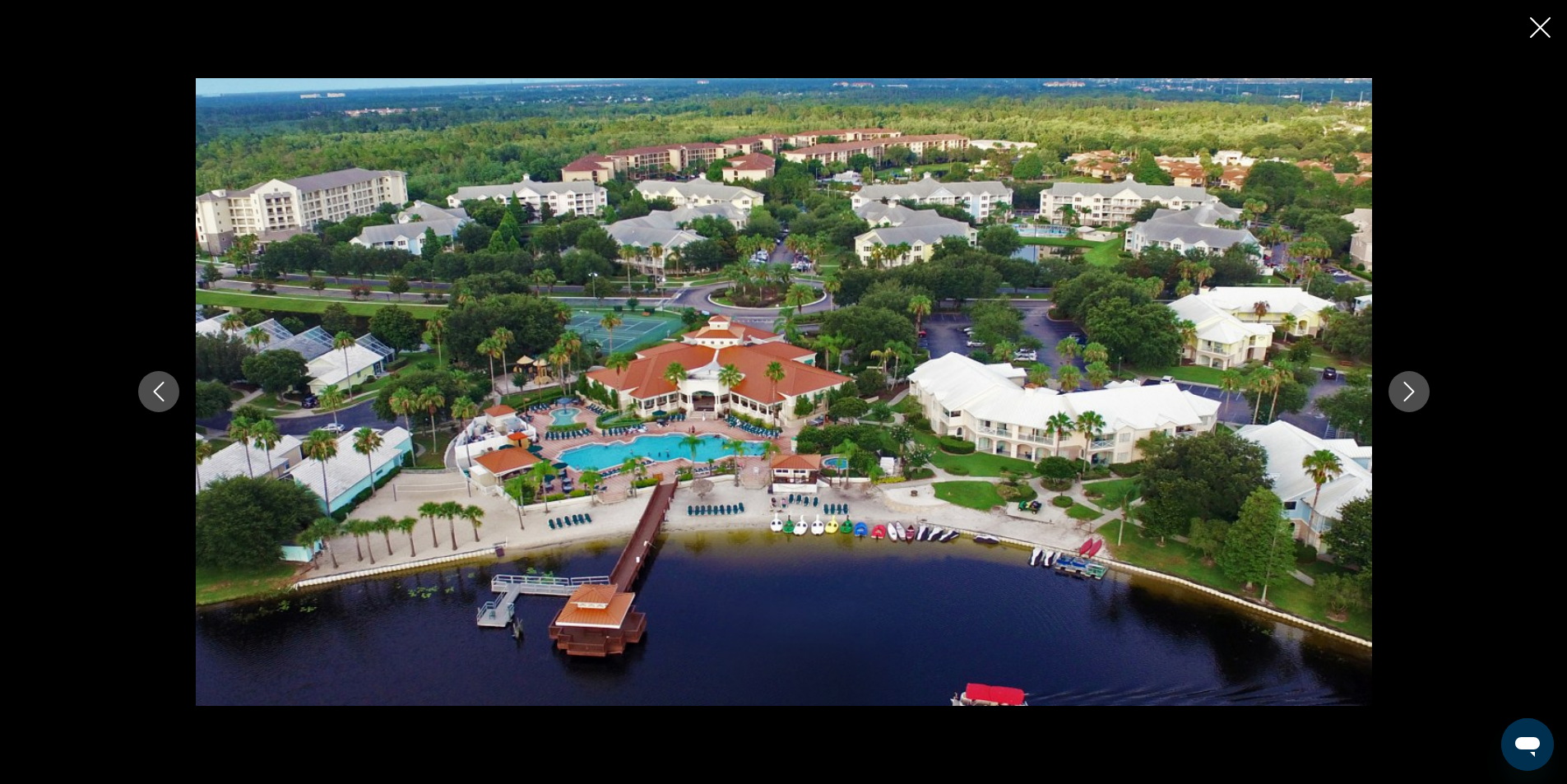
click at [1403, 386] on icon "Next image" at bounding box center [1409, 391] width 20 height 20
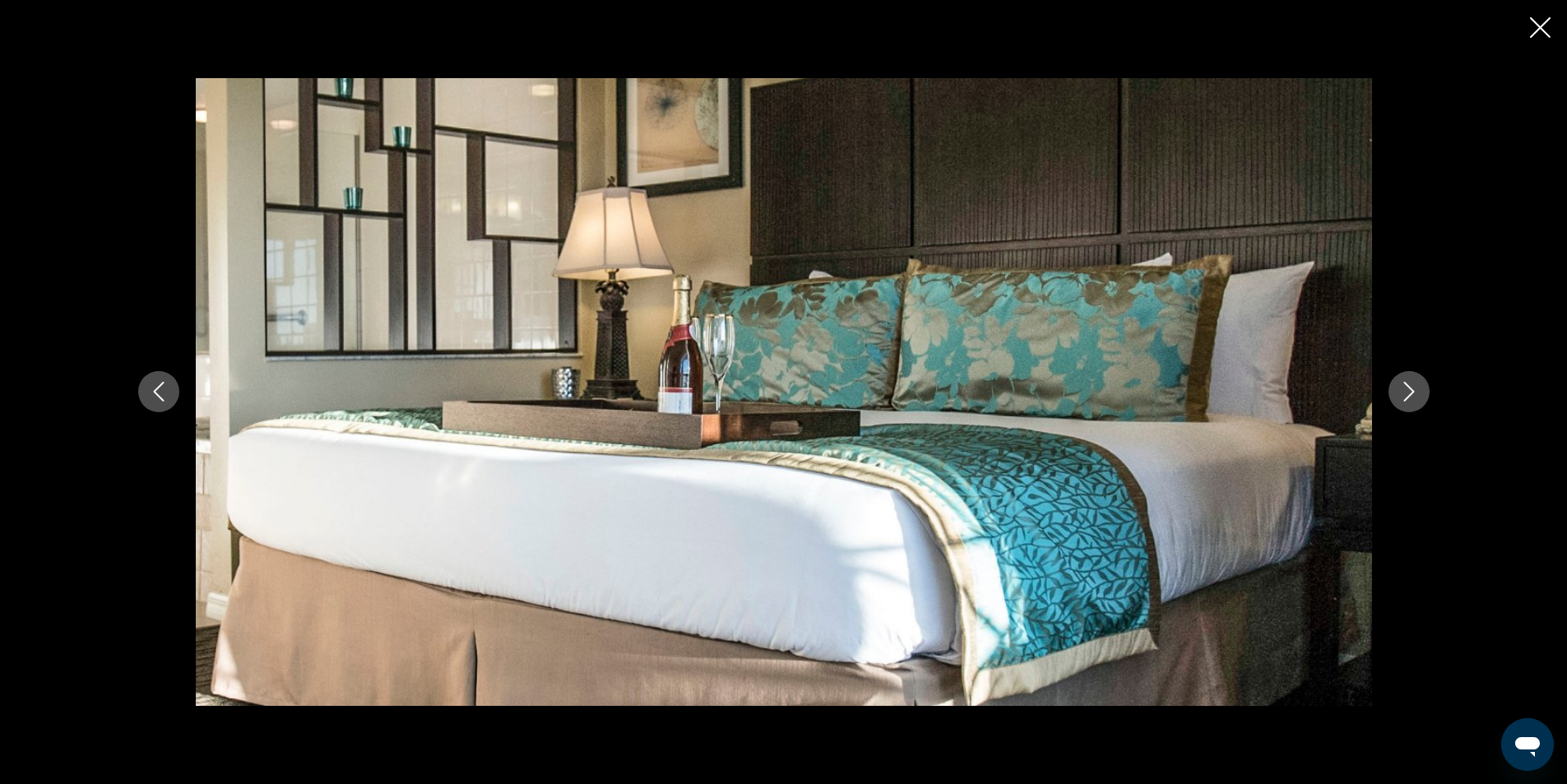
click at [1403, 385] on icon "Next image" at bounding box center [1409, 391] width 20 height 20
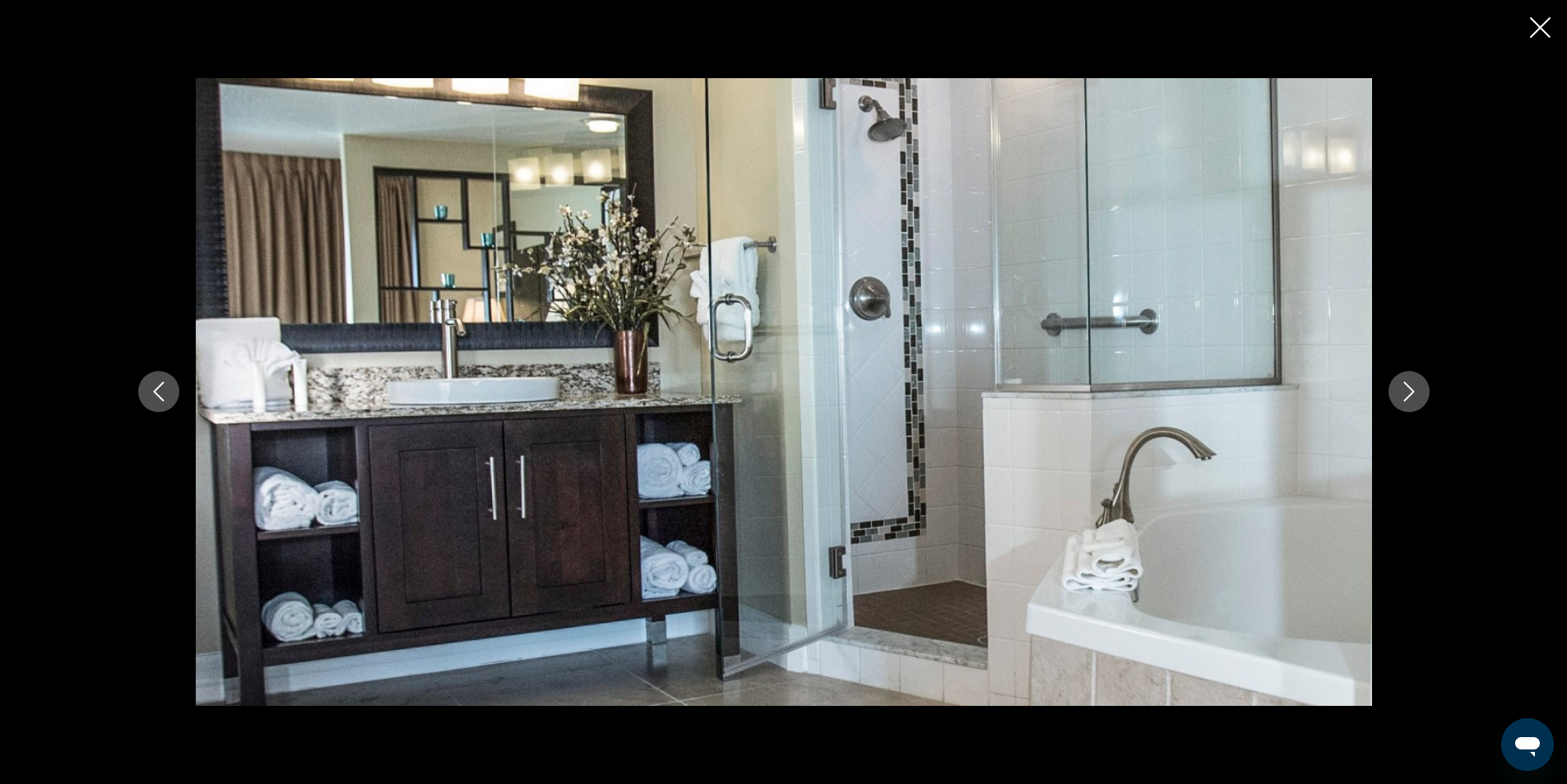
click at [1403, 385] on icon "Next image" at bounding box center [1409, 391] width 20 height 20
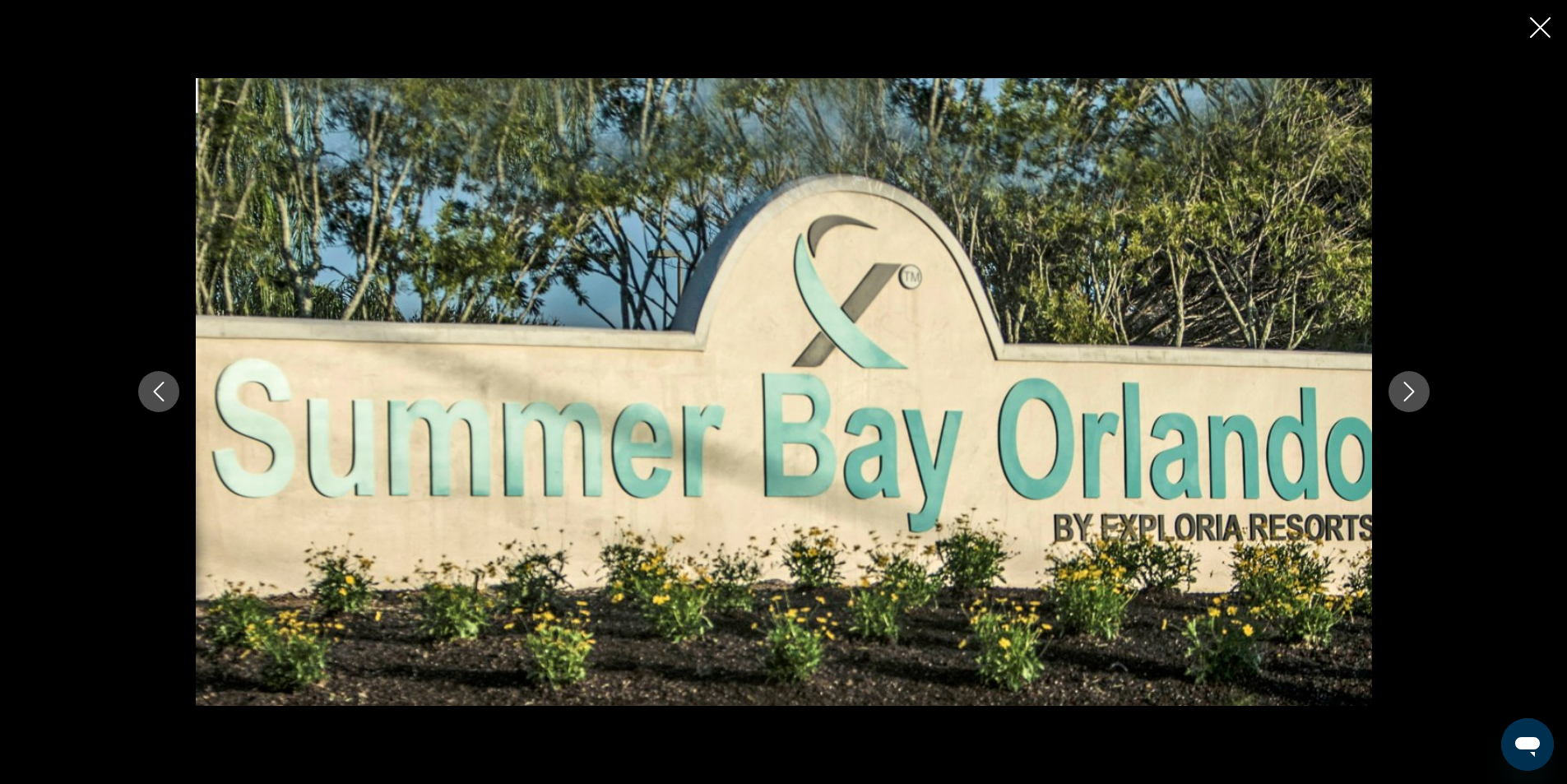
click at [1405, 384] on icon "Next image" at bounding box center [1408, 392] width 10 height 20
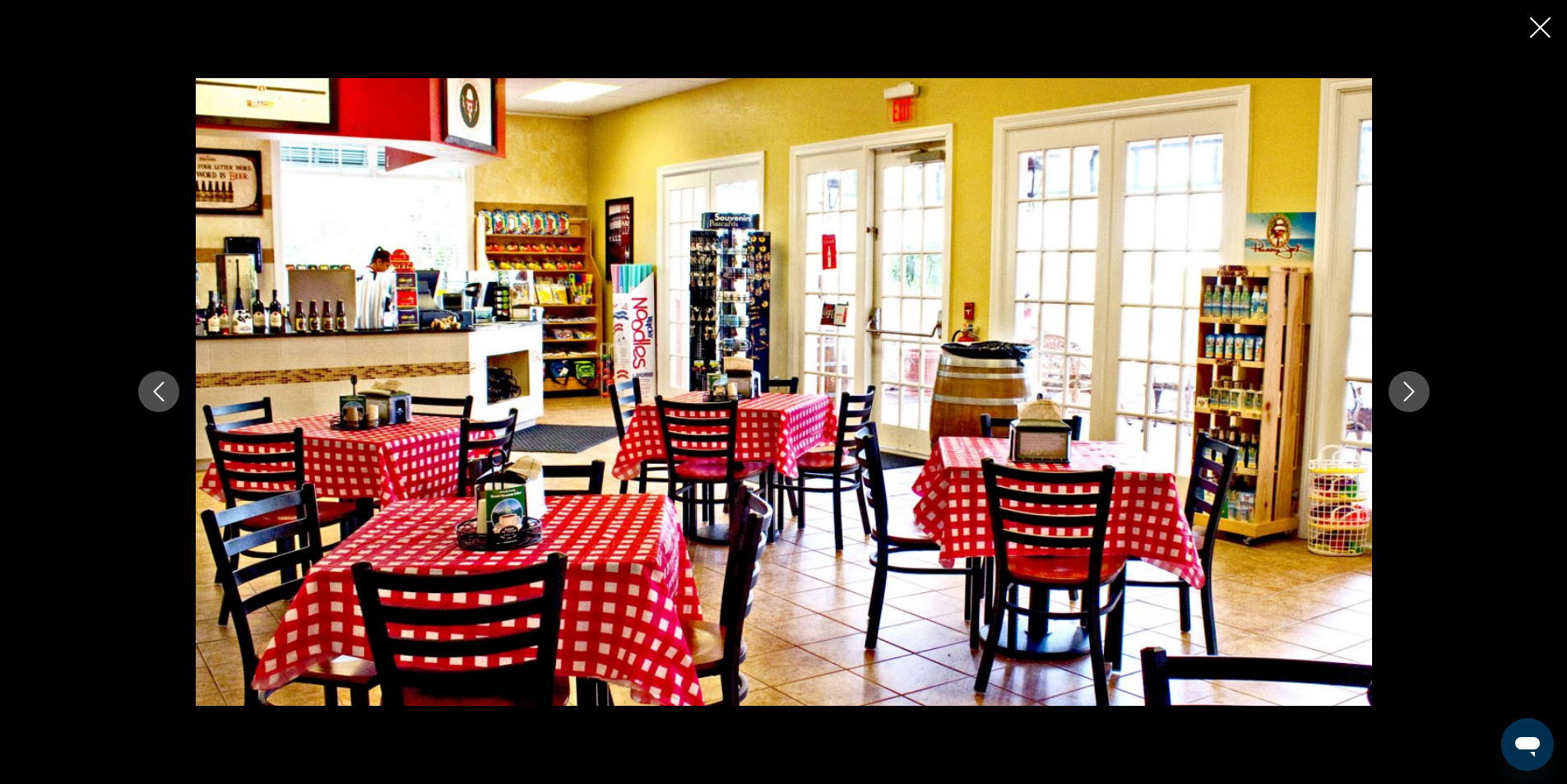
click at [1405, 384] on icon "Next image" at bounding box center [1408, 392] width 10 height 20
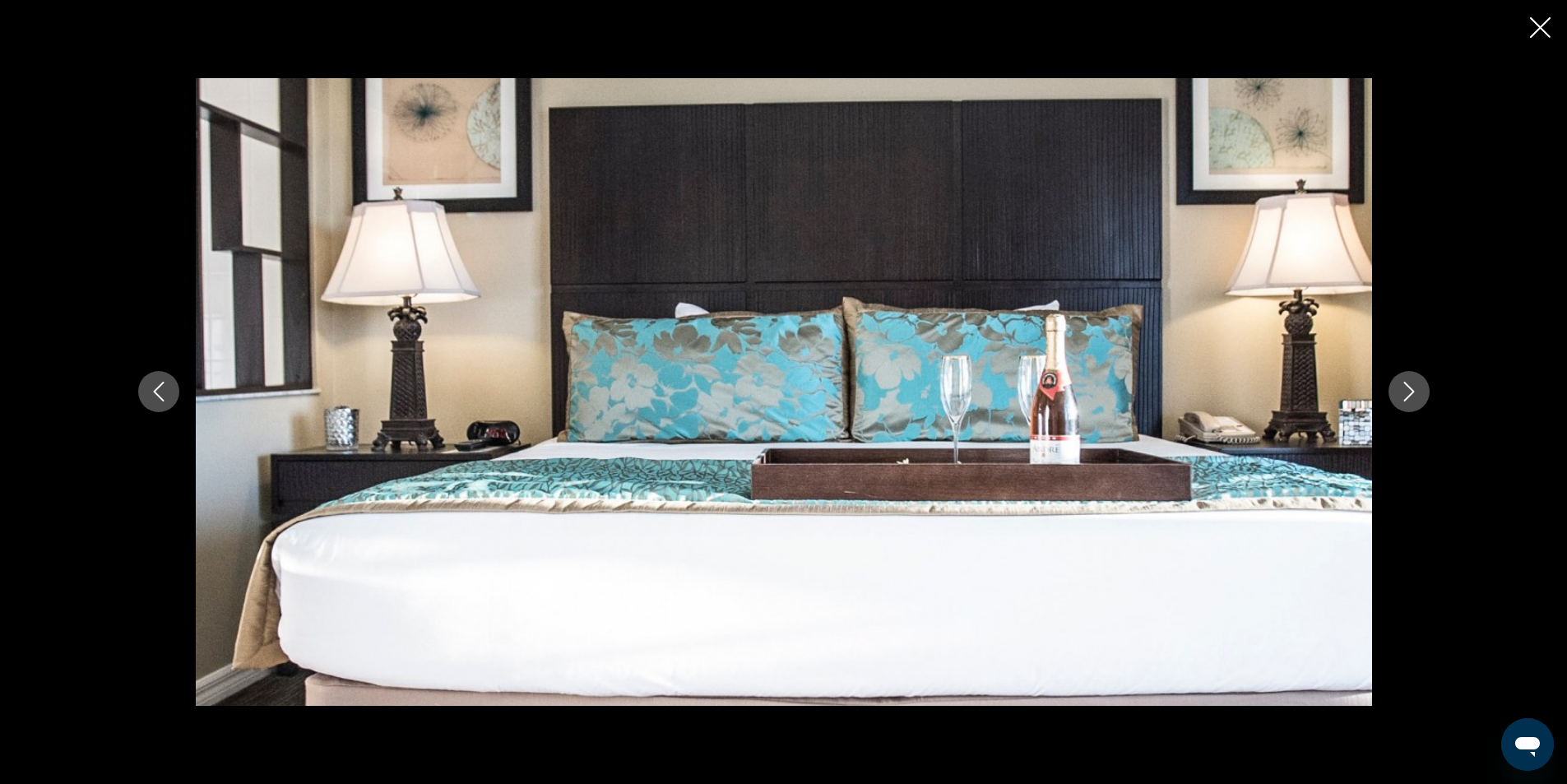
click at [1539, 24] on icon "Close slideshow" at bounding box center [1541, 28] width 21 height 21
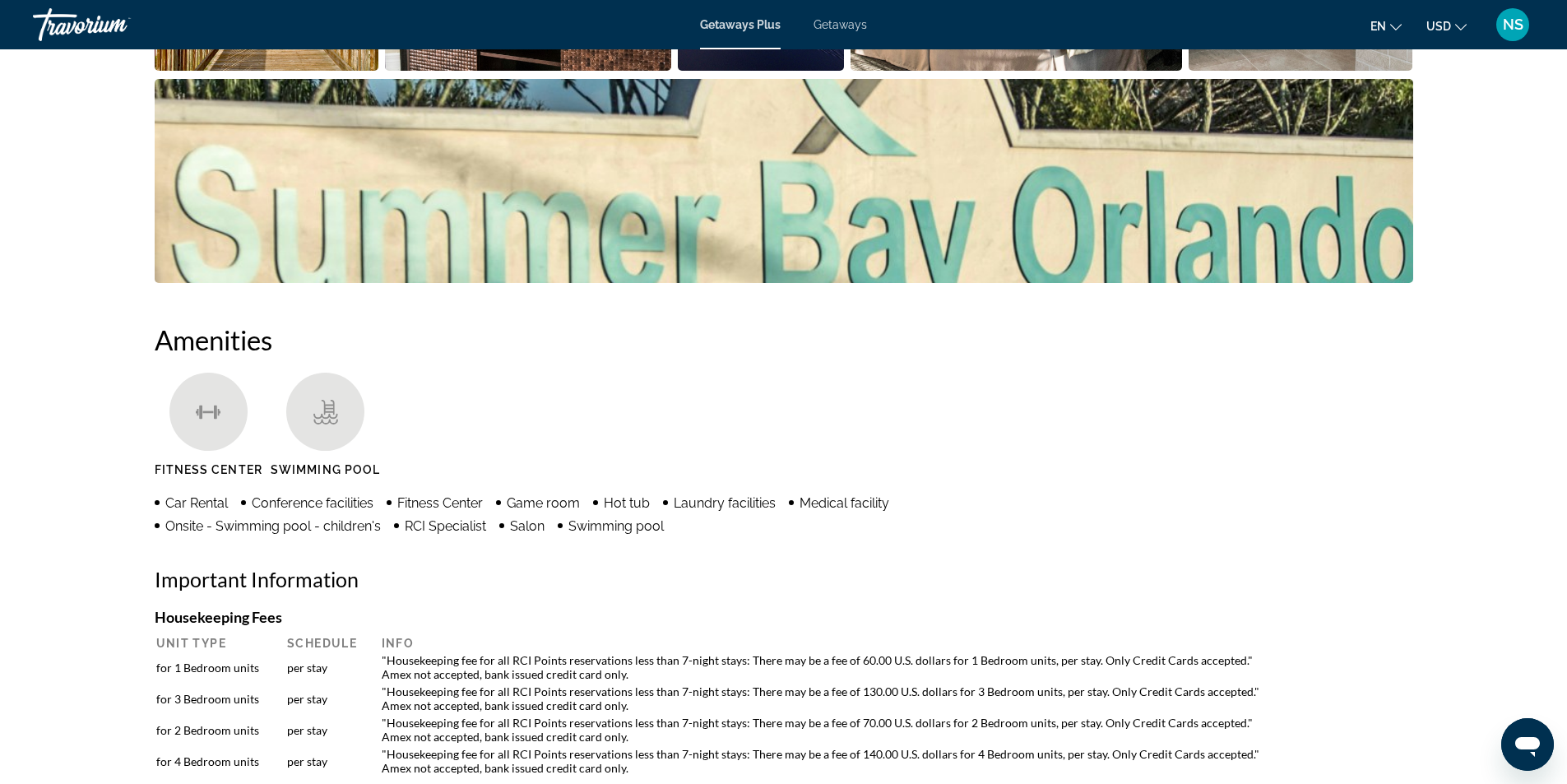
scroll to position [1148, 0]
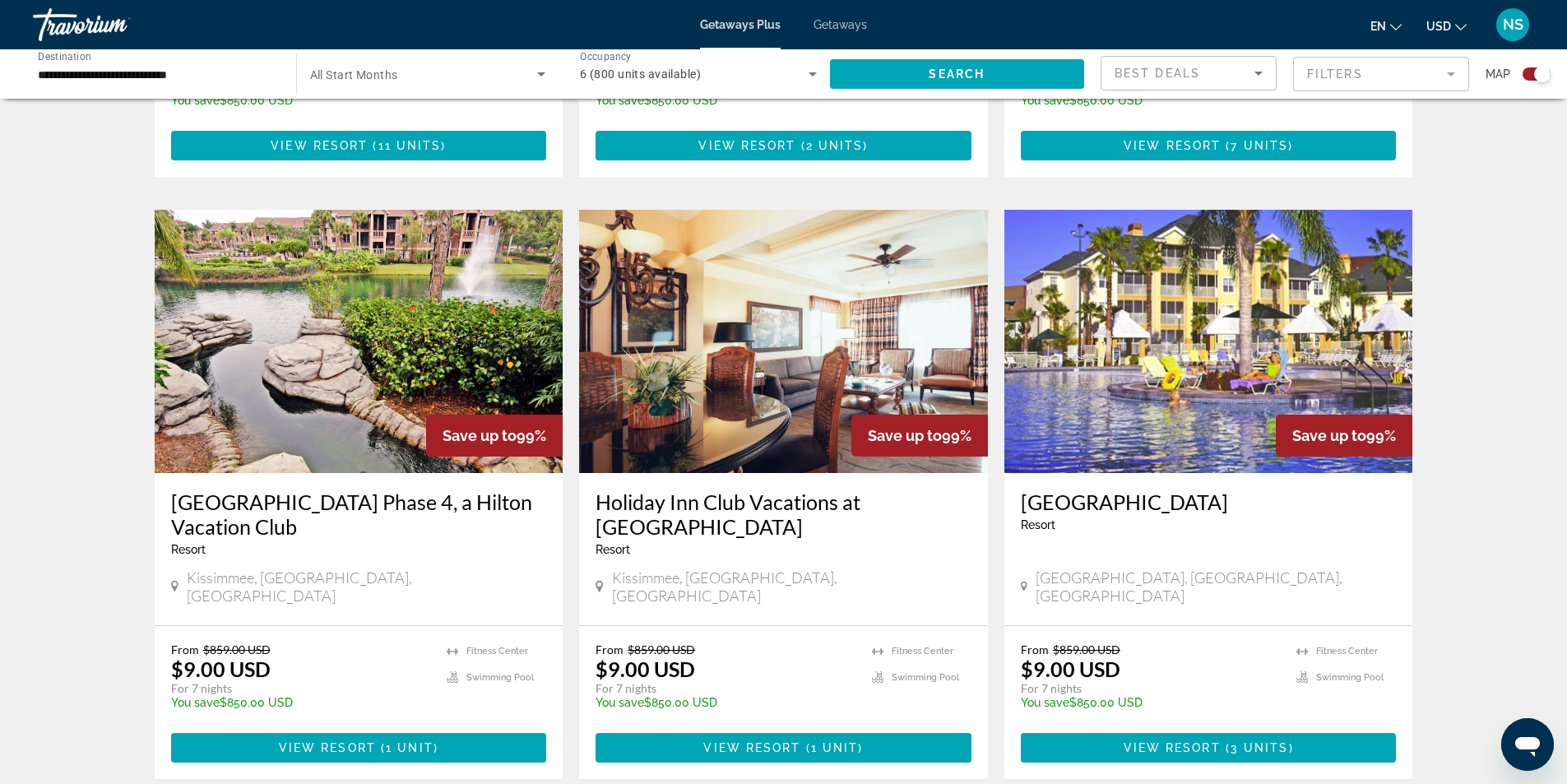
scroll to position [2302, 0]
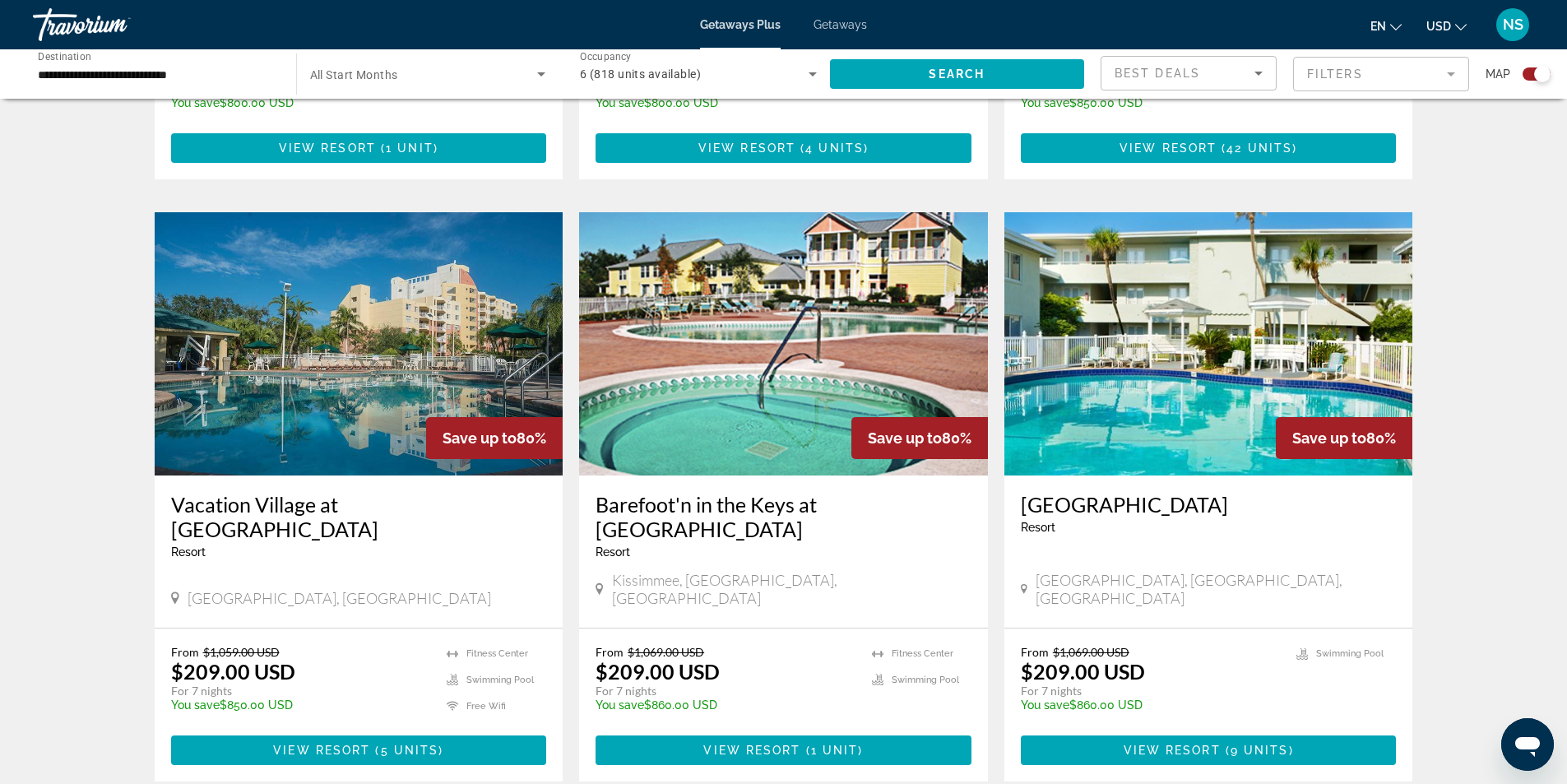
scroll to position [2436, 0]
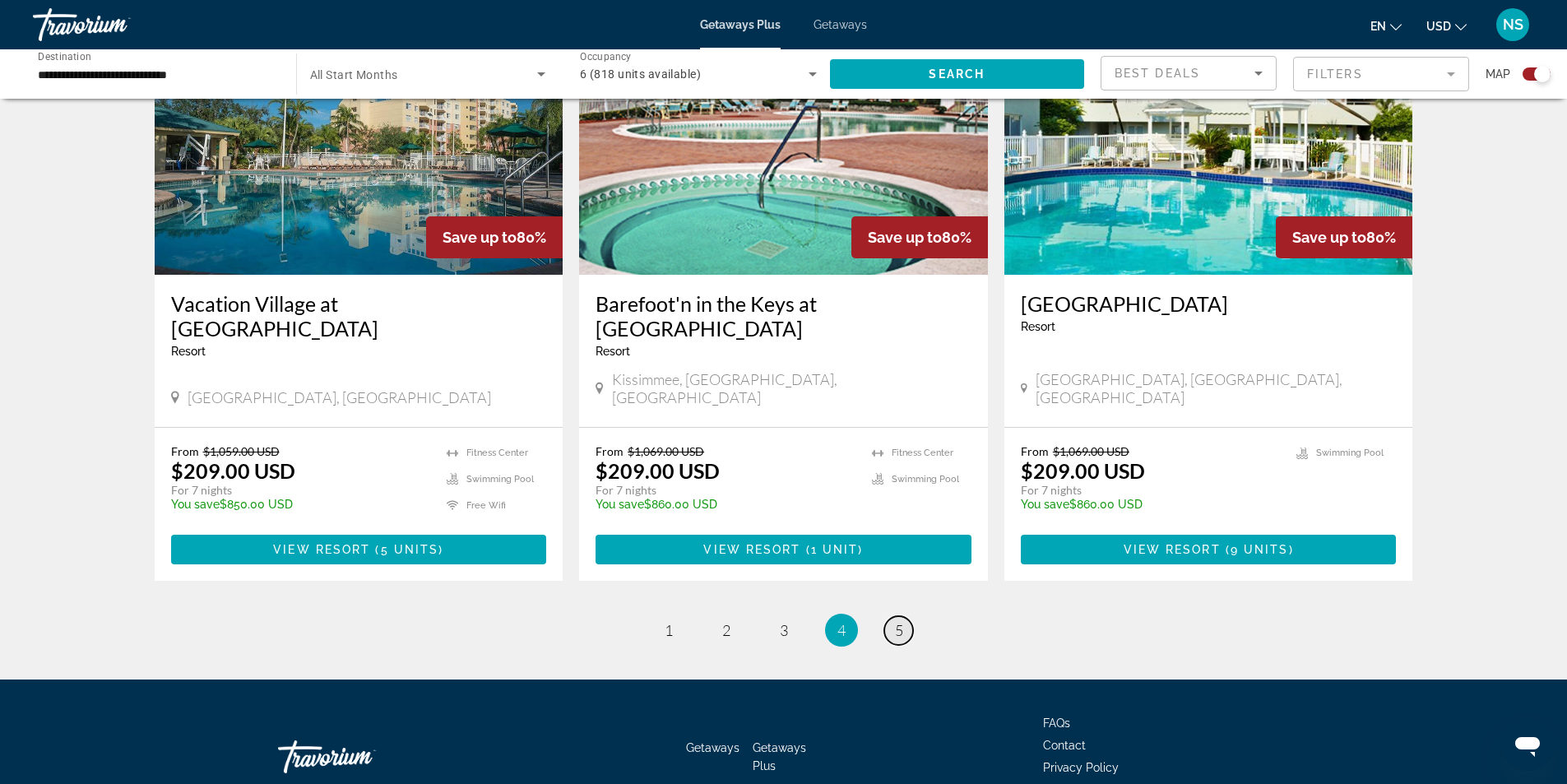
click at [901, 621] on span "5" at bounding box center [899, 630] width 8 height 18
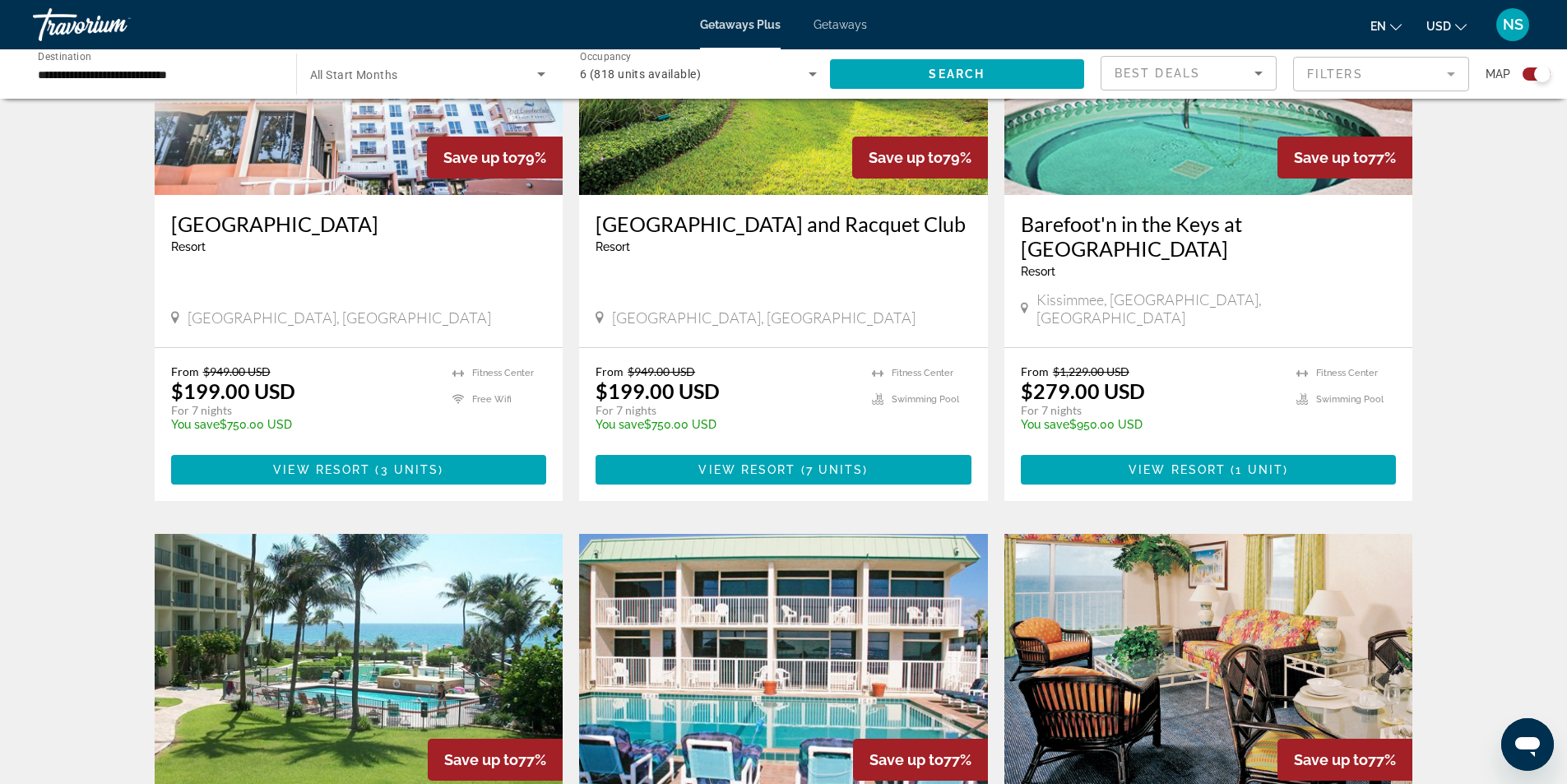
scroll to position [822, 0]
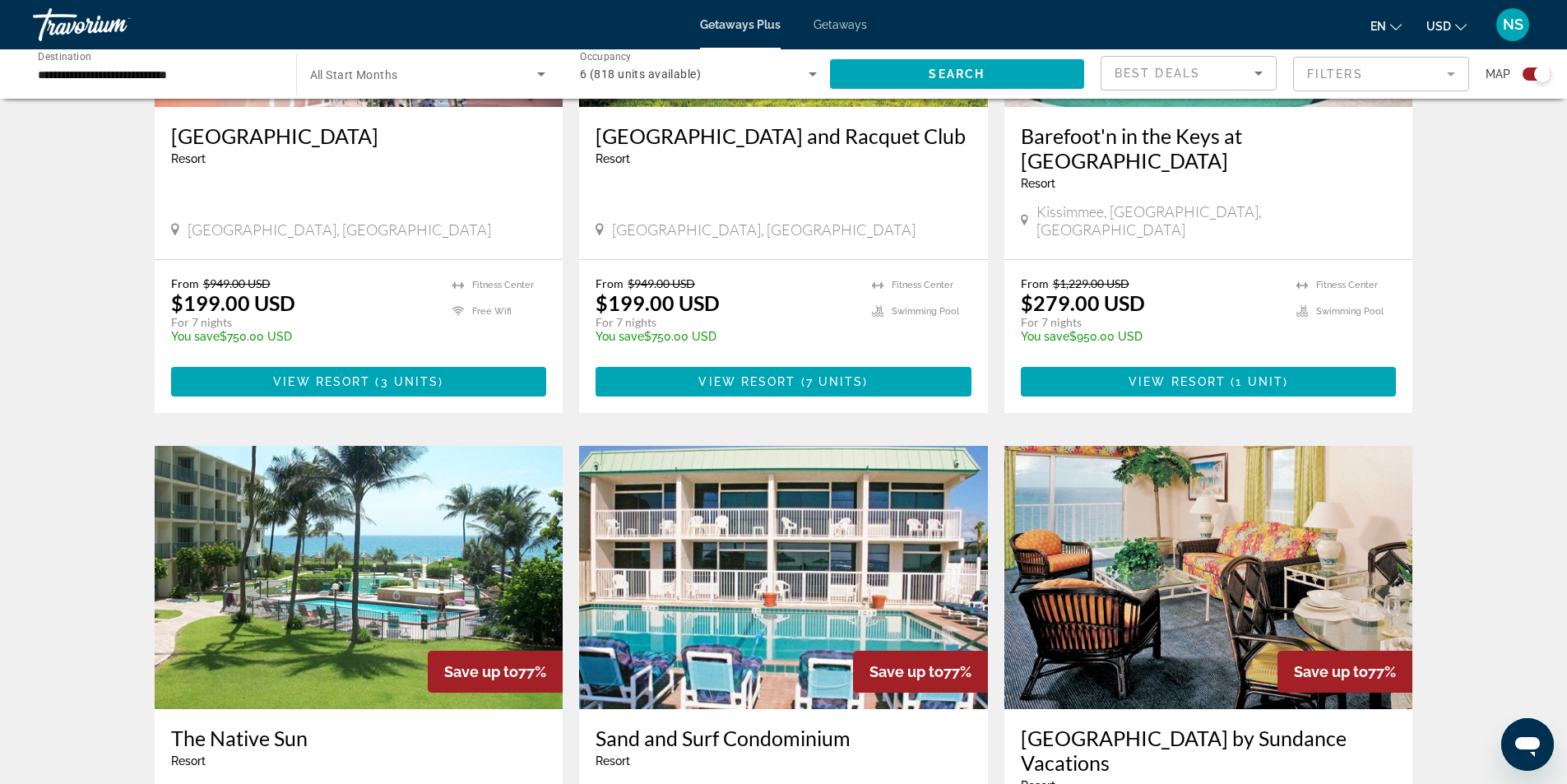
click at [336, 540] on img "Main content" at bounding box center [358, 578] width 409 height 263
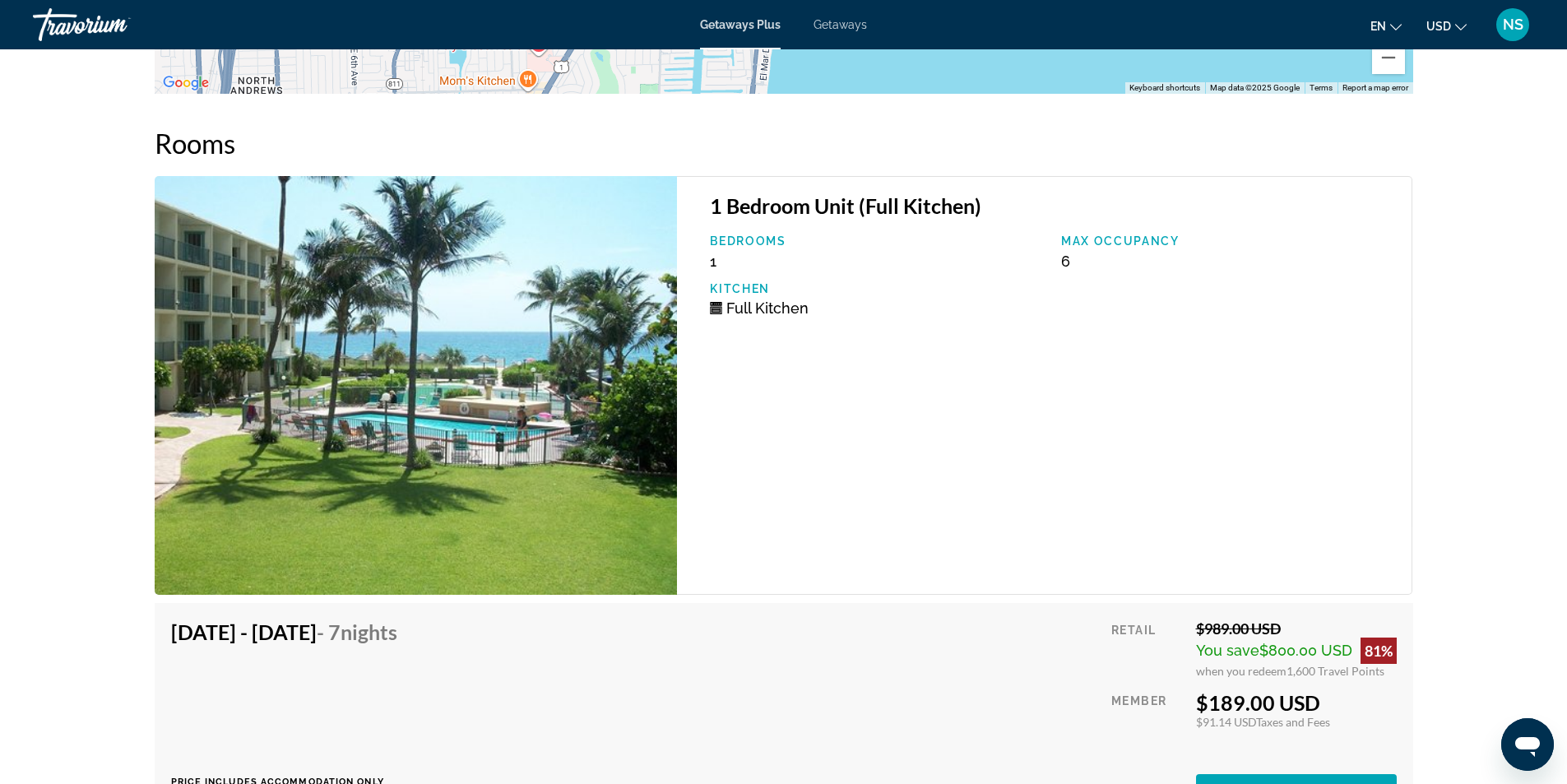
scroll to position [2886, 0]
